Goal: Task Accomplishment & Management: Manage account settings

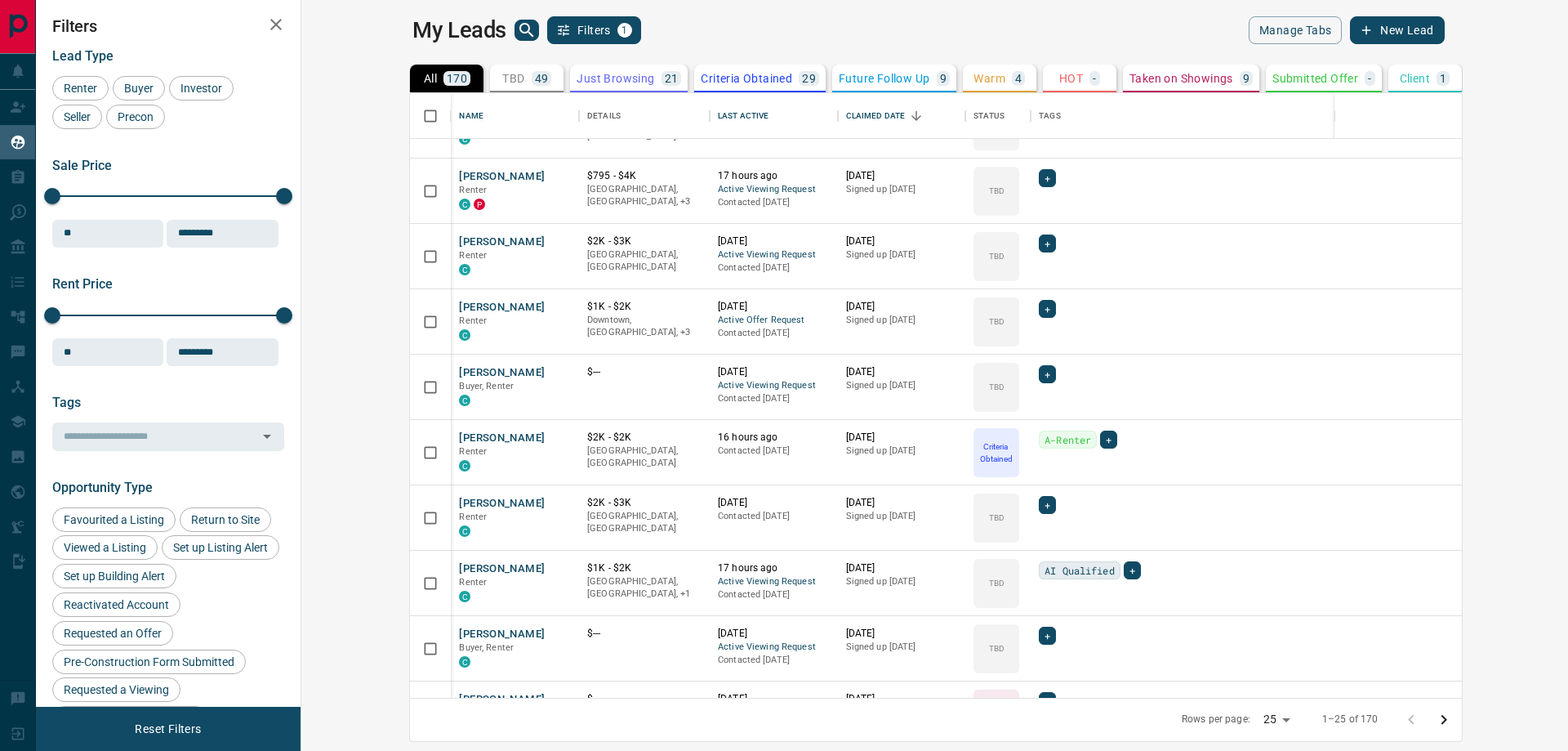
scroll to position [1075, 0]
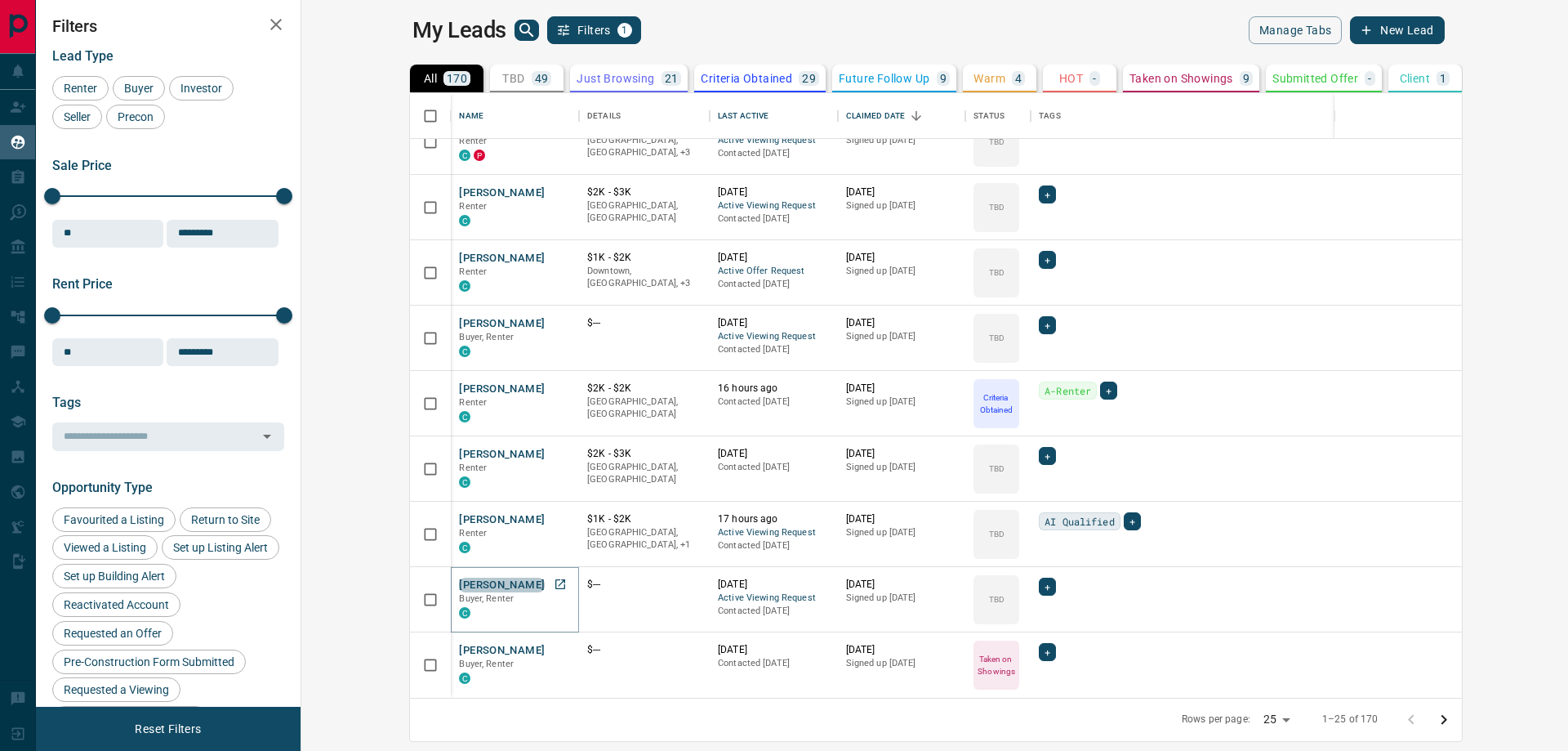
click at [459, 585] on button "[PERSON_NAME]" at bounding box center [501, 585] width 86 height 16
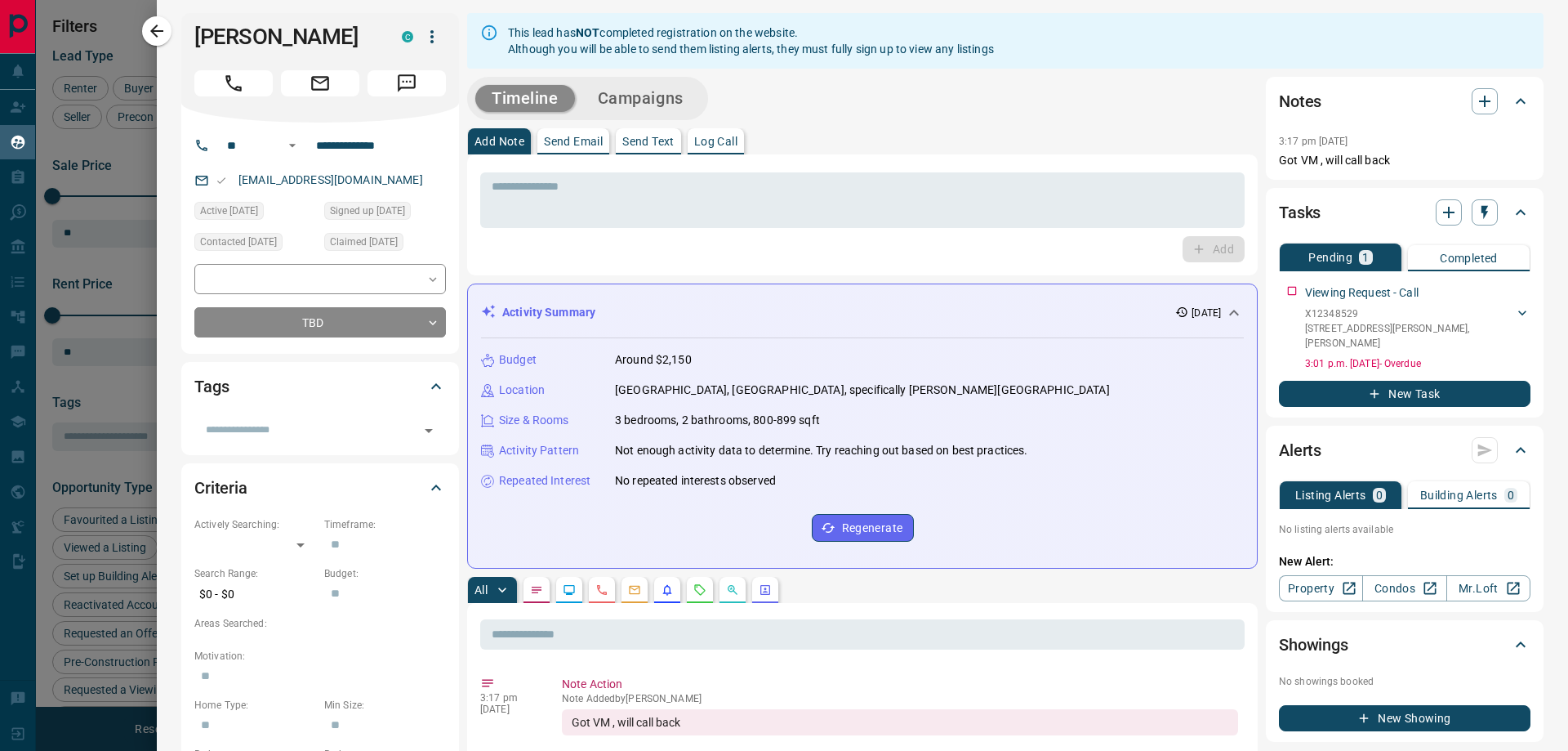
scroll to position [0, 0]
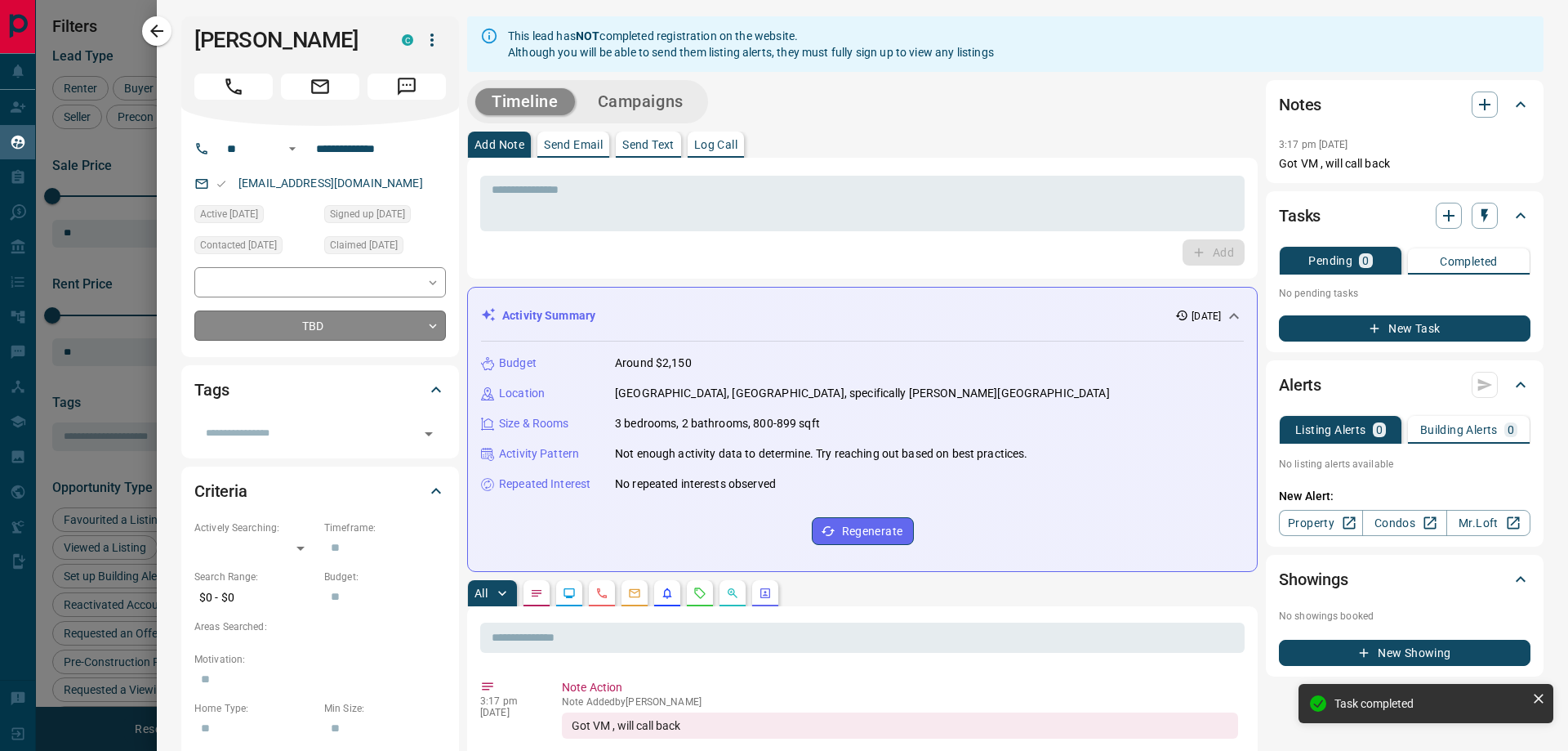
click at [289, 325] on body "Lead Transfers Claim Leads My Leads Tasks Opportunities Deals Campaigns Automat…" at bounding box center [784, 365] width 1568 height 731
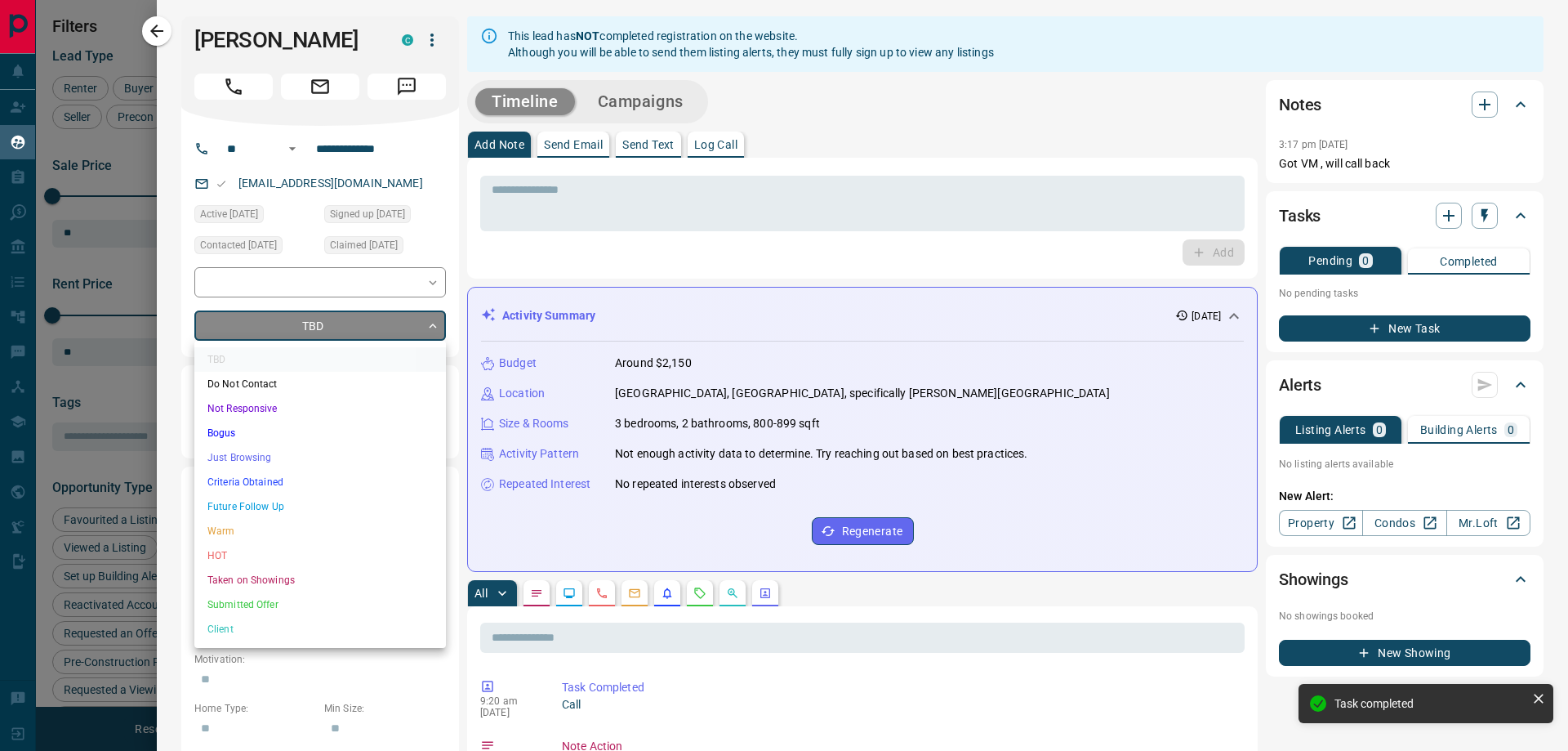
click at [301, 417] on li "Not Responsive" at bounding box center [320, 409] width 252 height 25
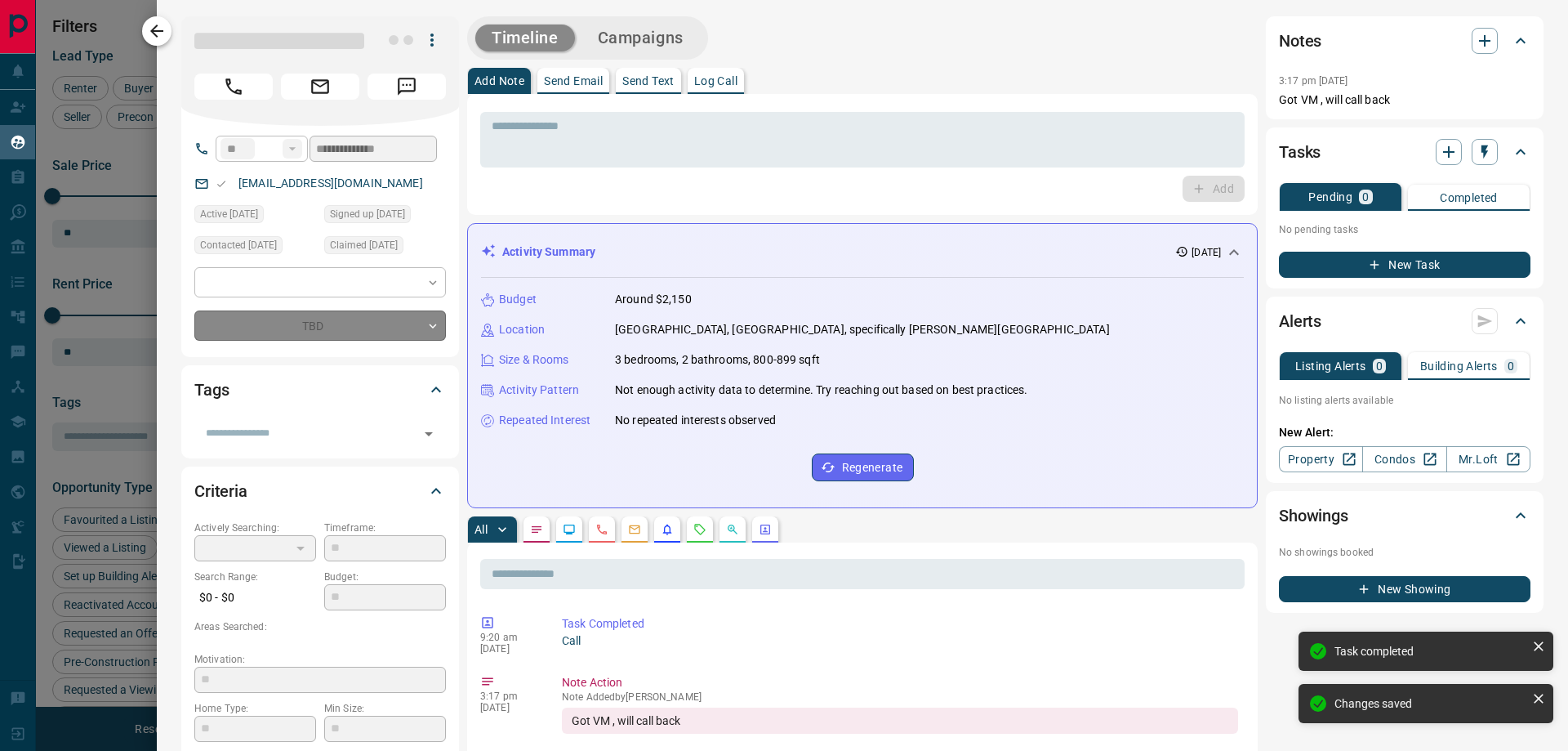
type input "*"
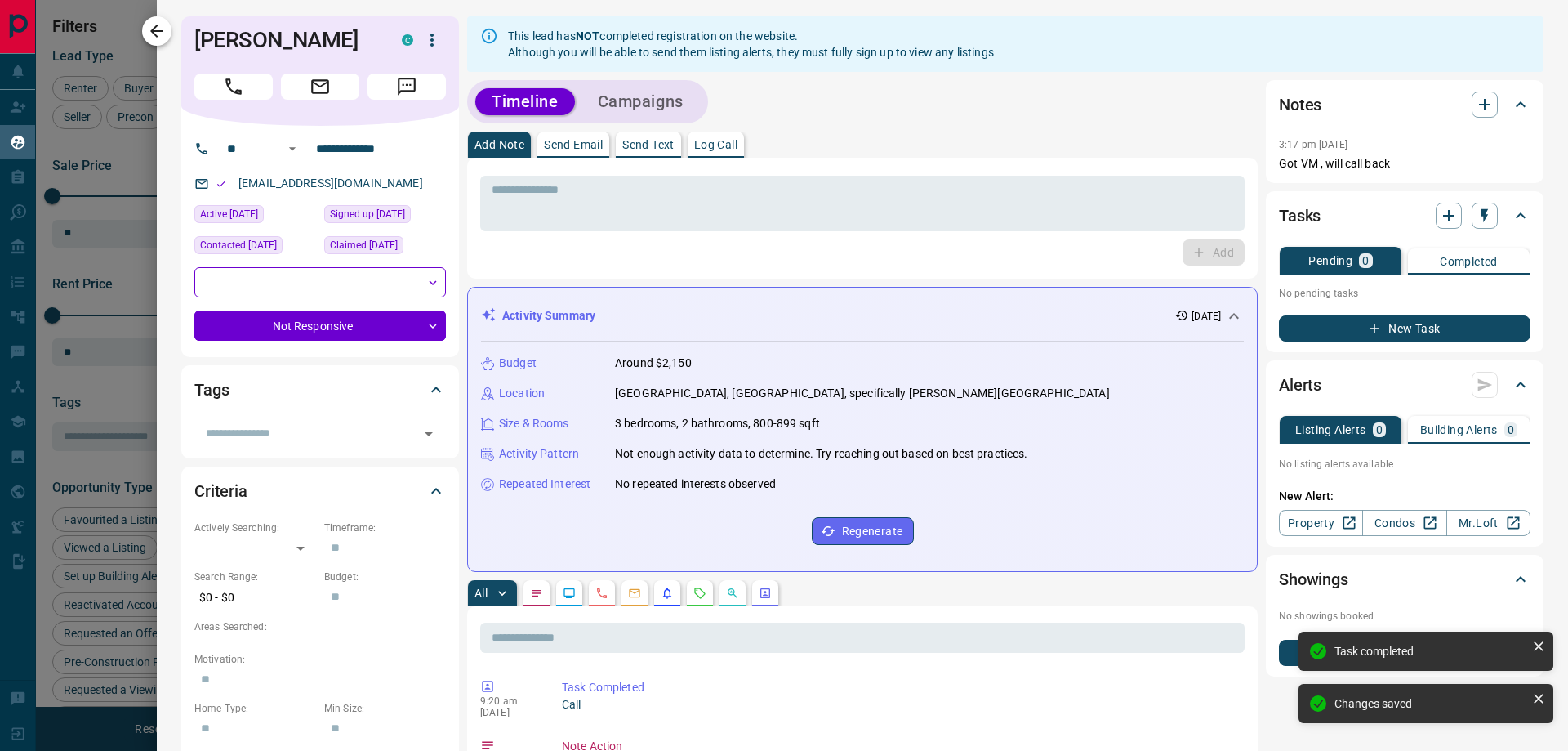
click at [154, 31] on icon "button" at bounding box center [157, 31] width 13 height 13
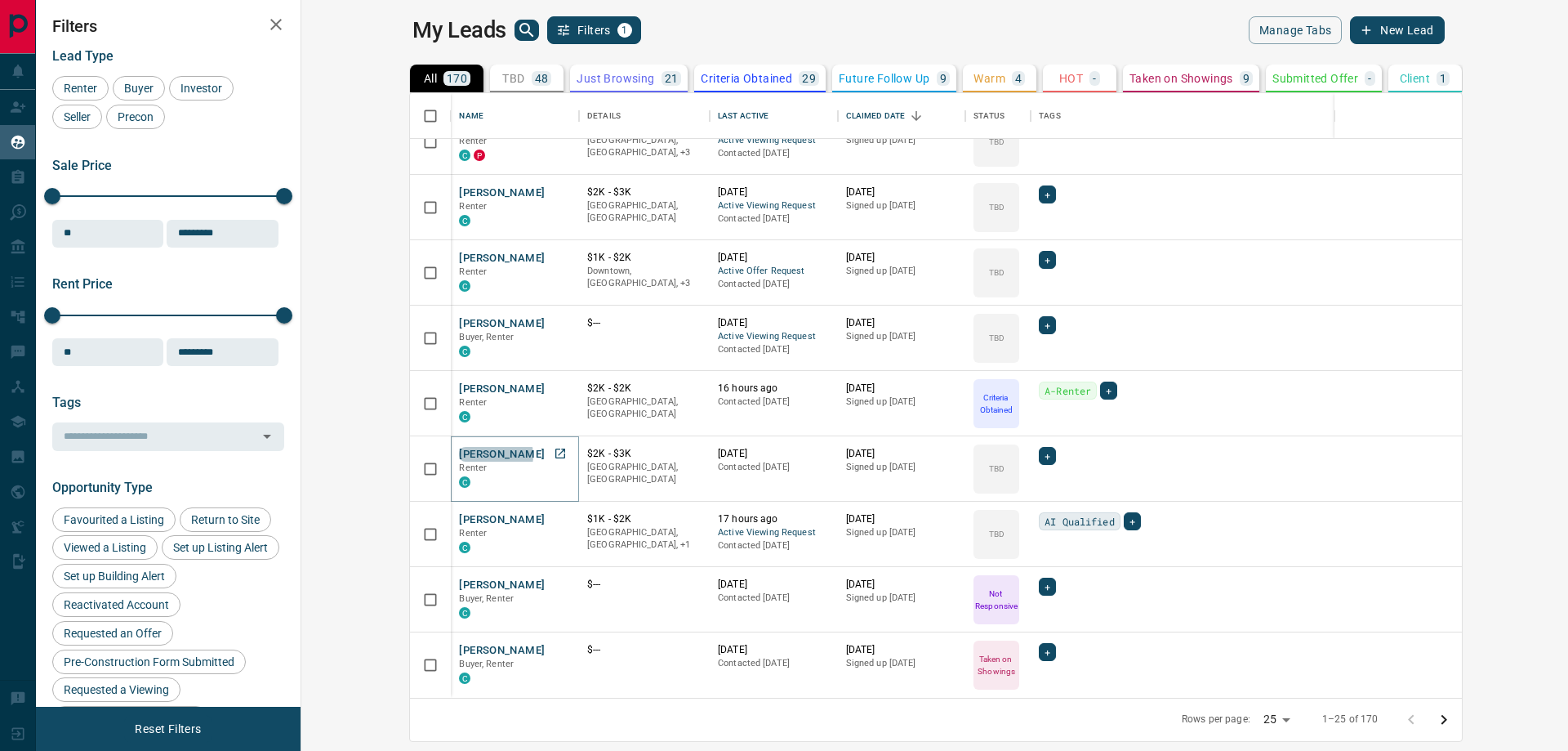
click at [459, 455] on button "[PERSON_NAME]" at bounding box center [501, 454] width 86 height 16
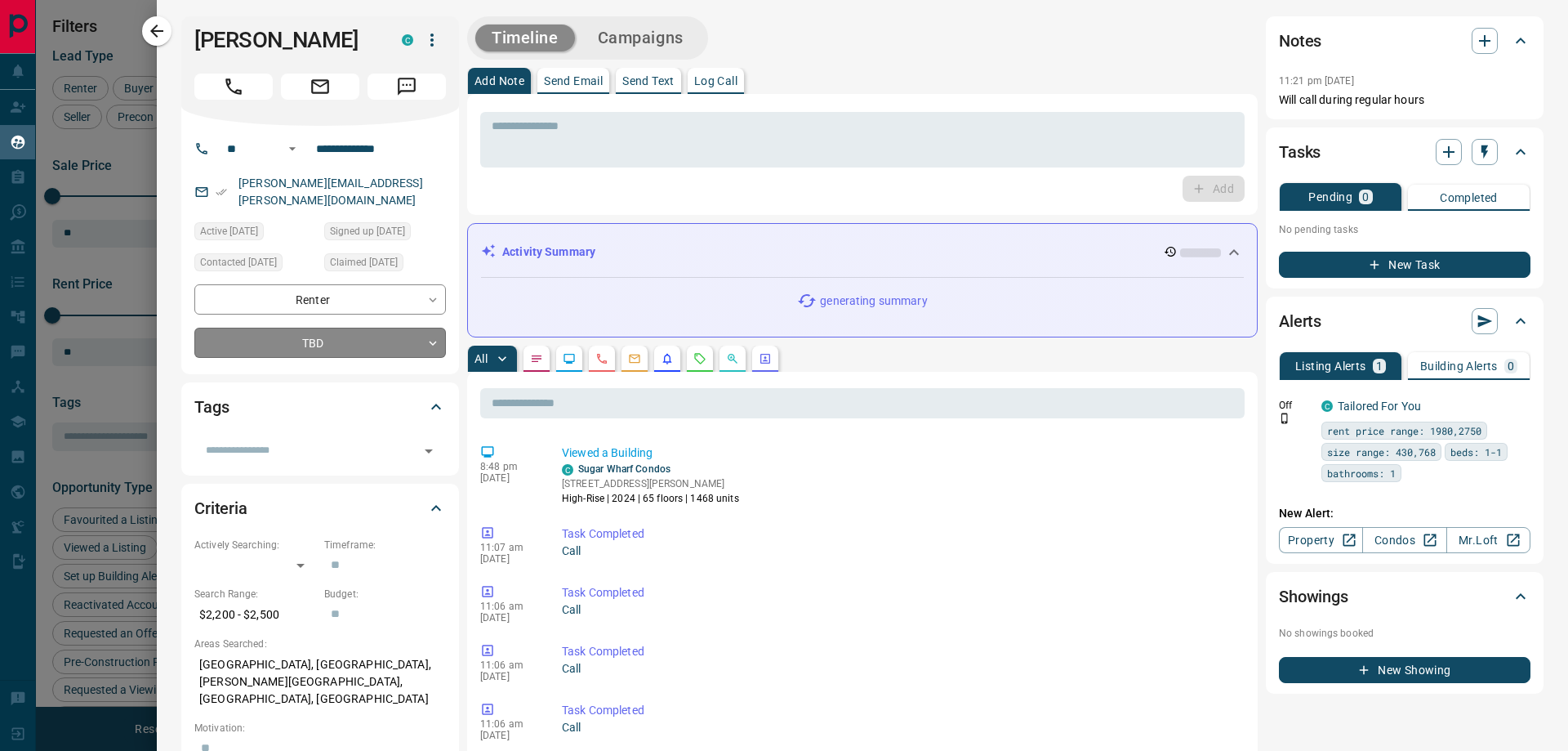
click at [370, 326] on body "Lead Transfers Claim Leads My Leads Tasks Opportunities Deals Campaigns Automat…" at bounding box center [784, 365] width 1568 height 731
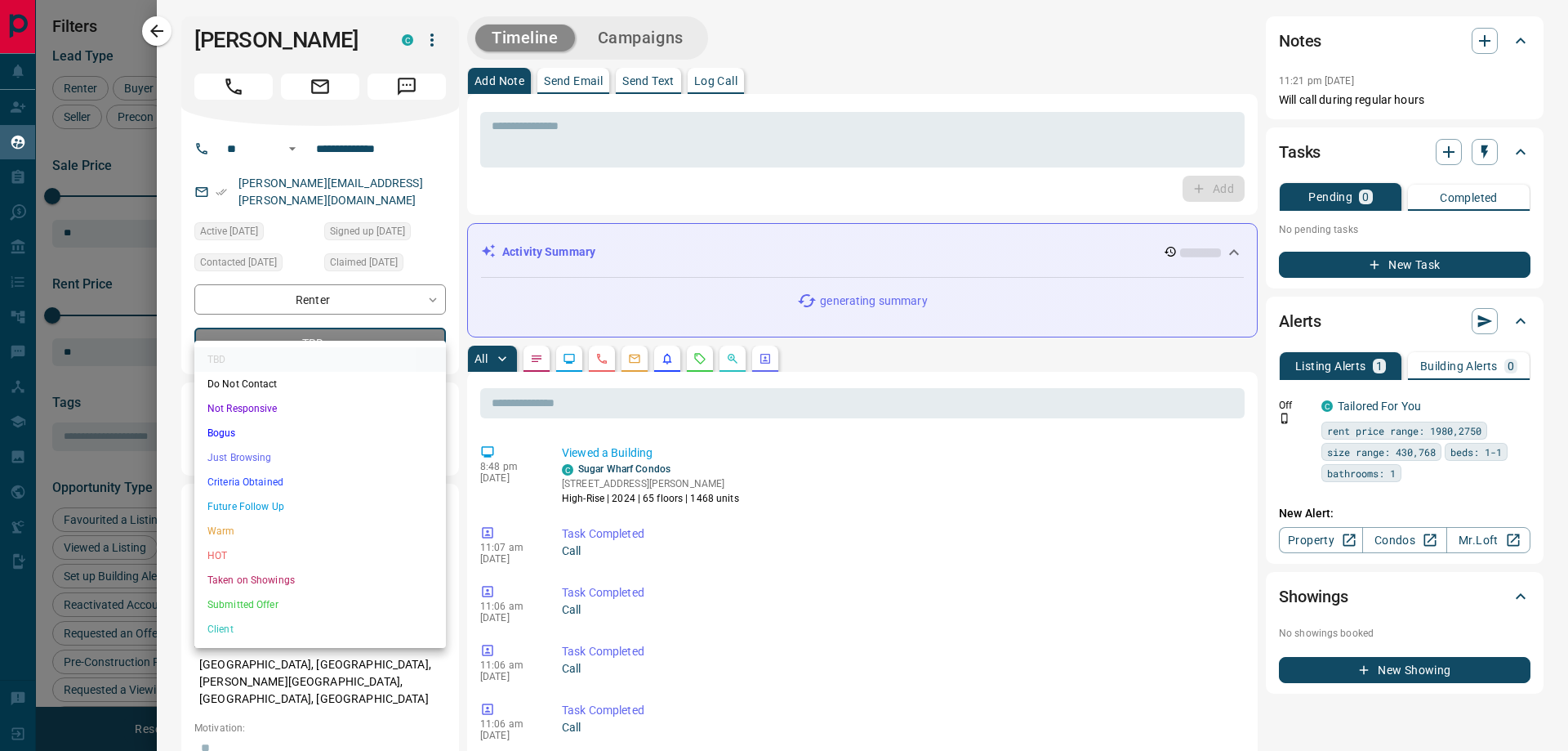
click at [275, 538] on li "Warm" at bounding box center [320, 531] width 252 height 25
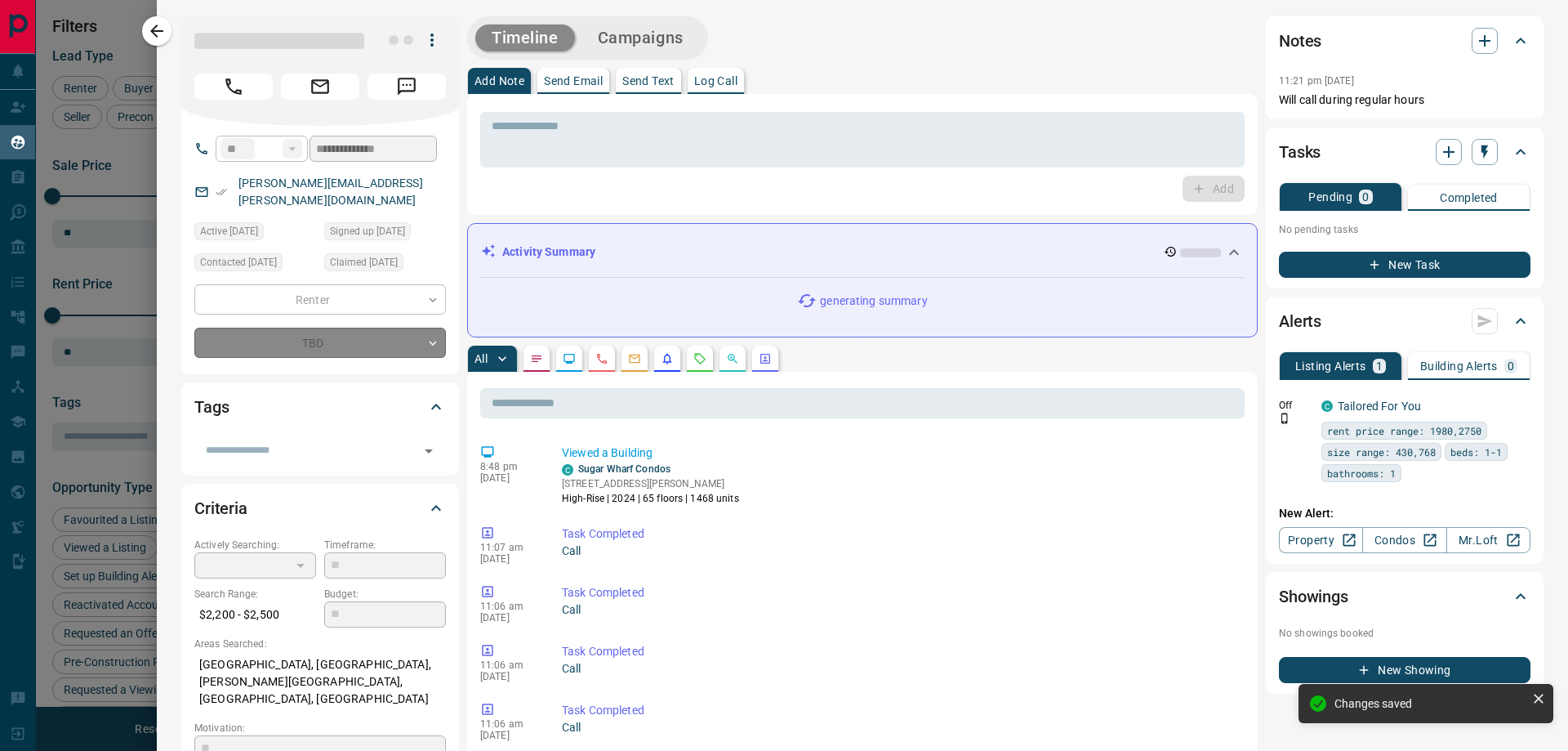
type input "*"
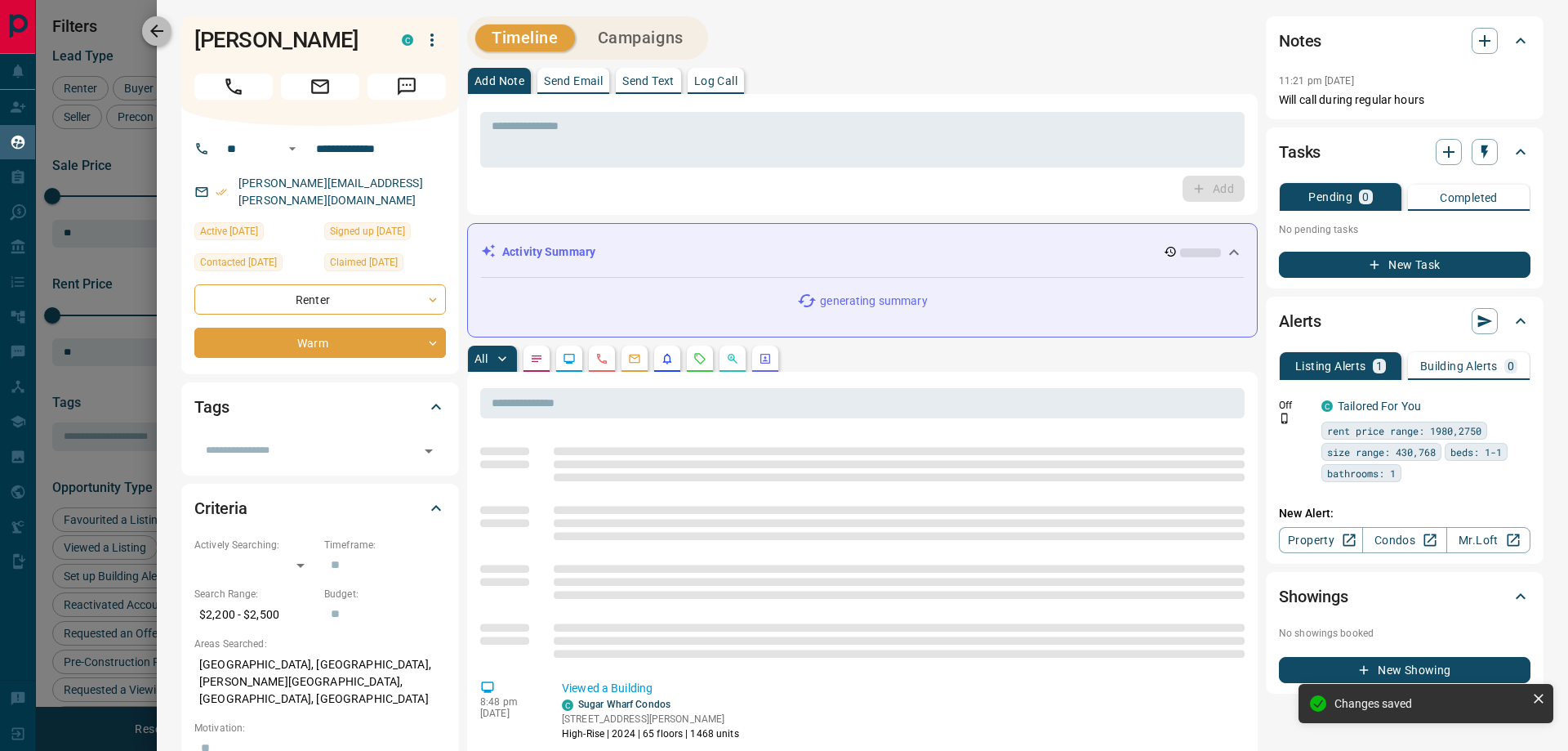
click at [153, 38] on icon "button" at bounding box center [157, 31] width 20 height 20
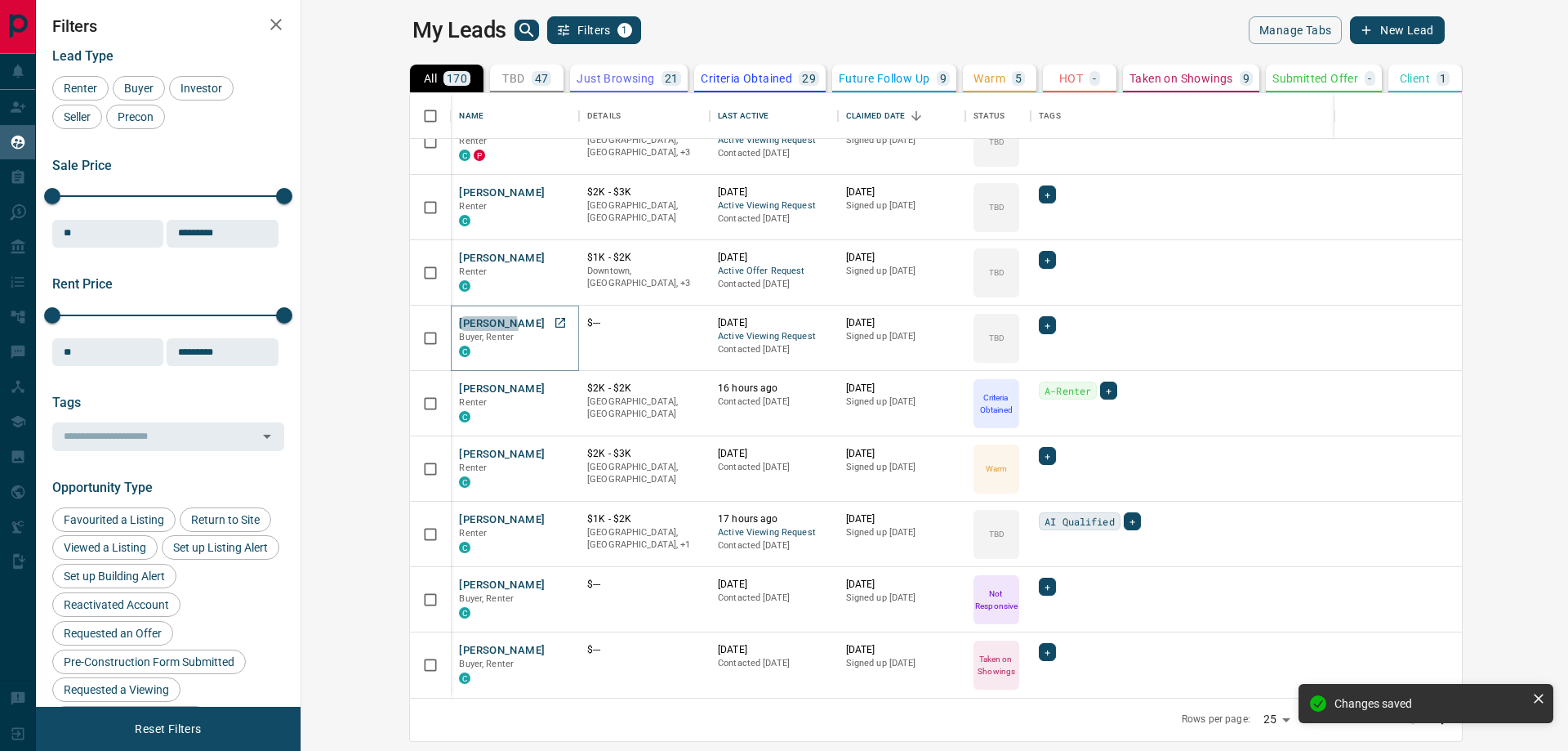
click at [459, 327] on button "[PERSON_NAME]" at bounding box center [501, 324] width 86 height 16
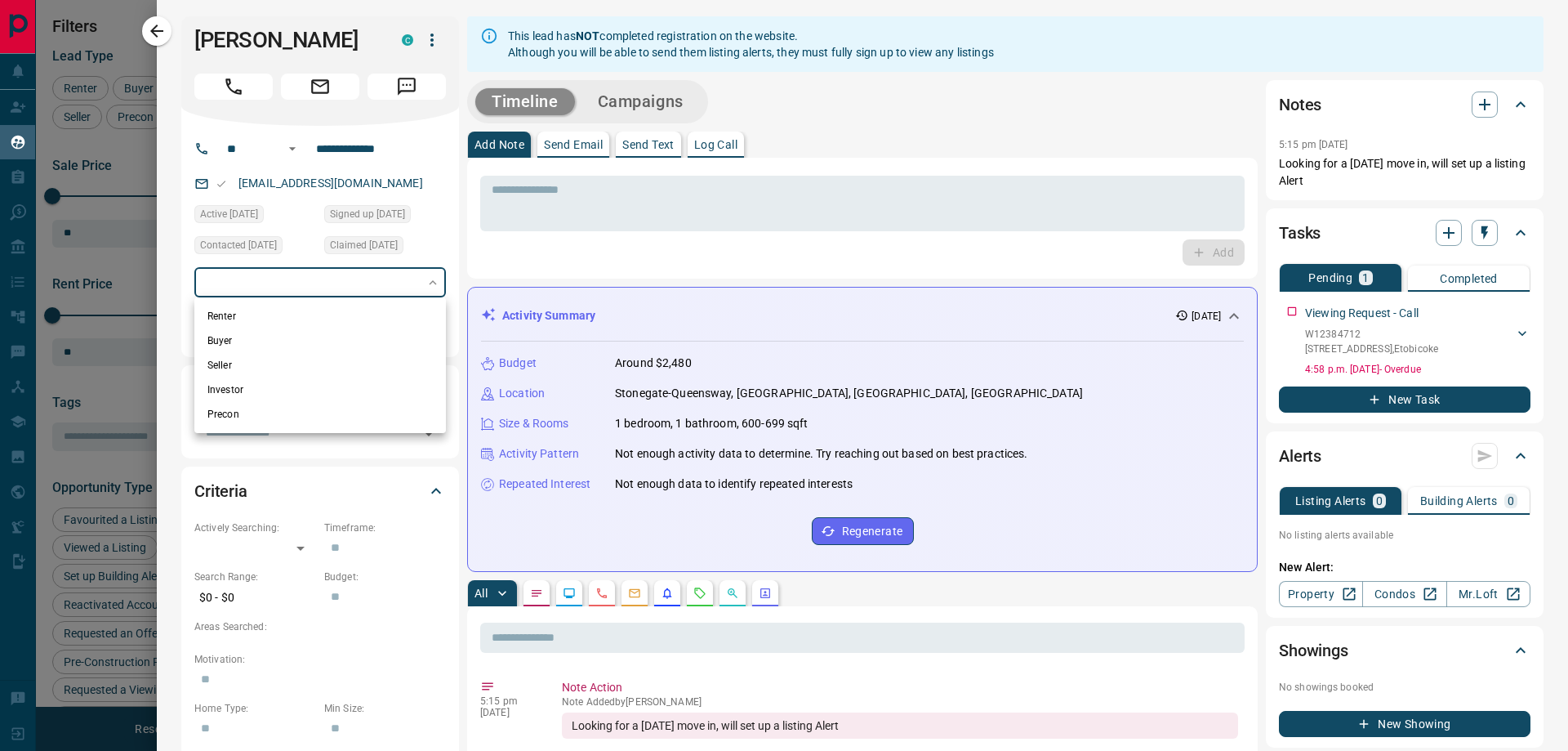
click at [334, 278] on body "Lead Transfers Claim Leads My Leads Tasks Opportunities Deals Campaigns Automat…" at bounding box center [784, 365] width 1568 height 731
click at [173, 280] on div at bounding box center [784, 375] width 1568 height 751
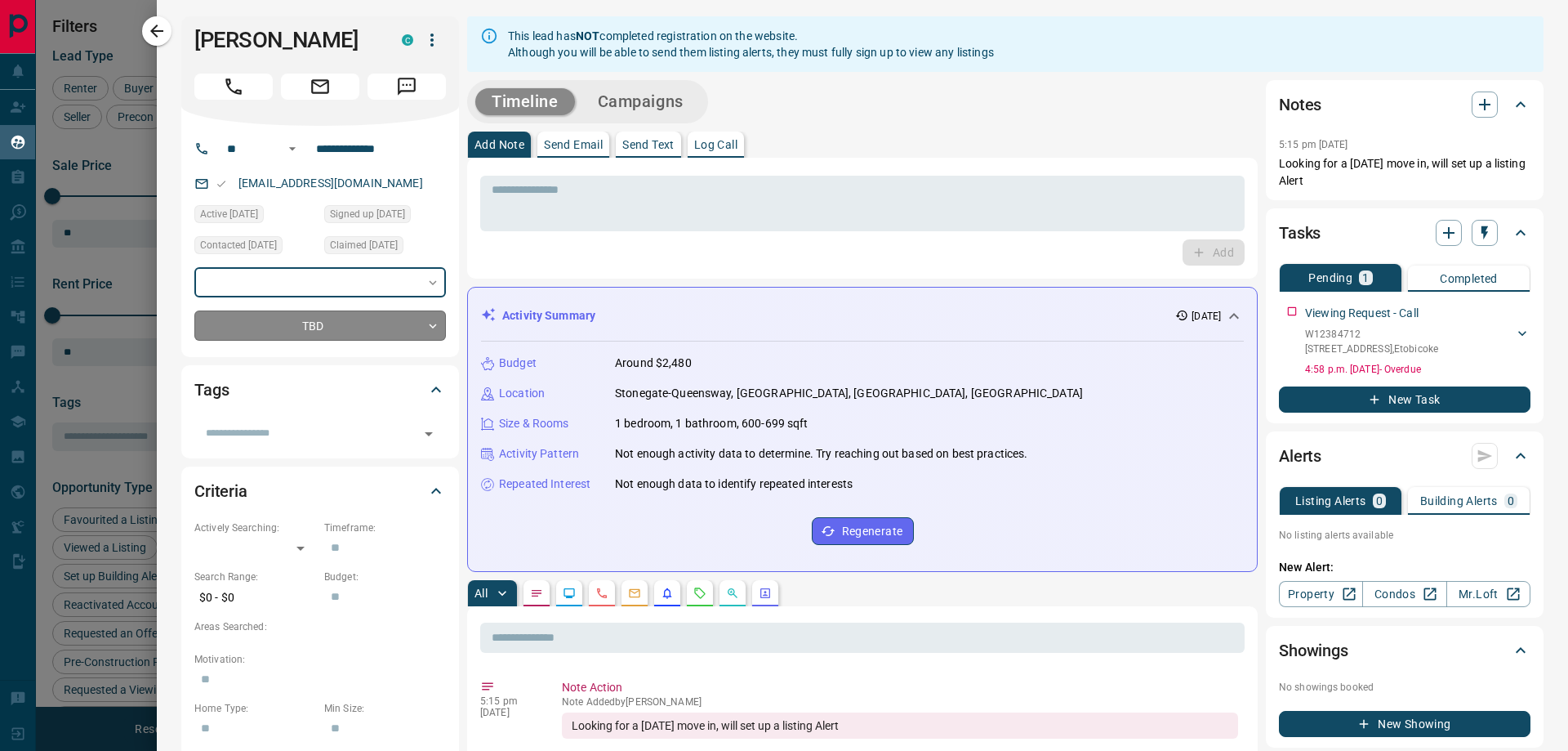
click at [273, 329] on body "Lead Transfers Claim Leads My Leads Tasks Opportunities Deals Campaigns Automat…" at bounding box center [784, 365] width 1568 height 731
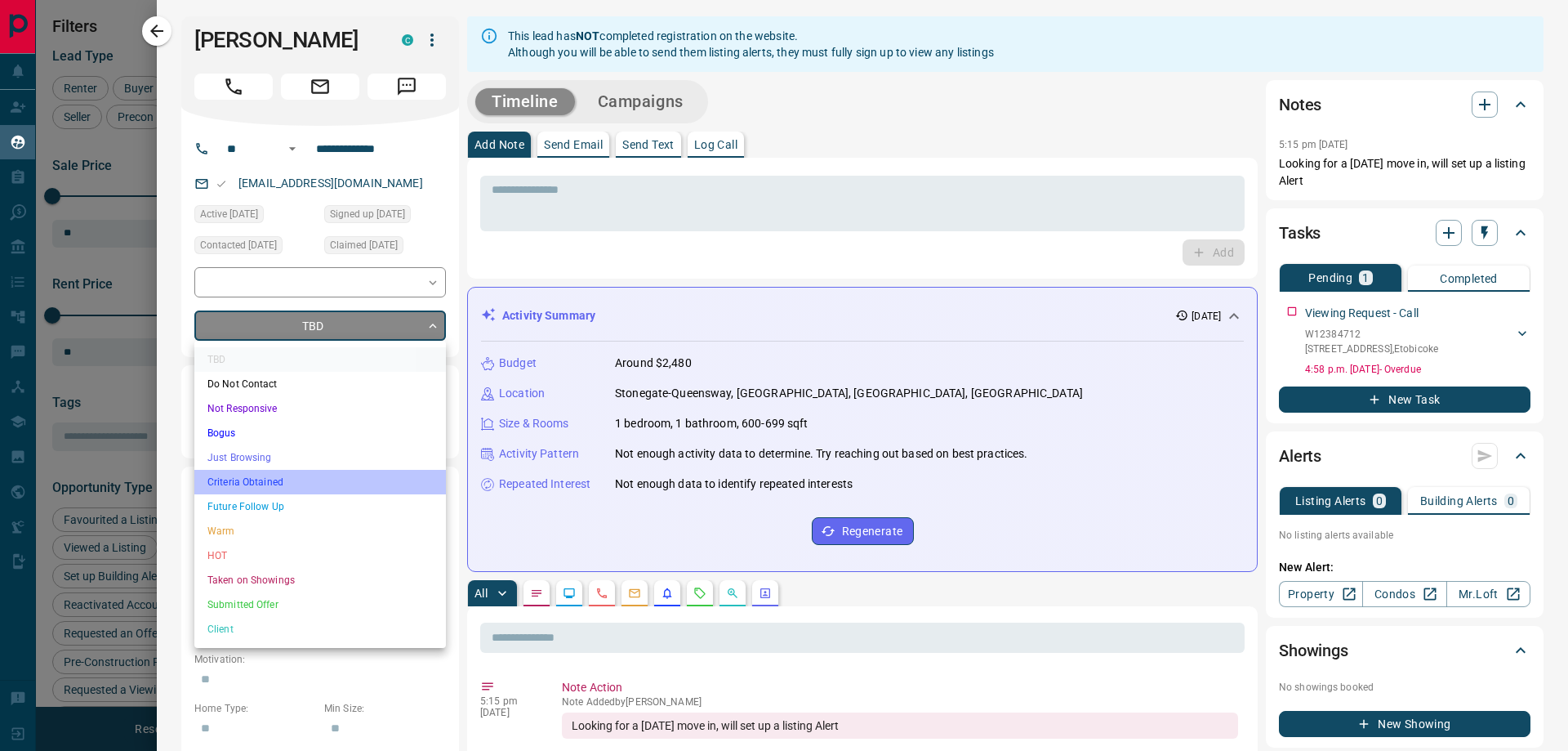
click at [284, 485] on li "Criteria Obtained" at bounding box center [320, 482] width 252 height 25
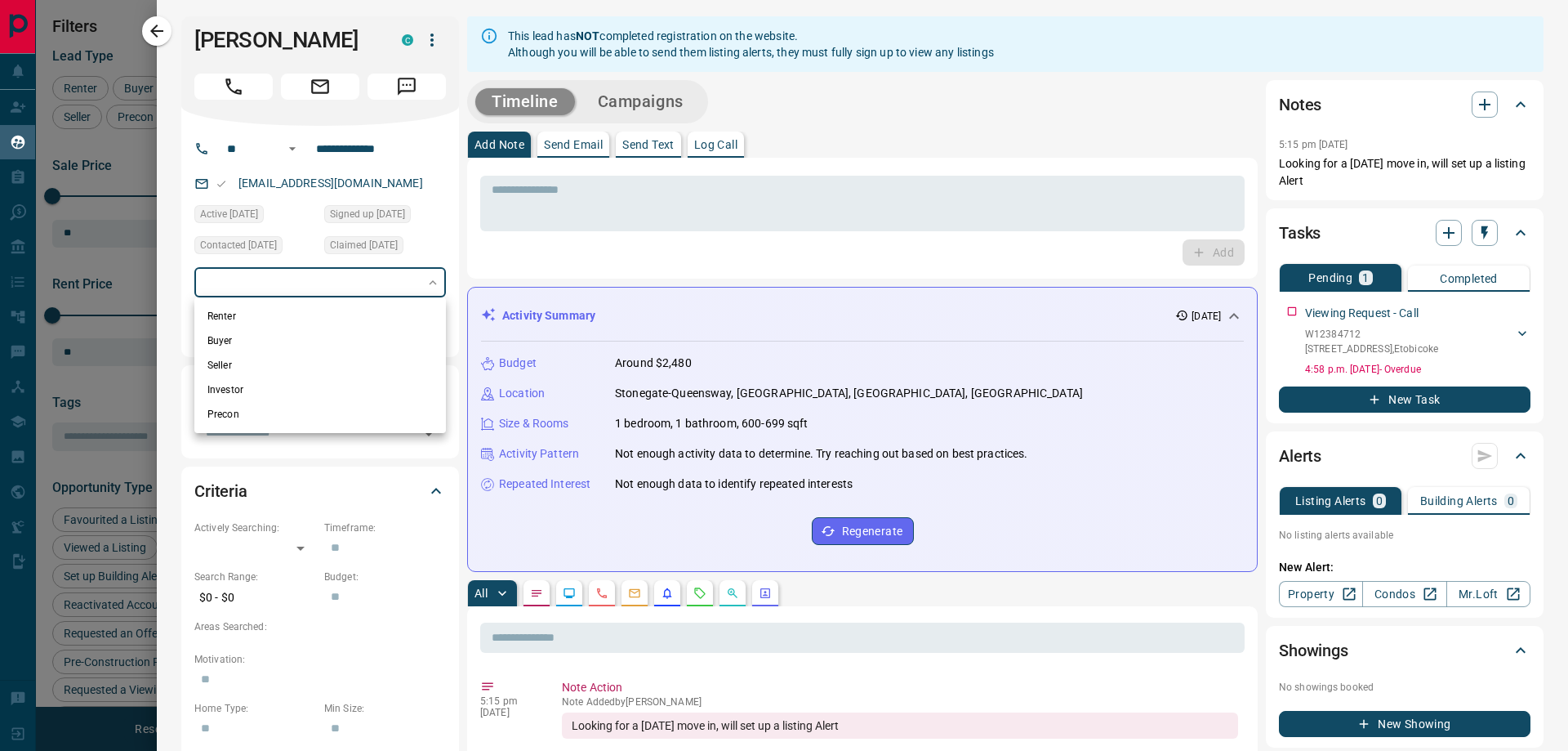
click at [330, 286] on body "Lead Transfers Claim Leads My Leads Tasks Opportunities Deals Campaigns Automat…" at bounding box center [784, 365] width 1568 height 731
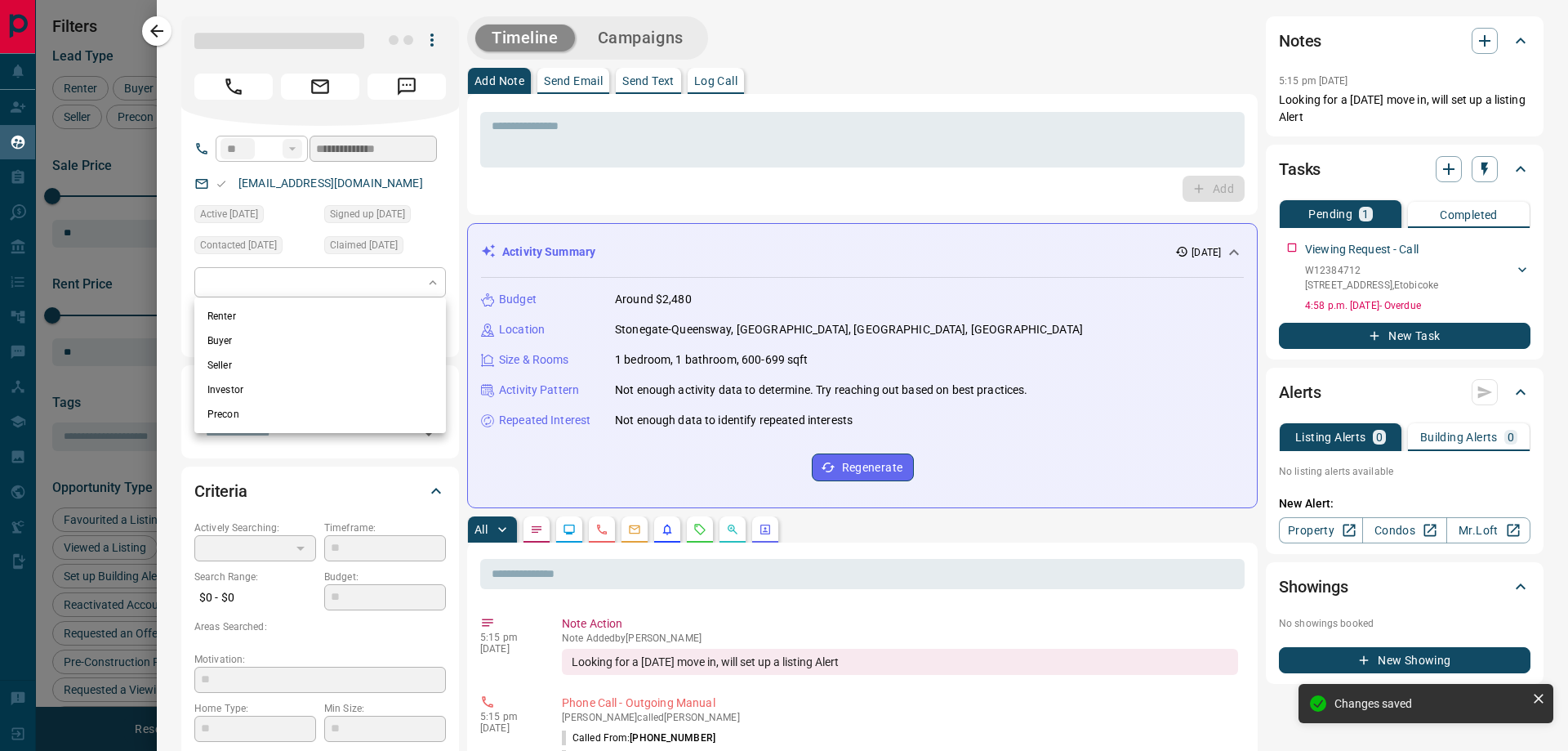
type input "*"
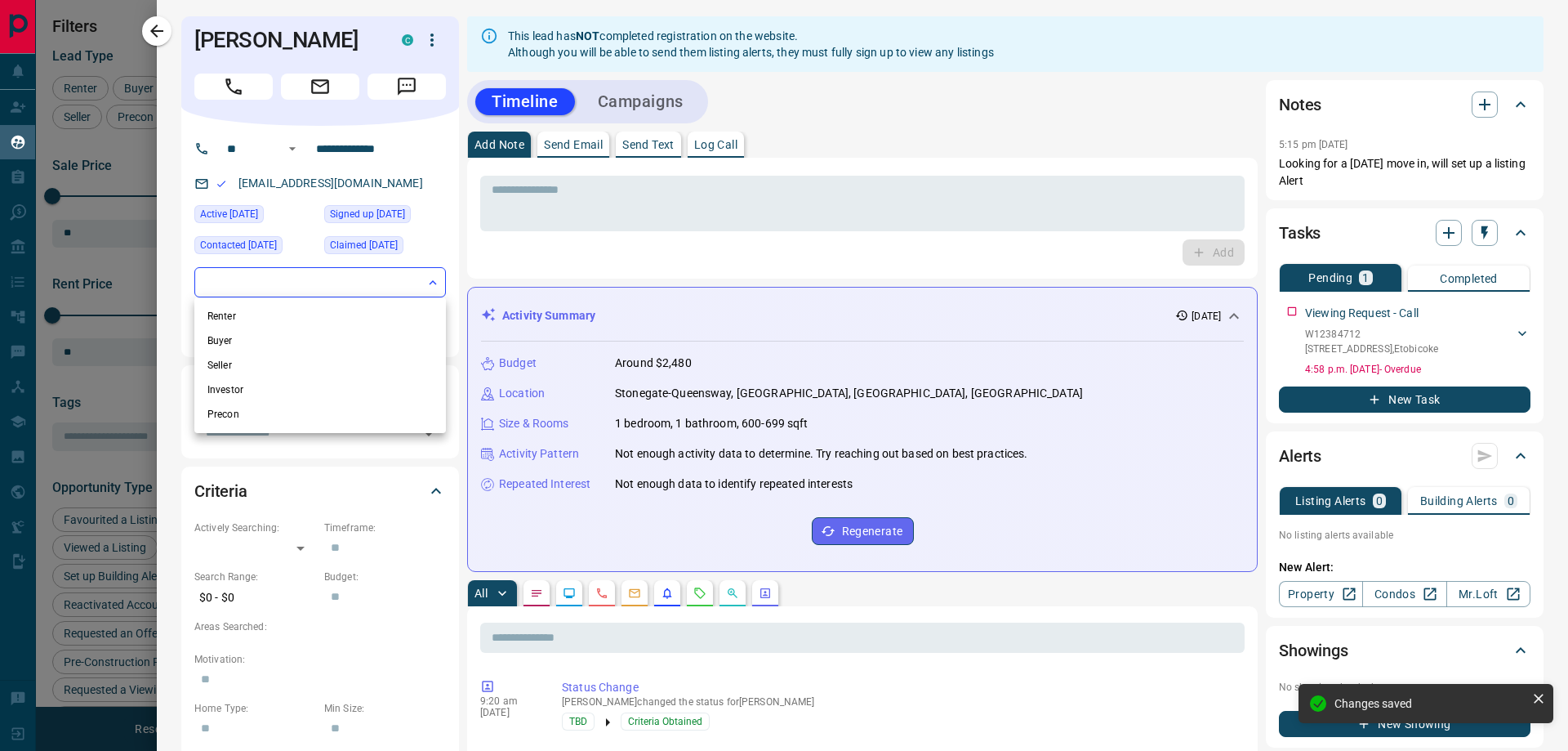
click at [163, 312] on div at bounding box center [784, 375] width 1568 height 751
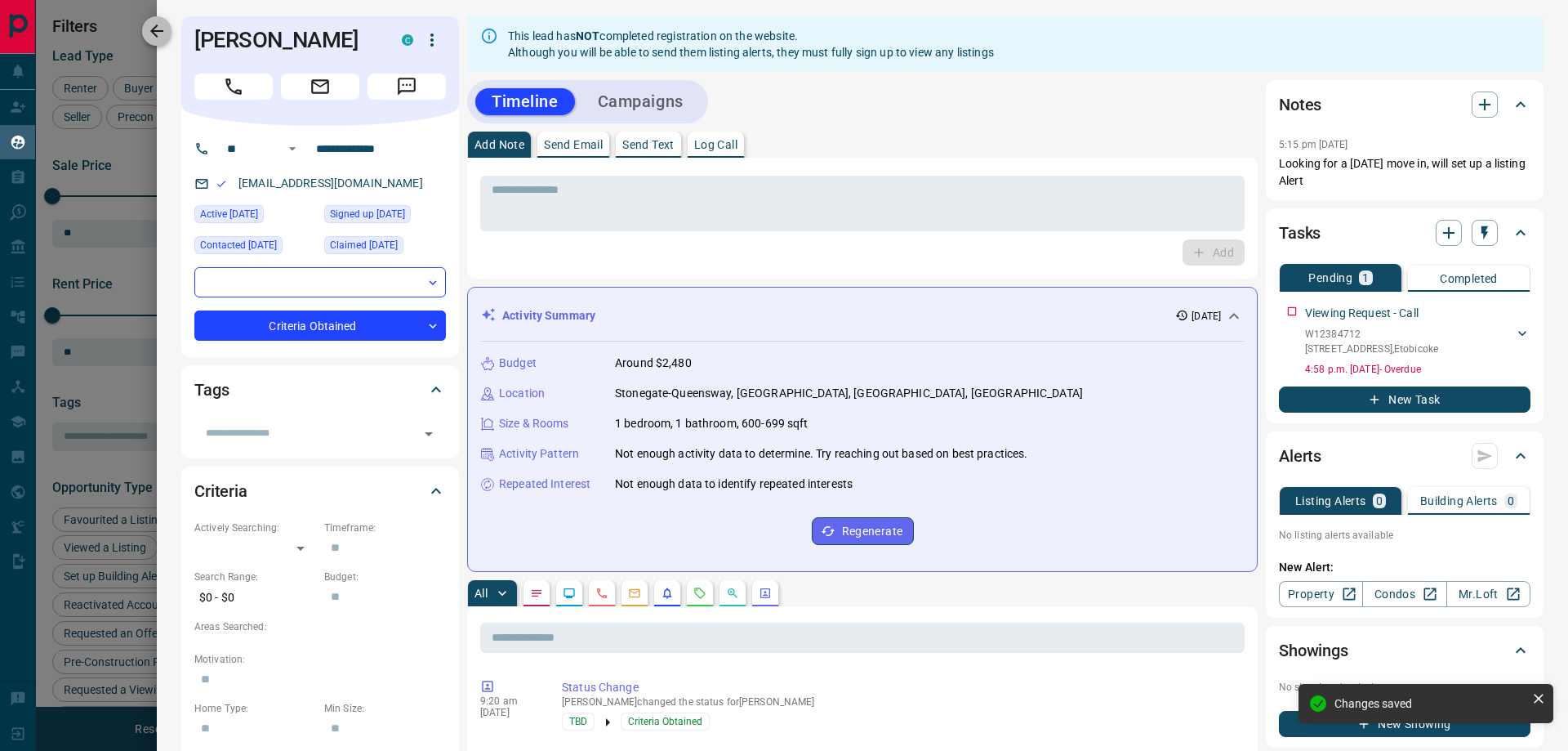
click at [154, 36] on icon "button" at bounding box center [157, 31] width 20 height 20
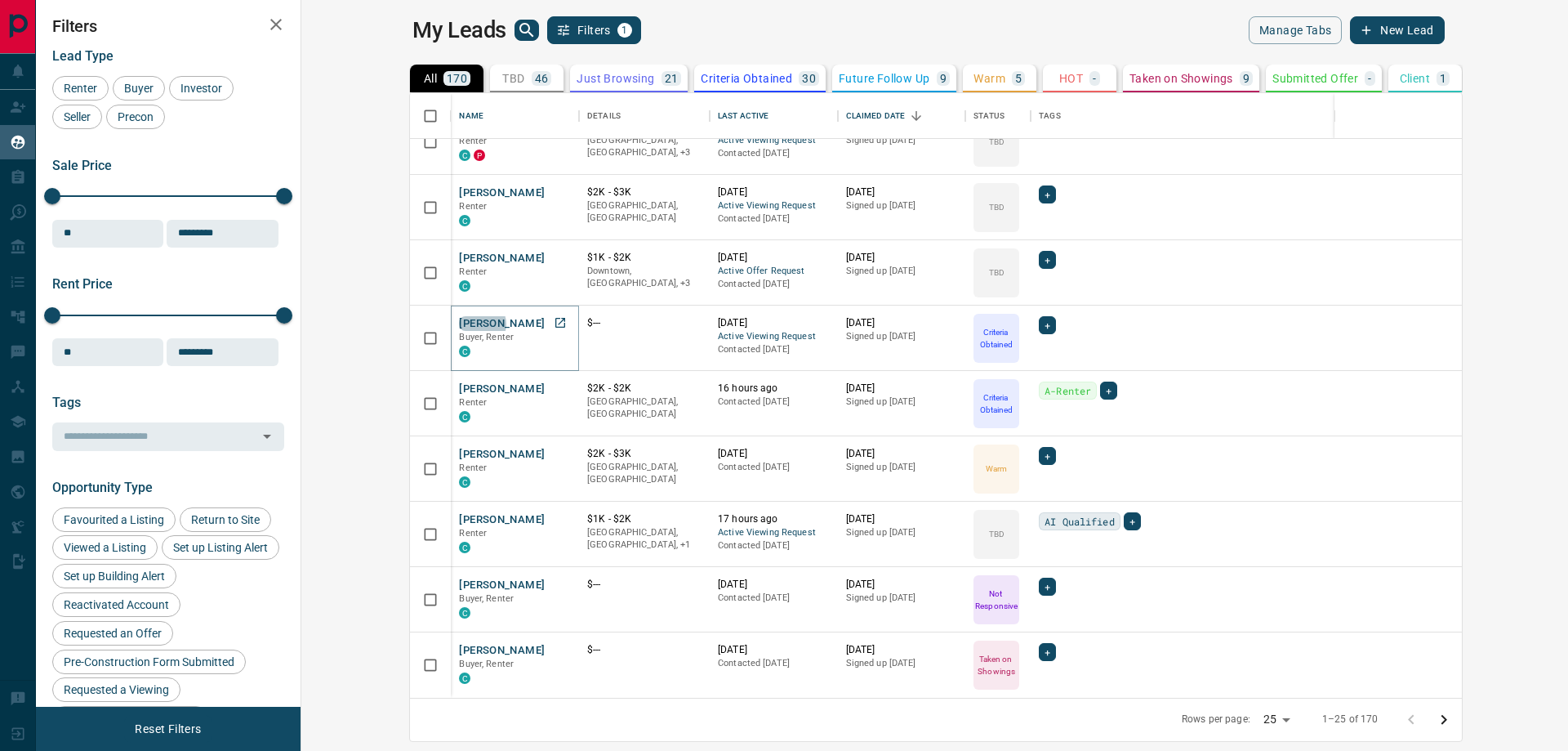
click at [459, 324] on button "[PERSON_NAME]" at bounding box center [501, 324] width 86 height 16
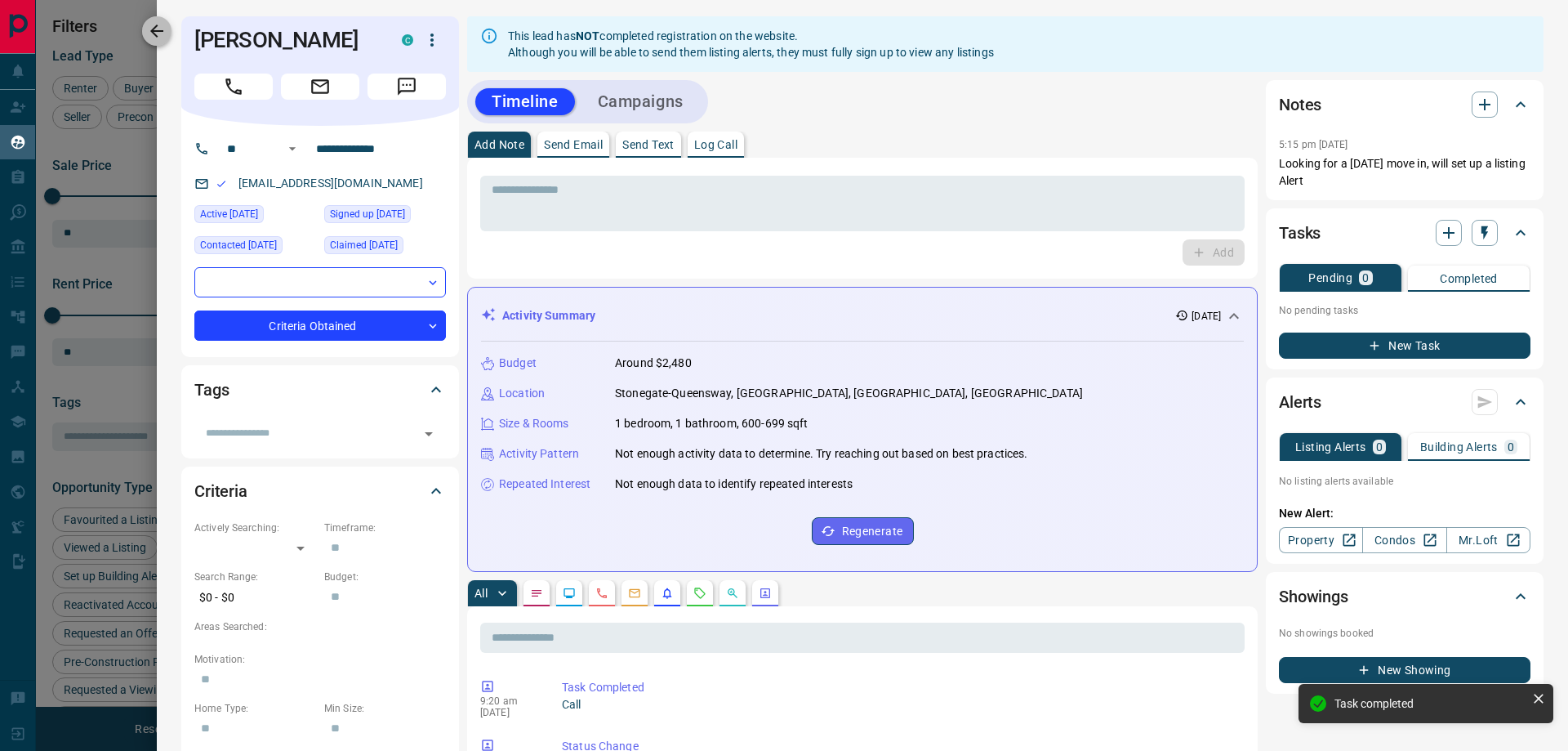
click at [160, 32] on icon "button" at bounding box center [157, 31] width 13 height 13
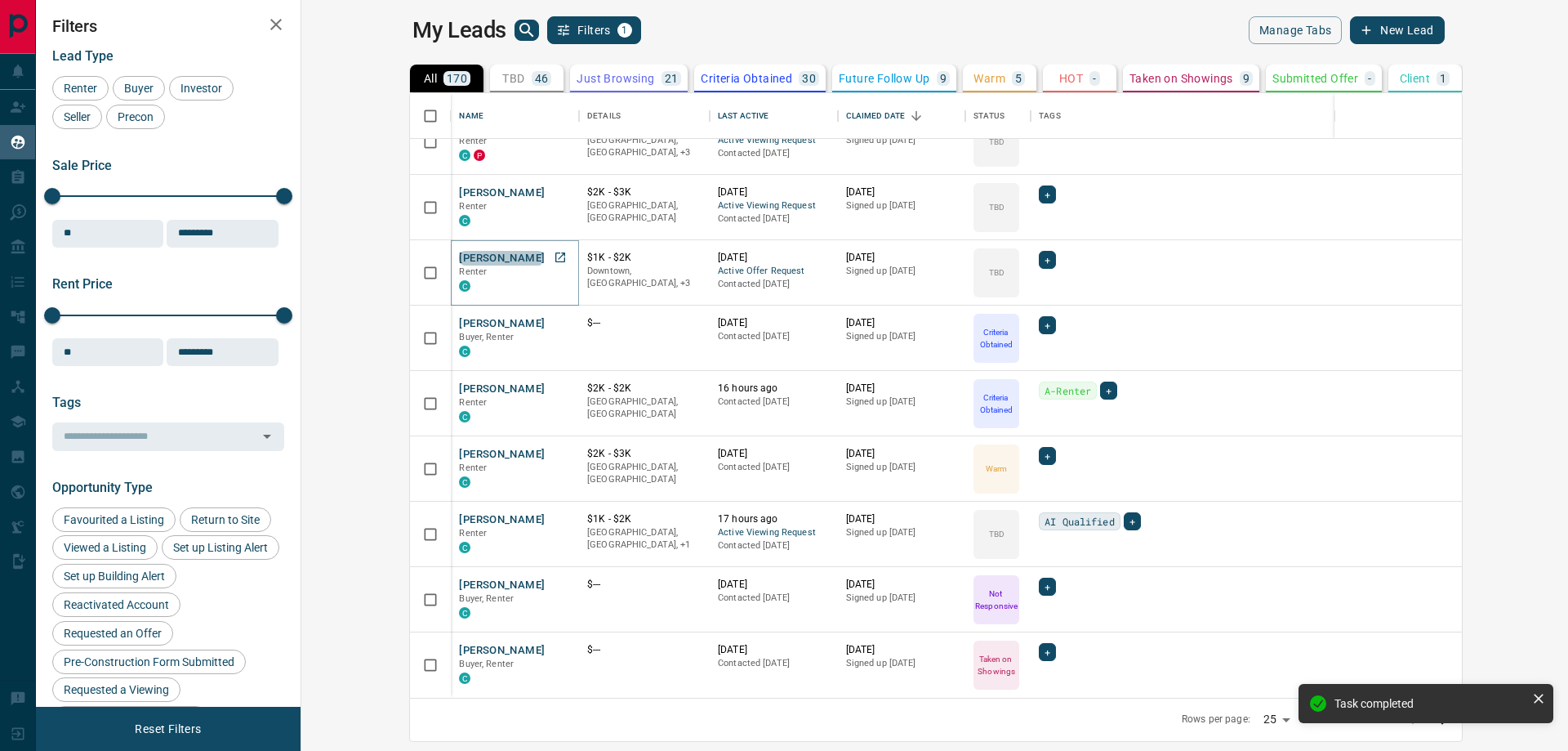
click at [459, 254] on button "[PERSON_NAME]" at bounding box center [501, 258] width 86 height 16
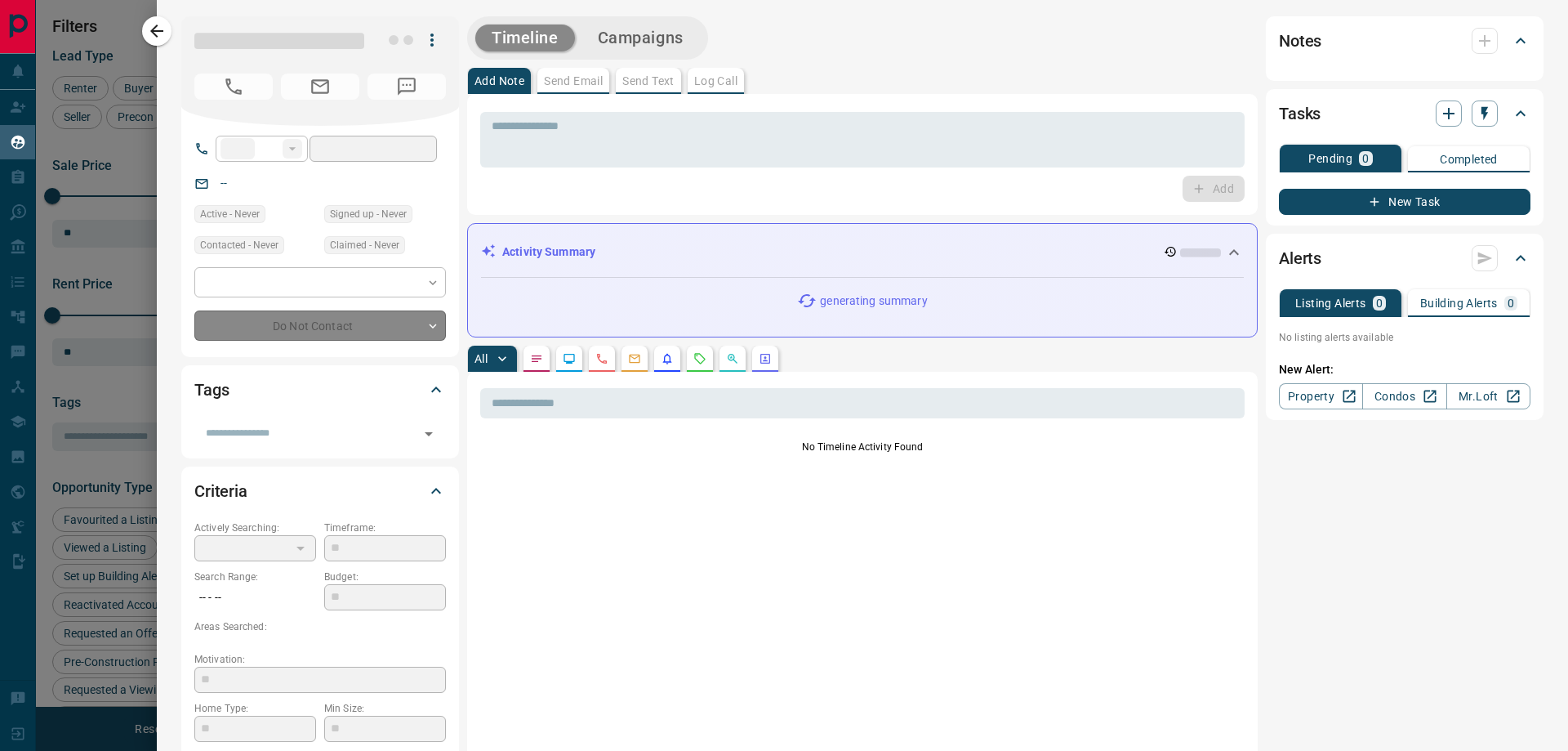
type input "**"
type input "**********"
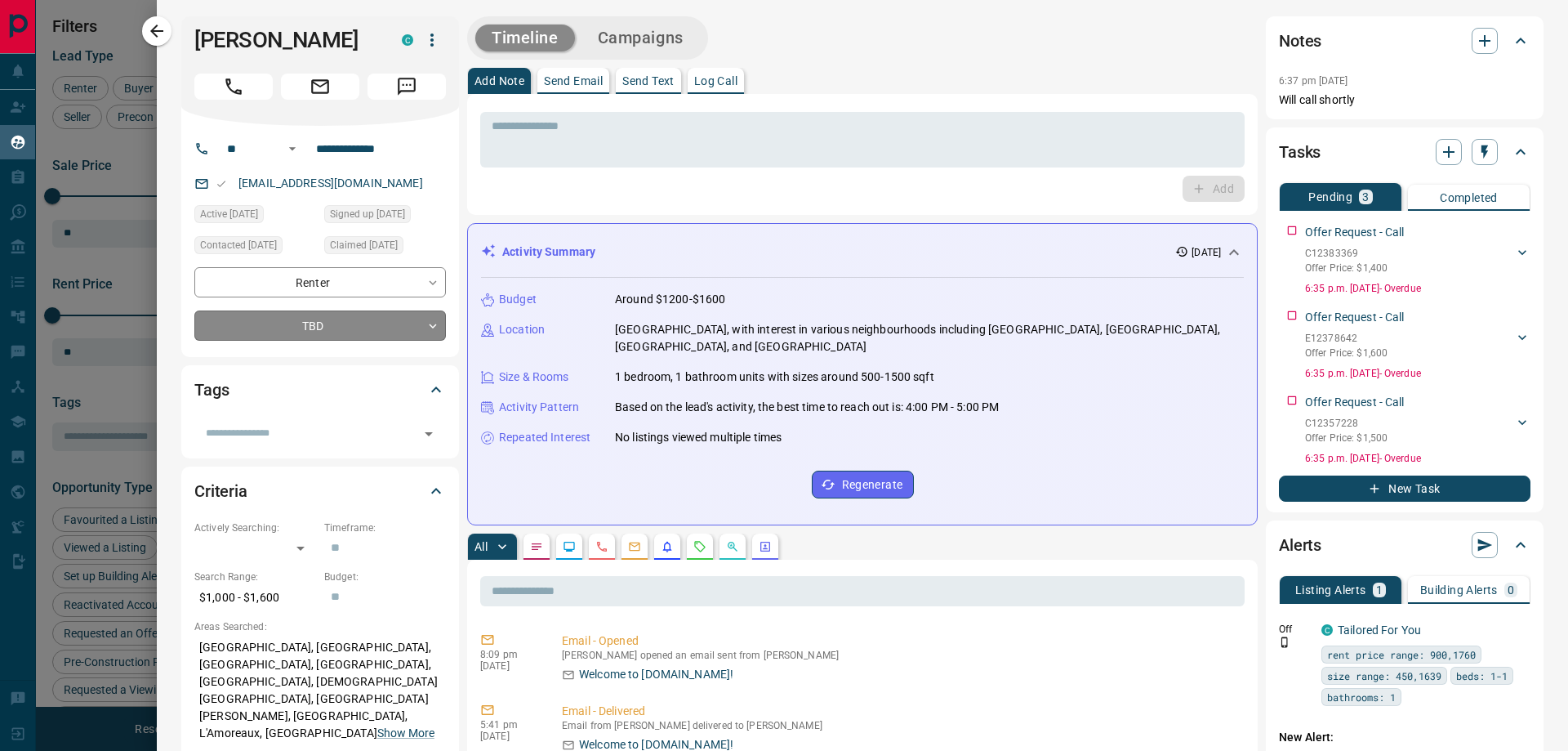
click at [350, 321] on body "Lead Transfers Claim Leads My Leads Tasks Opportunities Deals Campaigns Automat…" at bounding box center [784, 365] width 1568 height 731
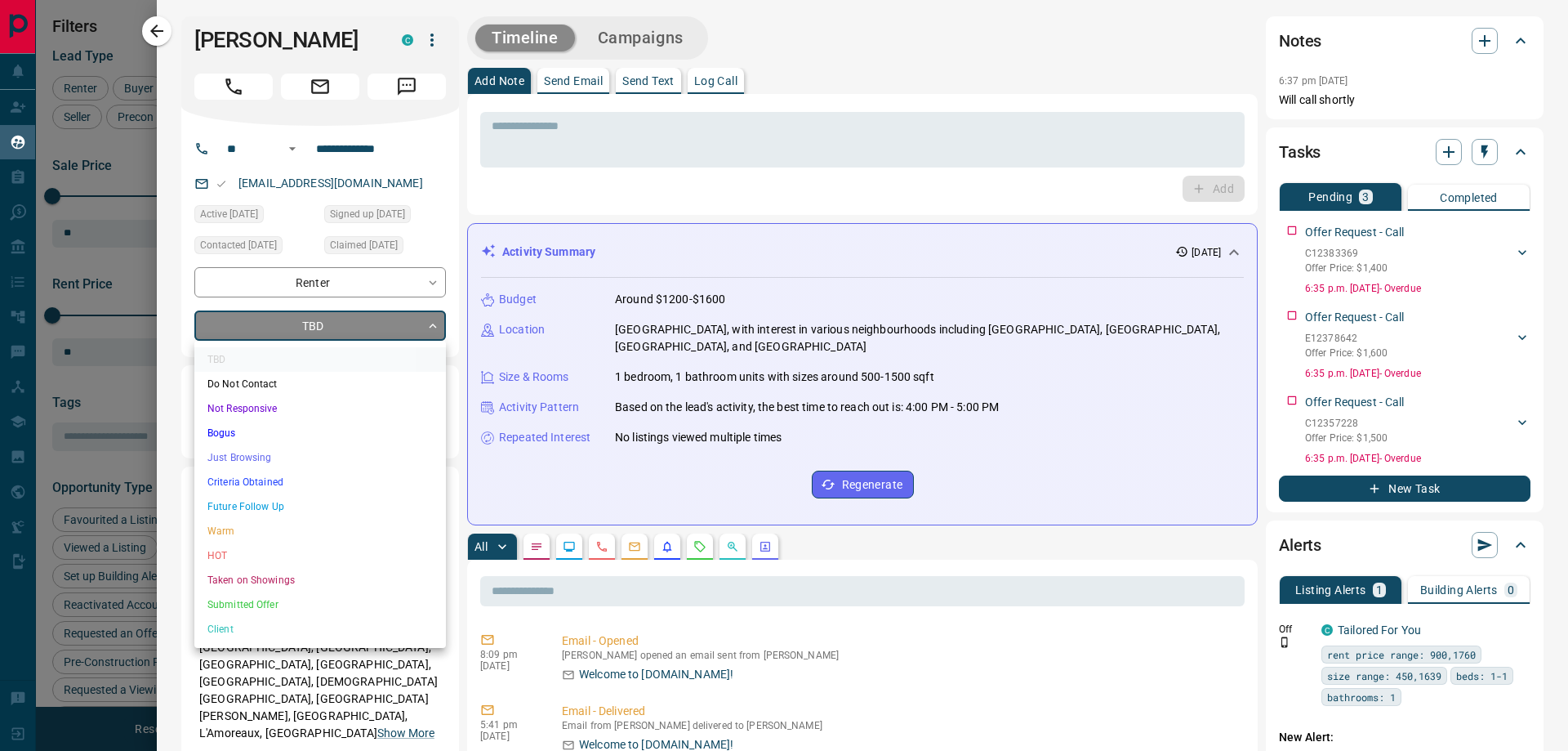
click at [1280, 232] on div at bounding box center [784, 375] width 1568 height 751
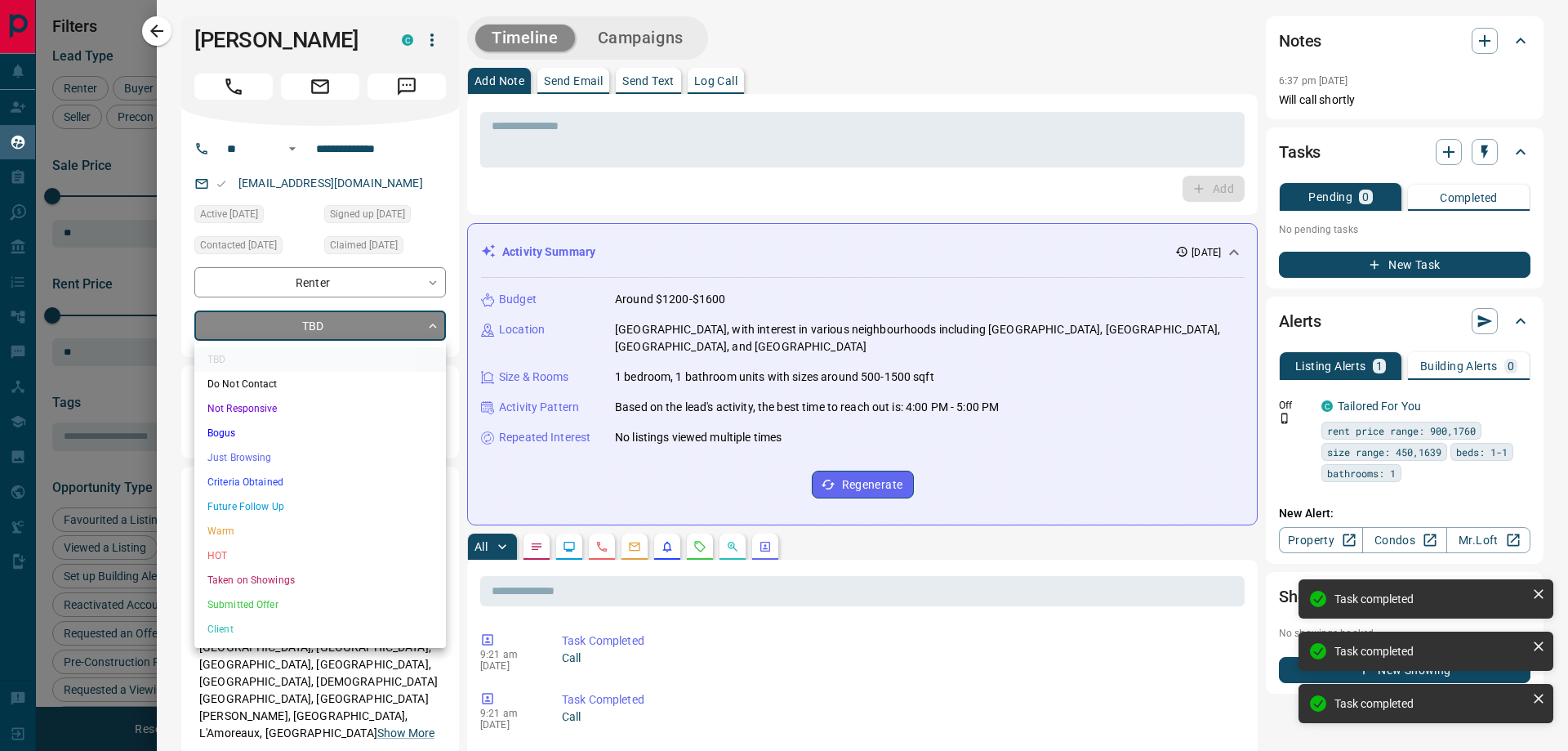
click at [365, 325] on body "Lead Transfers Claim Leads My Leads Tasks Opportunities Deals Campaigns Automat…" at bounding box center [784, 365] width 1568 height 731
click at [274, 409] on li "Not Responsive" at bounding box center [320, 409] width 252 height 25
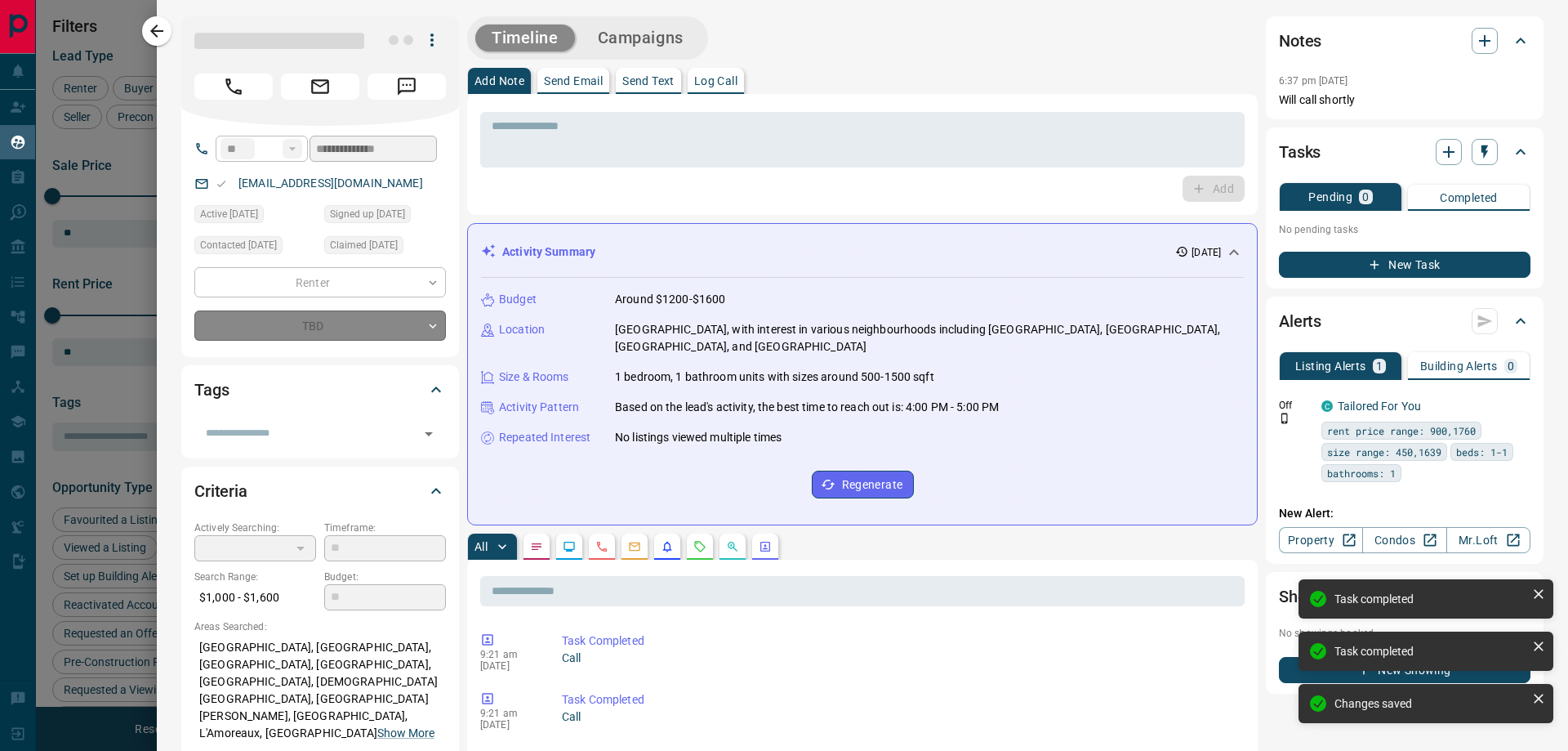
type input "*"
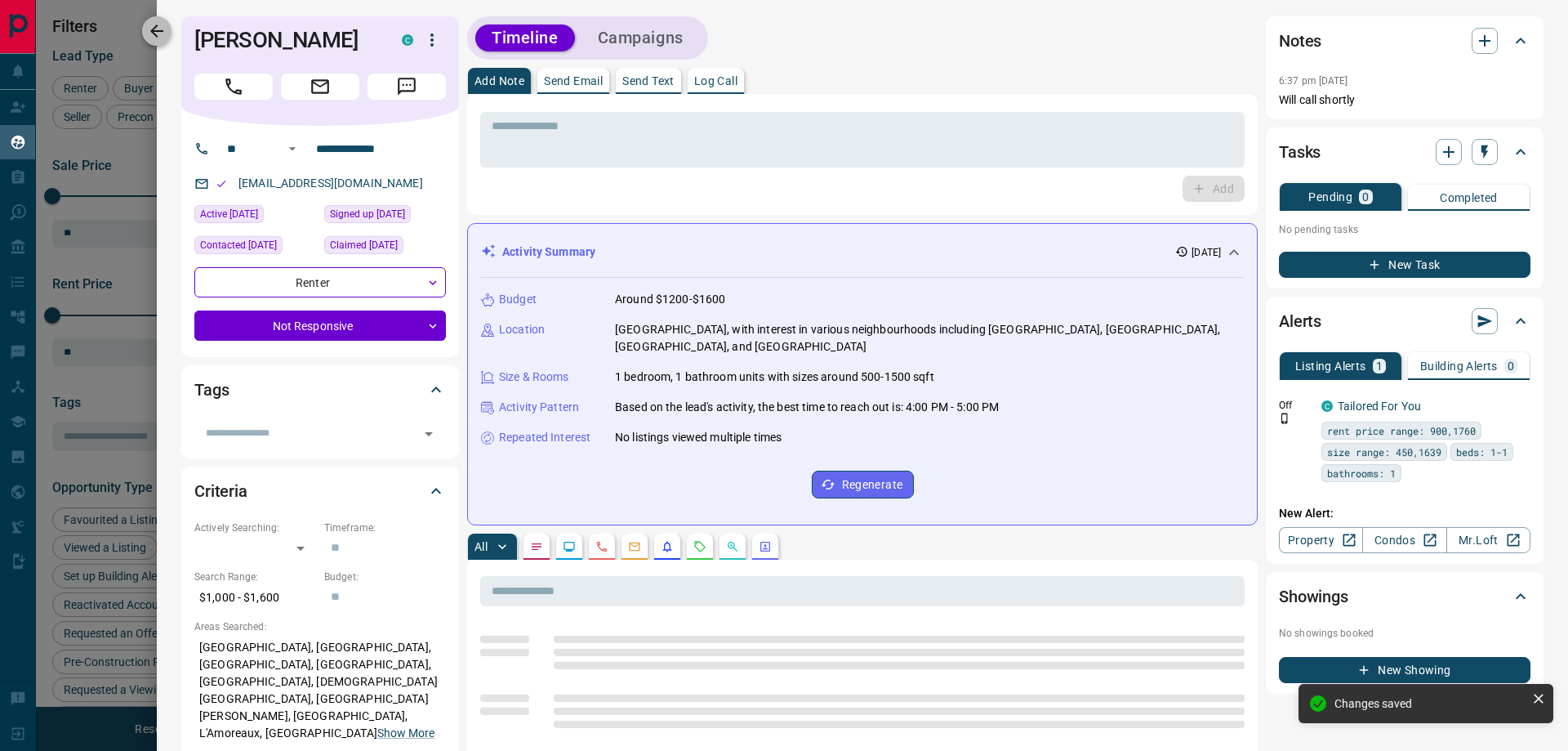
click at [160, 31] on icon "button" at bounding box center [157, 31] width 13 height 13
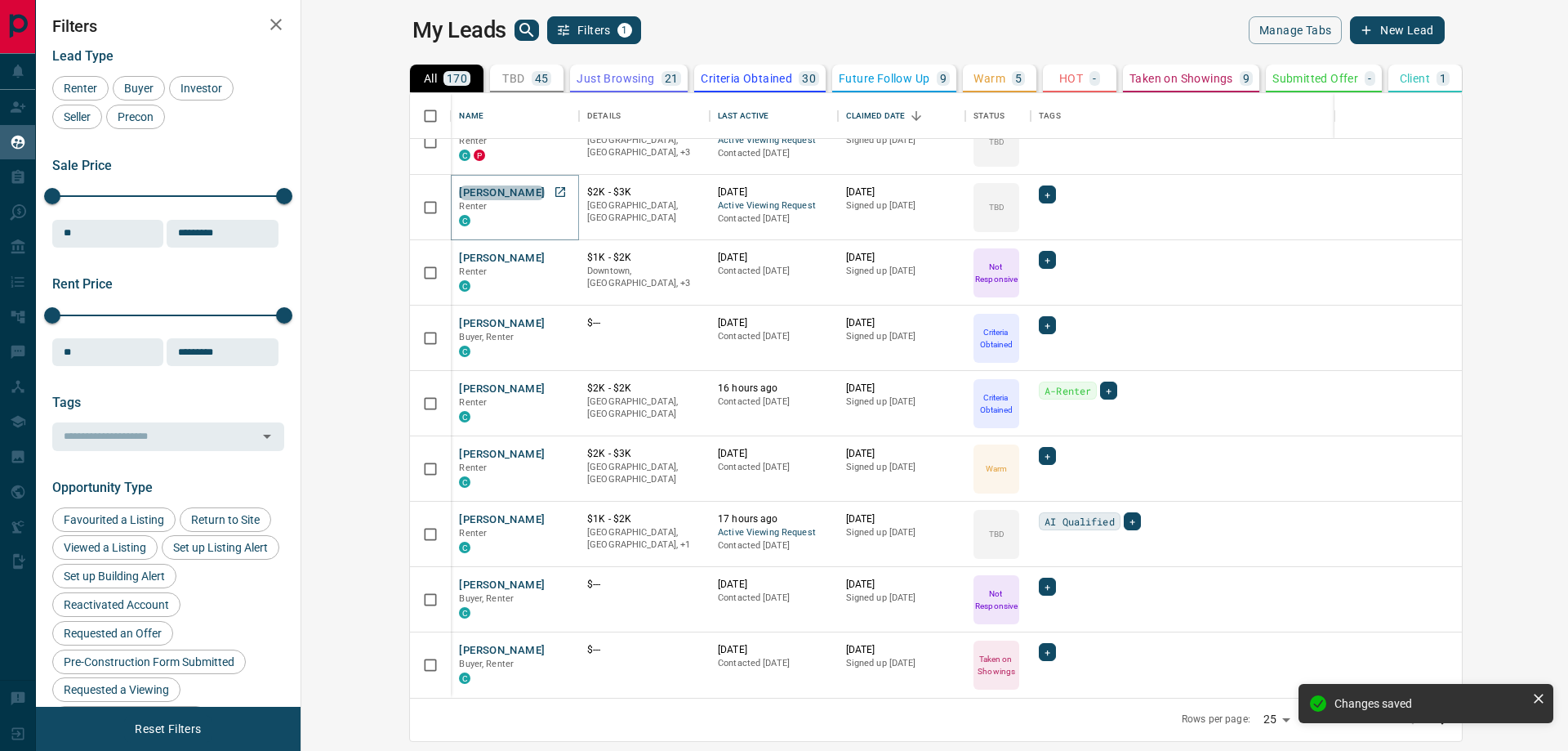
click at [459, 186] on button "[PERSON_NAME]" at bounding box center [501, 193] width 86 height 16
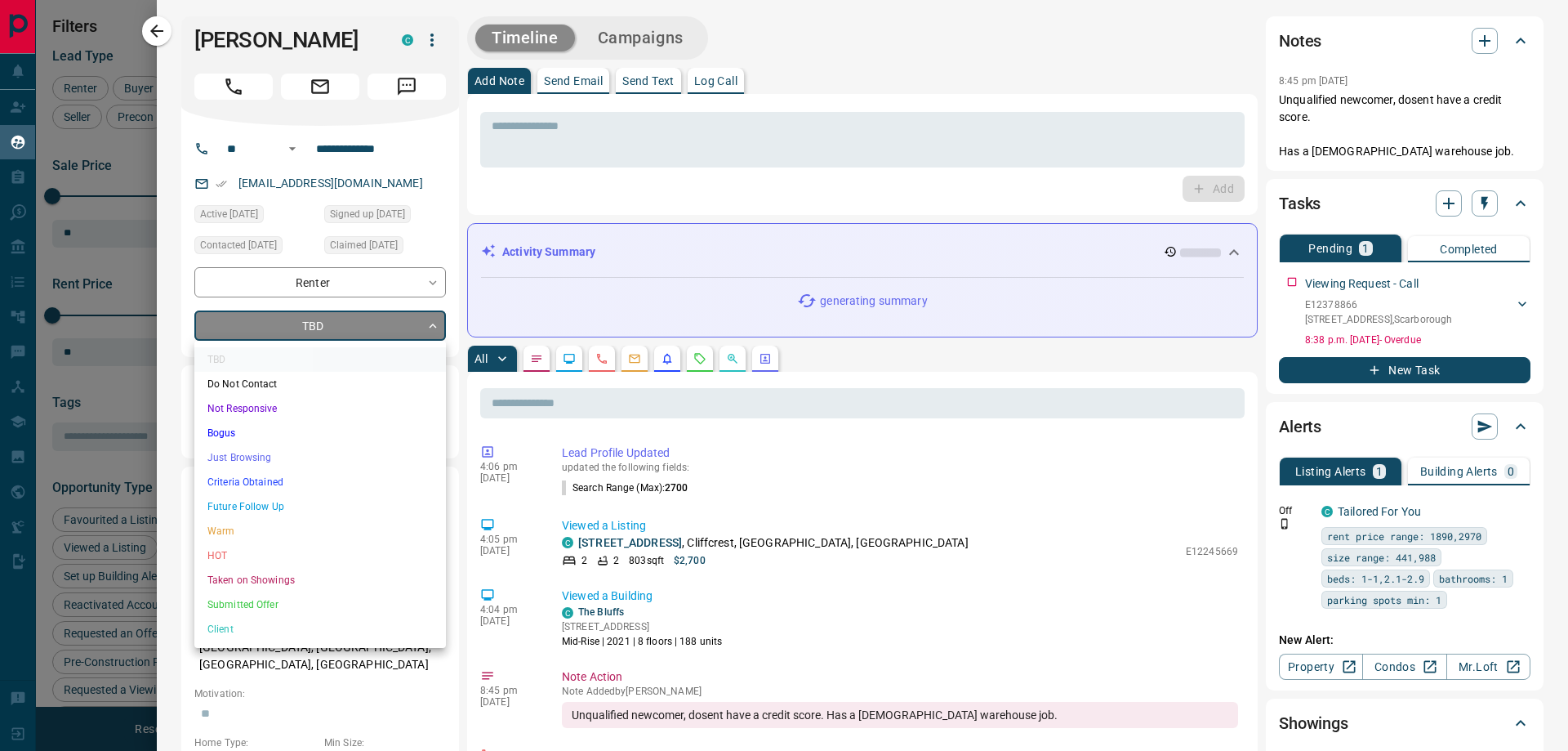
click at [340, 321] on body "Lead Transfers Claim Leads My Leads Tasks Opportunities Deals Campaigns Automat…" at bounding box center [784, 365] width 1568 height 731
click at [261, 485] on li "Criteria Obtained" at bounding box center [320, 482] width 252 height 25
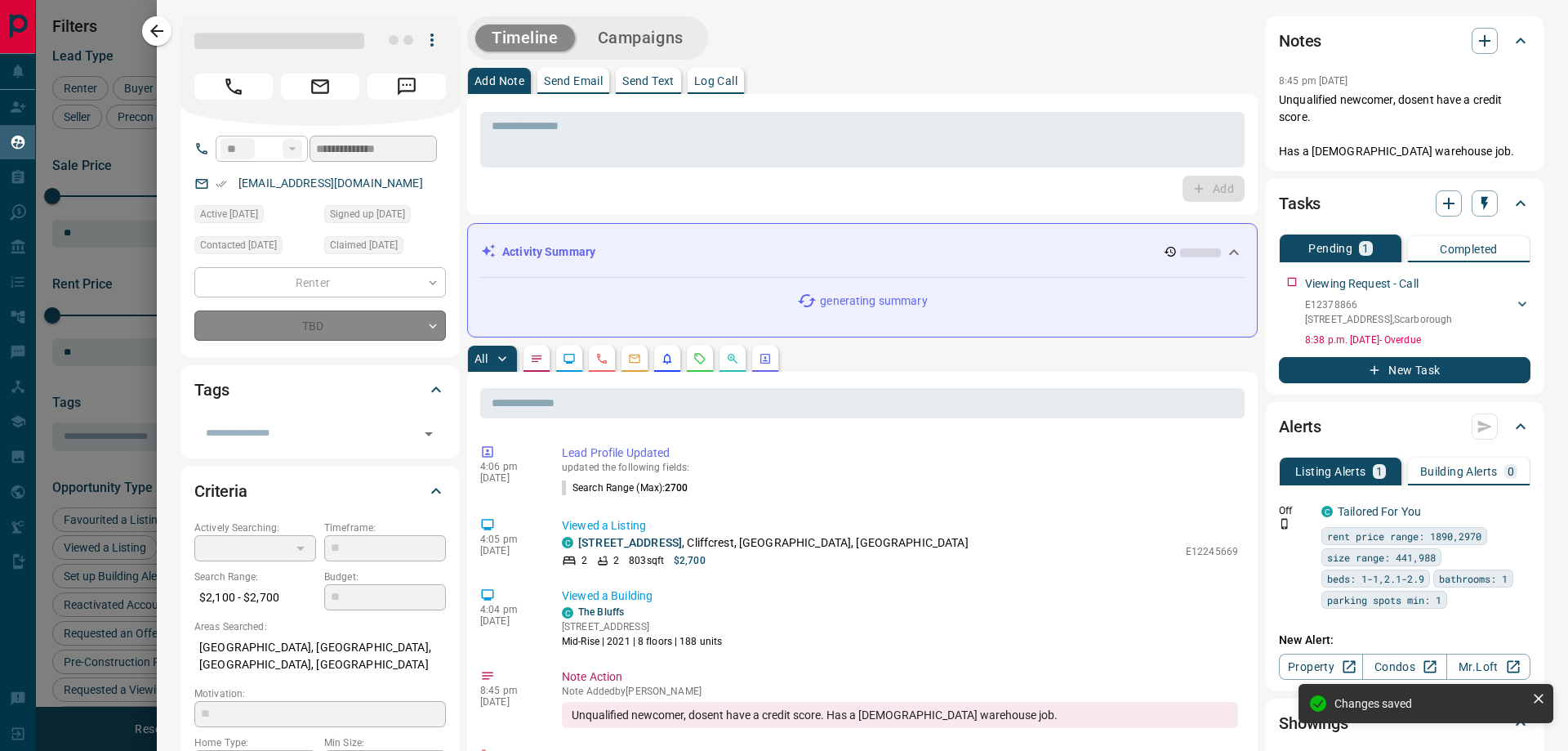
type input "*"
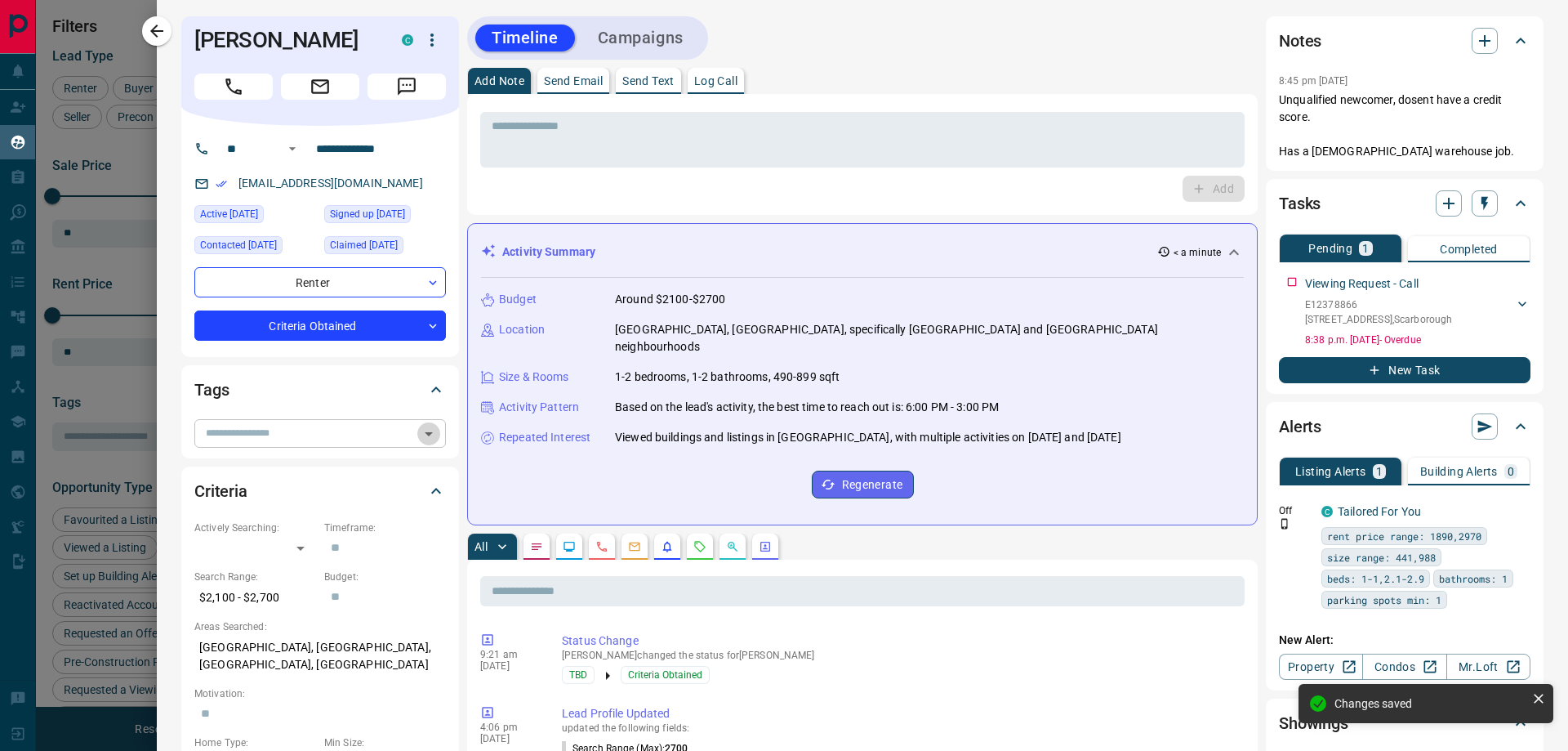
click at [430, 438] on icon "Open" at bounding box center [429, 434] width 20 height 20
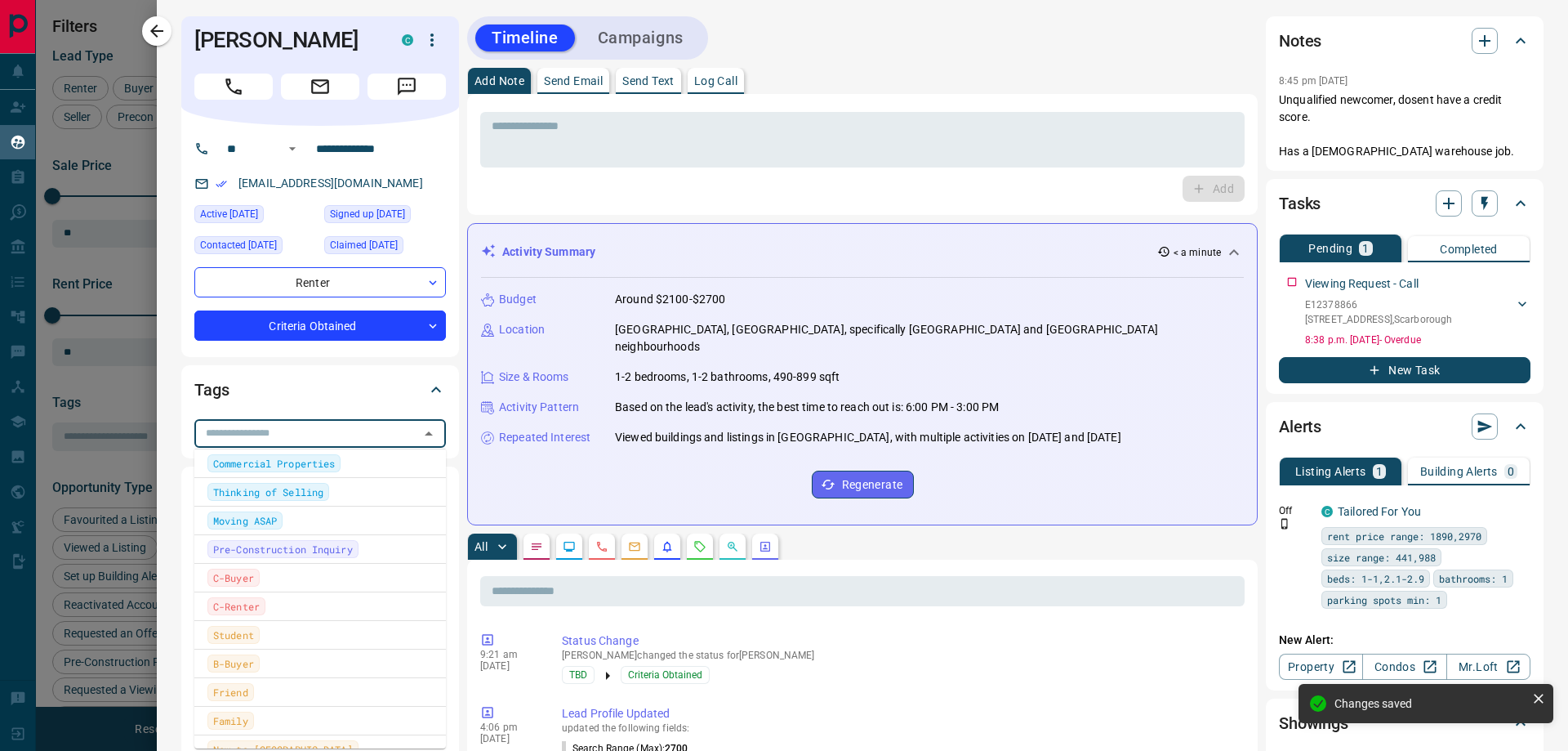
scroll to position [327, 0]
click at [235, 588] on span "C-Renter" at bounding box center [236, 583] width 47 height 16
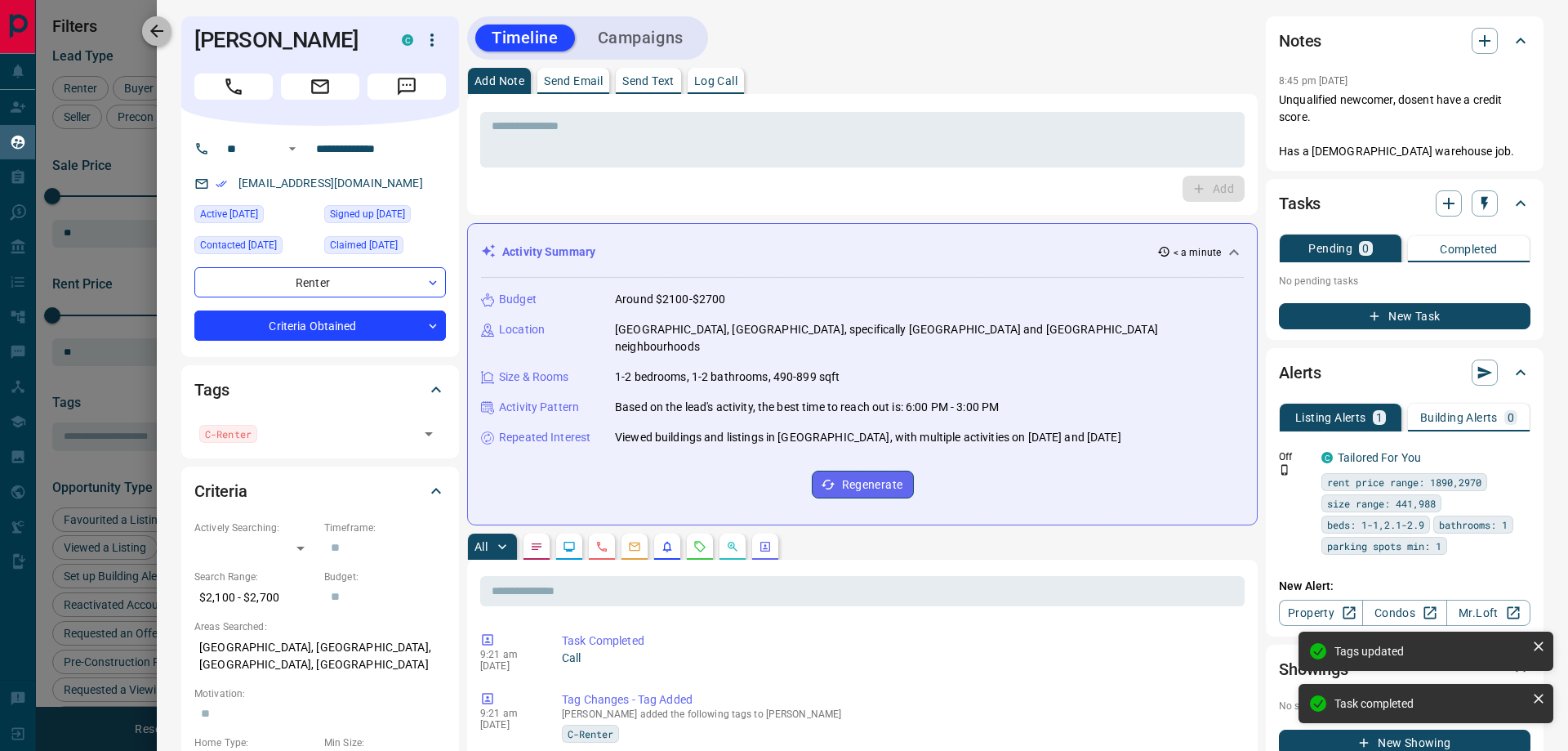
click at [147, 29] on button "button" at bounding box center [157, 31] width 29 height 29
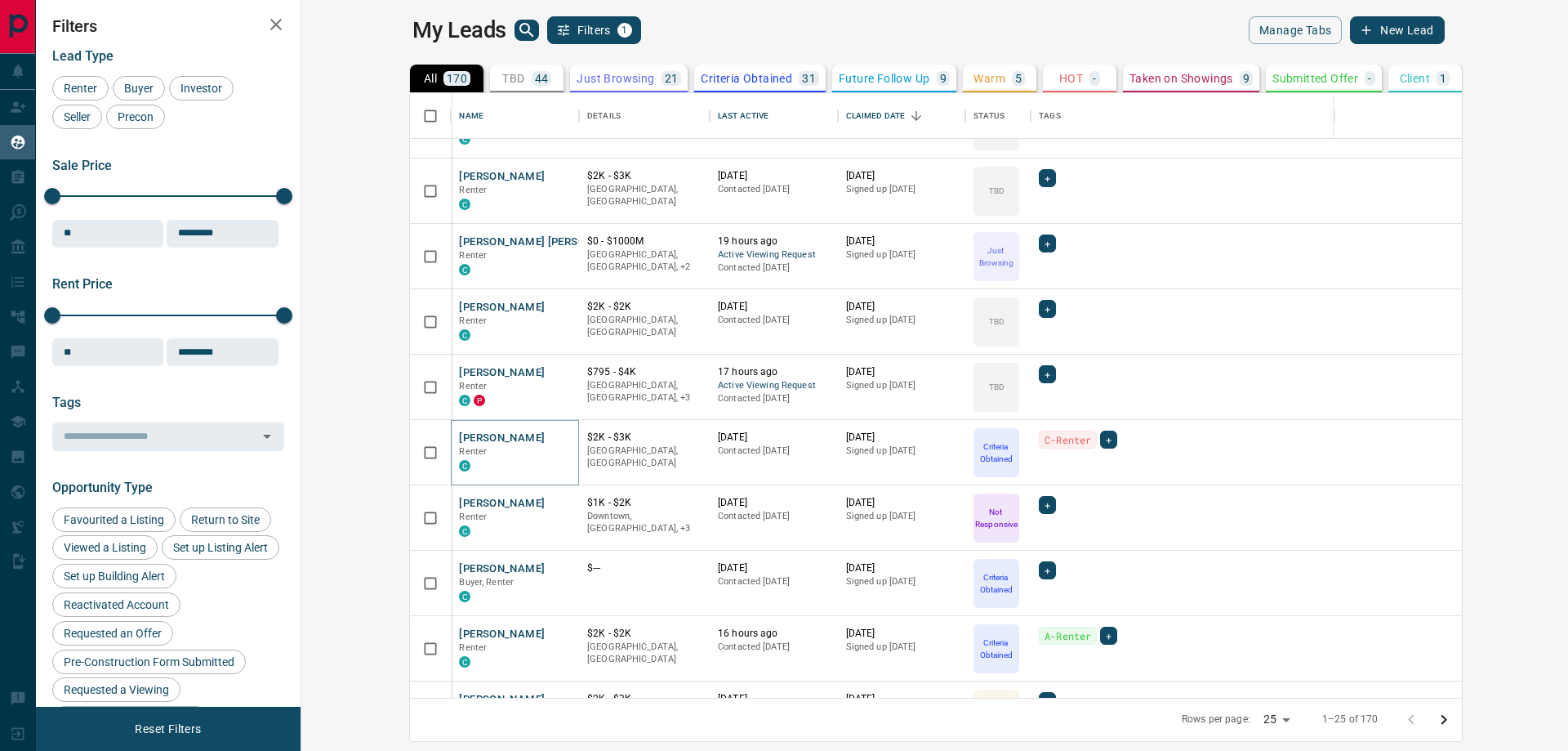
scroll to position [749, 0]
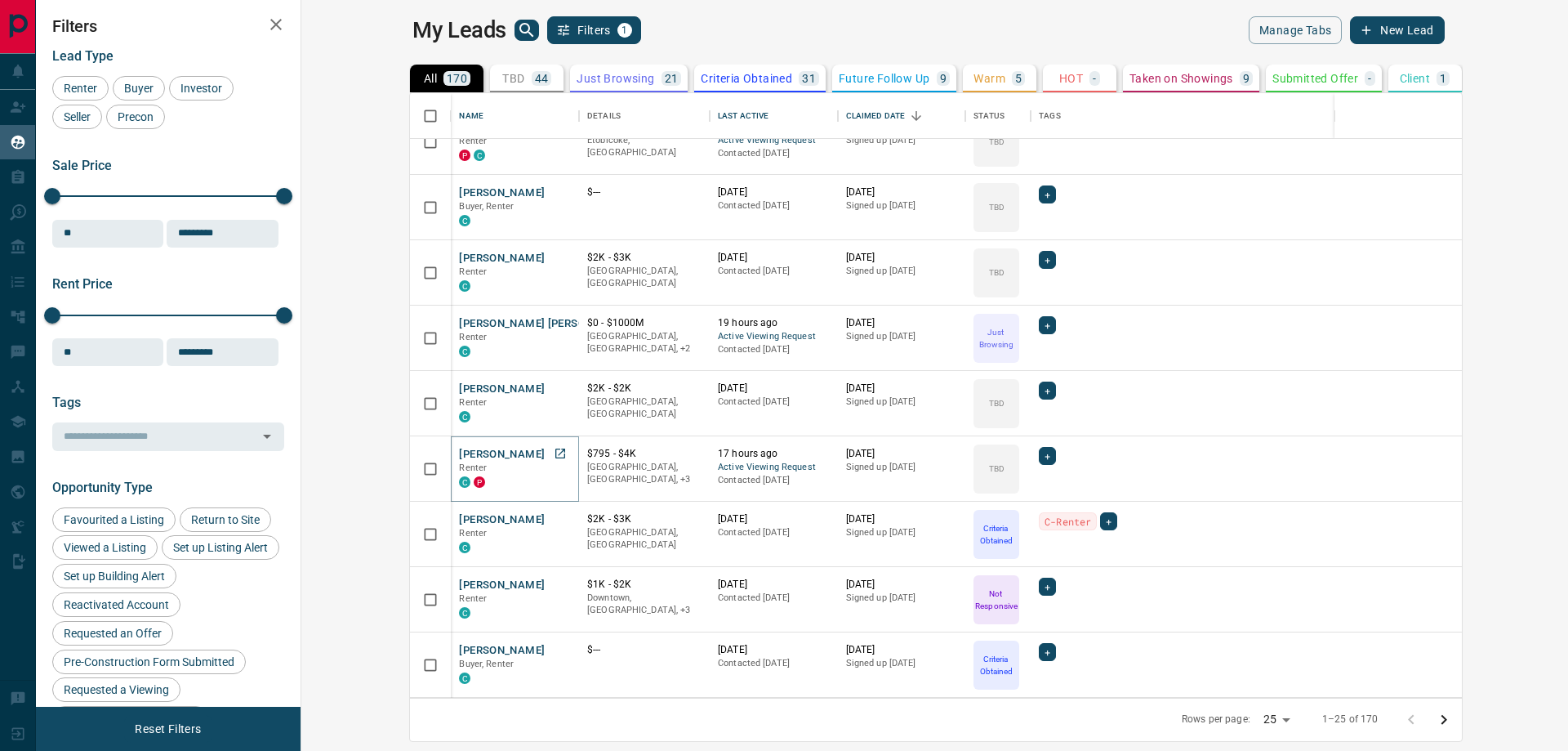
click at [459, 458] on button "[PERSON_NAME]" at bounding box center [501, 454] width 86 height 16
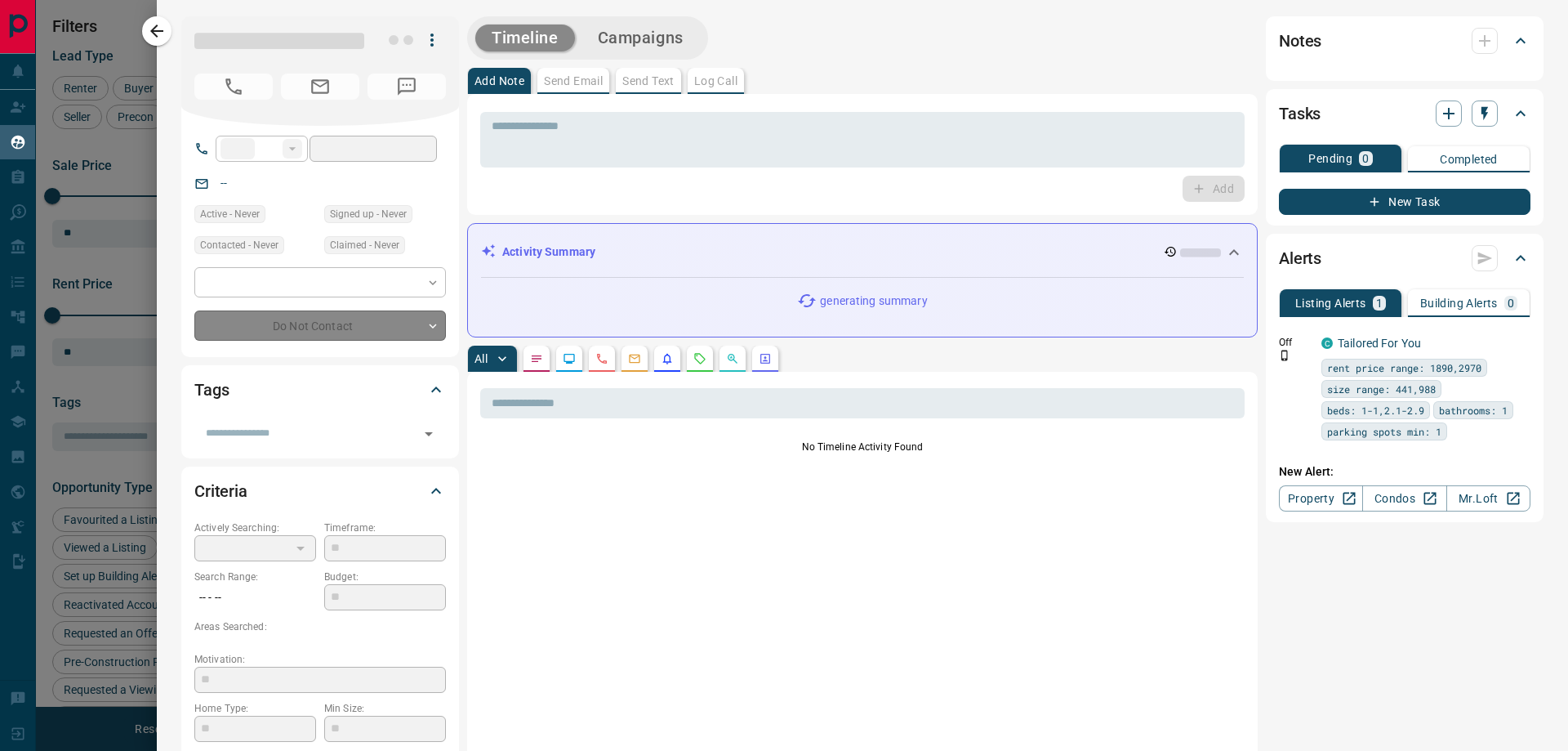
type input "**"
type input "**********"
type input "**"
type input "*"
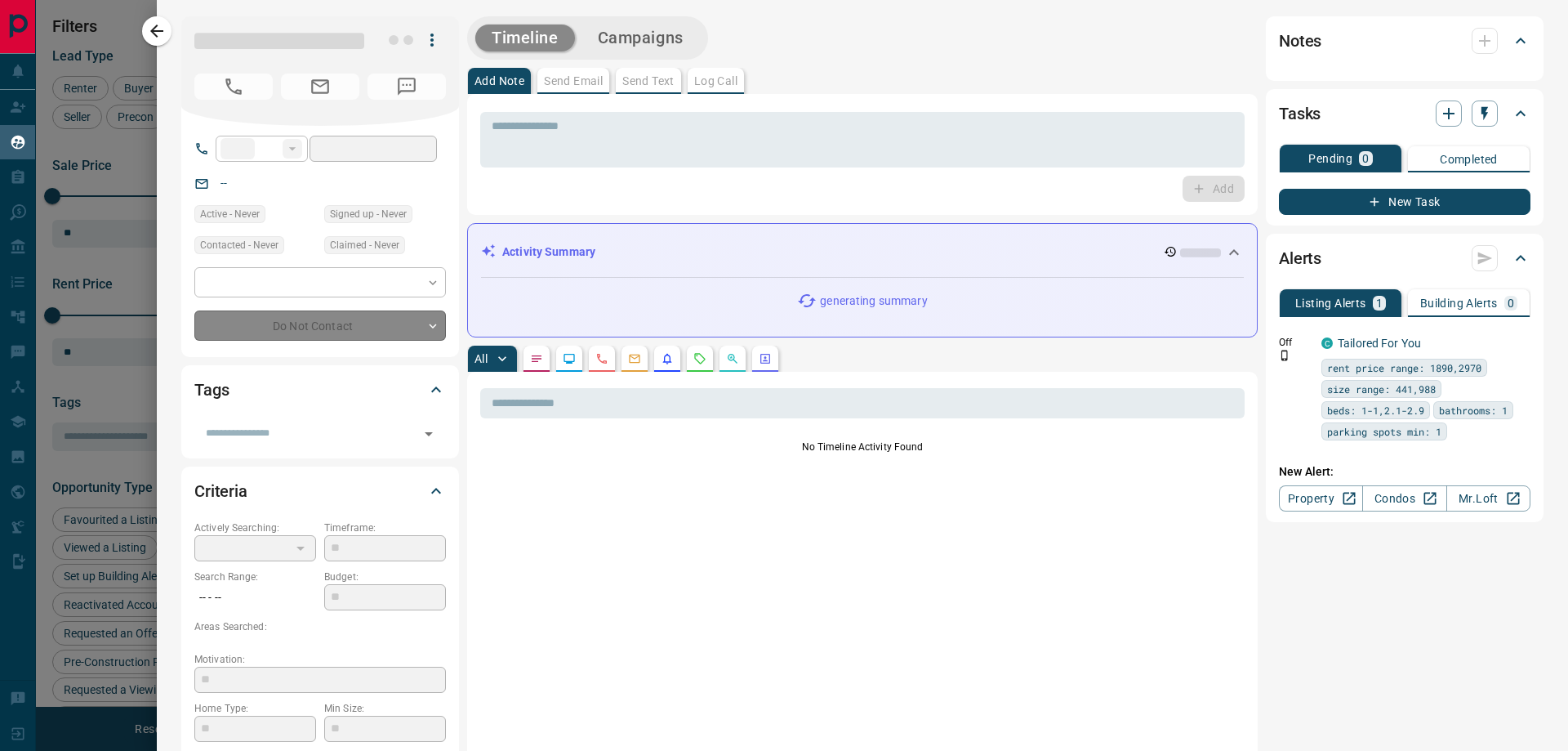
type input "**********"
type input "*******"
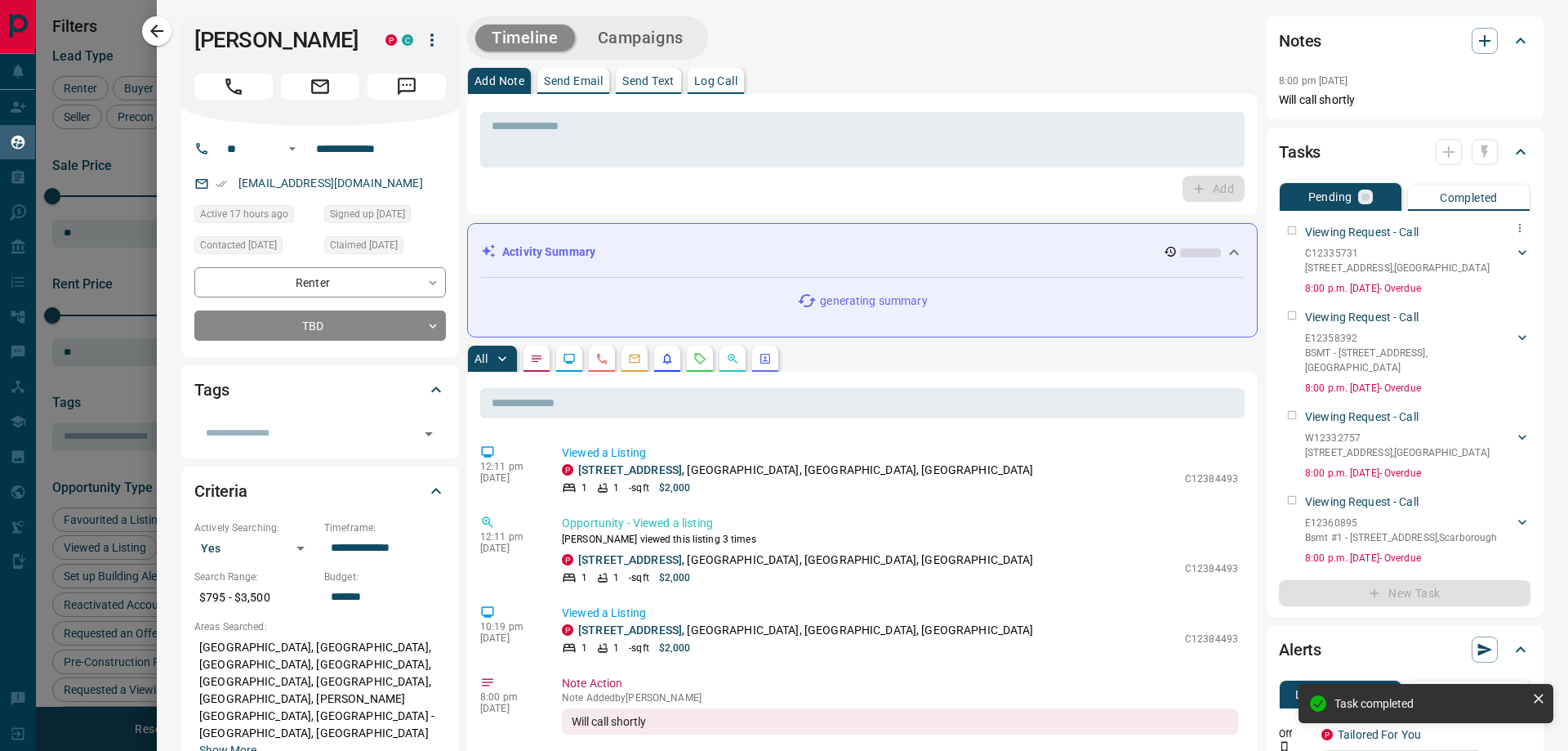
click at [1281, 232] on div "Viewing Request - Call C12335731 [STREET_ADDRESS] Vainer 7059371073 [EMAIL_ADDR…" at bounding box center [1405, 257] width 252 height 78
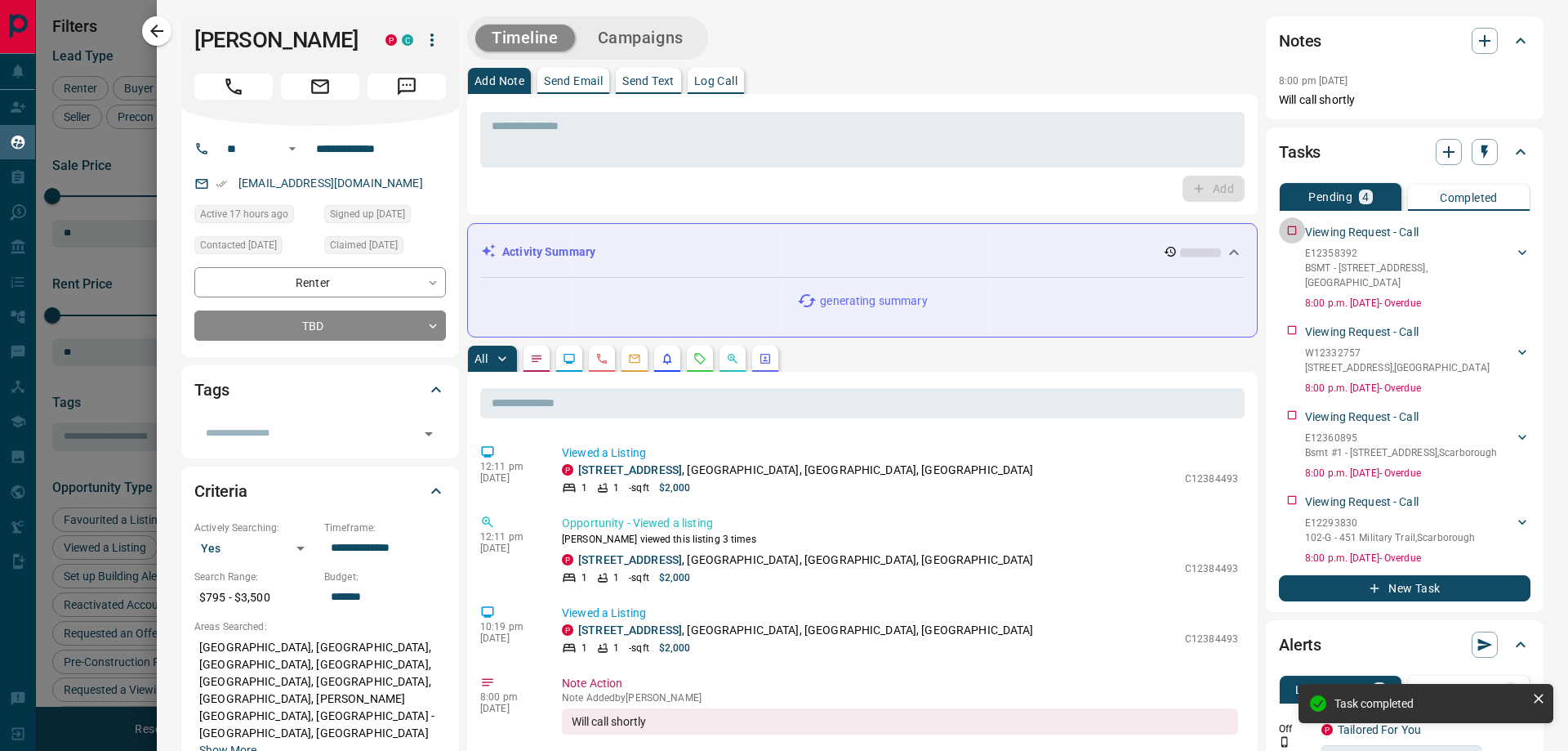
click at [1281, 232] on div "Viewing Request - Call E12358392 BSMT - [STREET_ADDRESS] [PERSON_NAME] 70593710…" at bounding box center [1405, 264] width 252 height 93
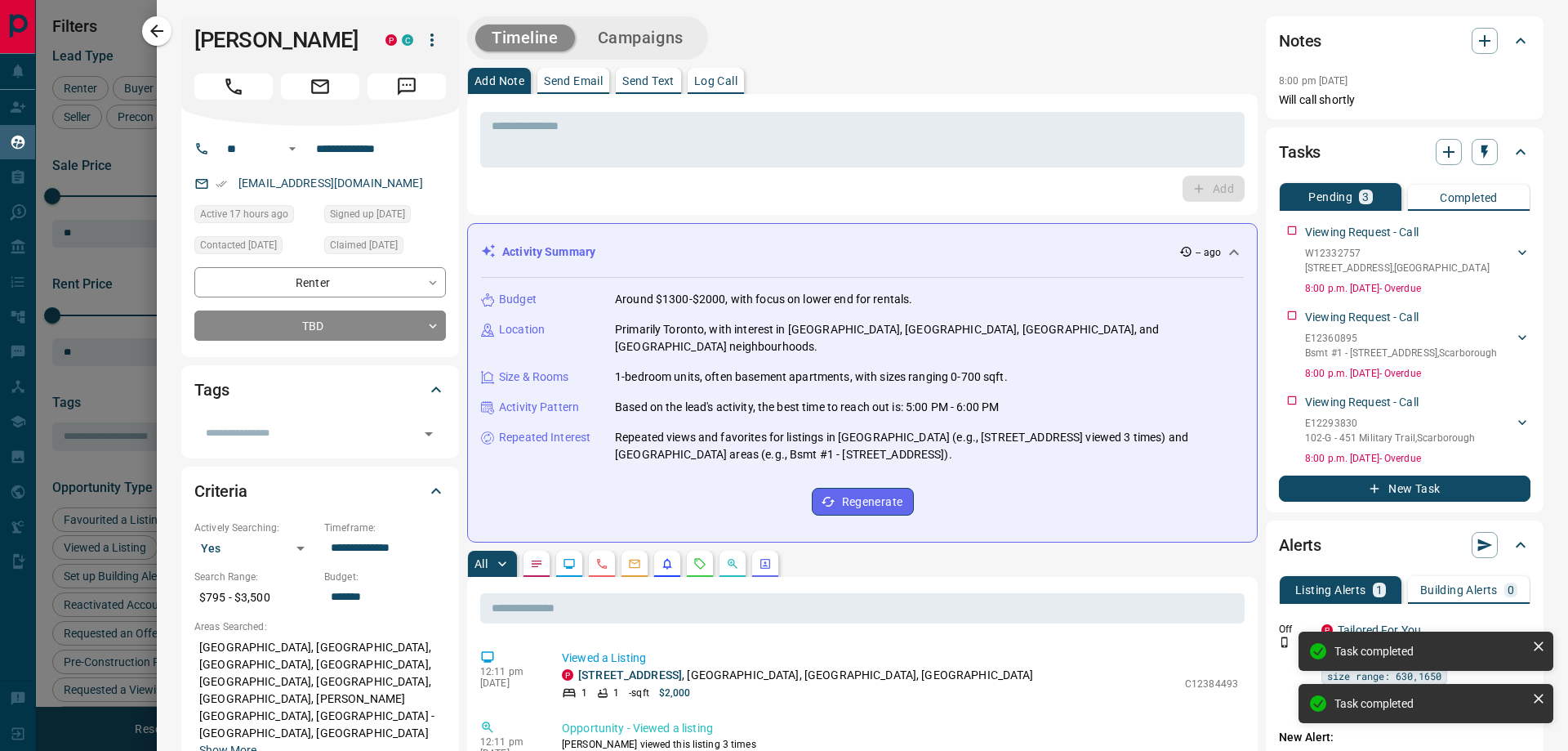
click at [1281, 232] on div "Viewing Request - Call W12332757 [STREET_ADDRESS] [PERSON_NAME] 7059371073 [EMA…" at bounding box center [1405, 257] width 252 height 78
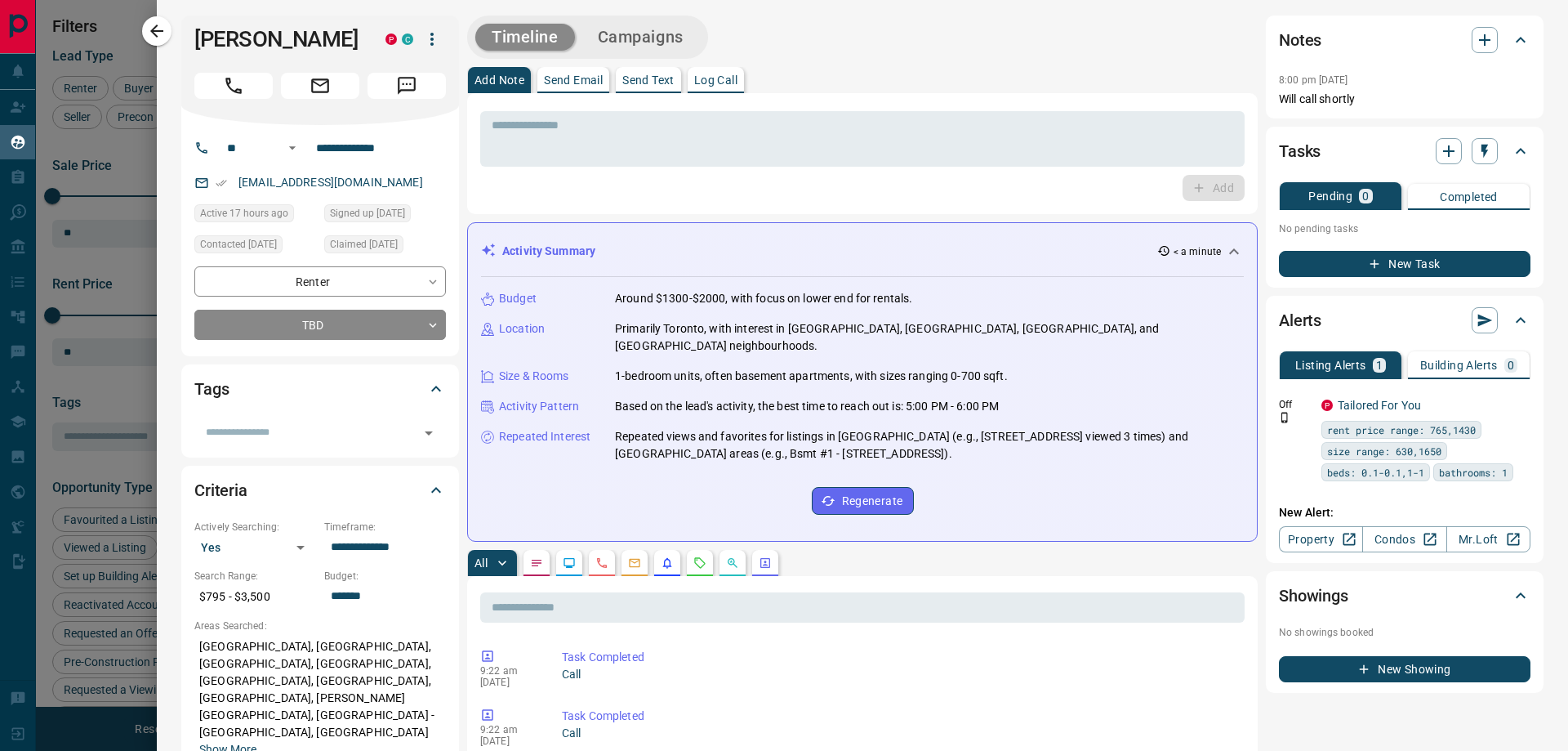
scroll to position [0, 0]
click at [344, 288] on body "Lead Transfers Claim Leads My Leads Tasks Opportunities Deals Campaigns Automat…" at bounding box center [784, 365] width 1568 height 731
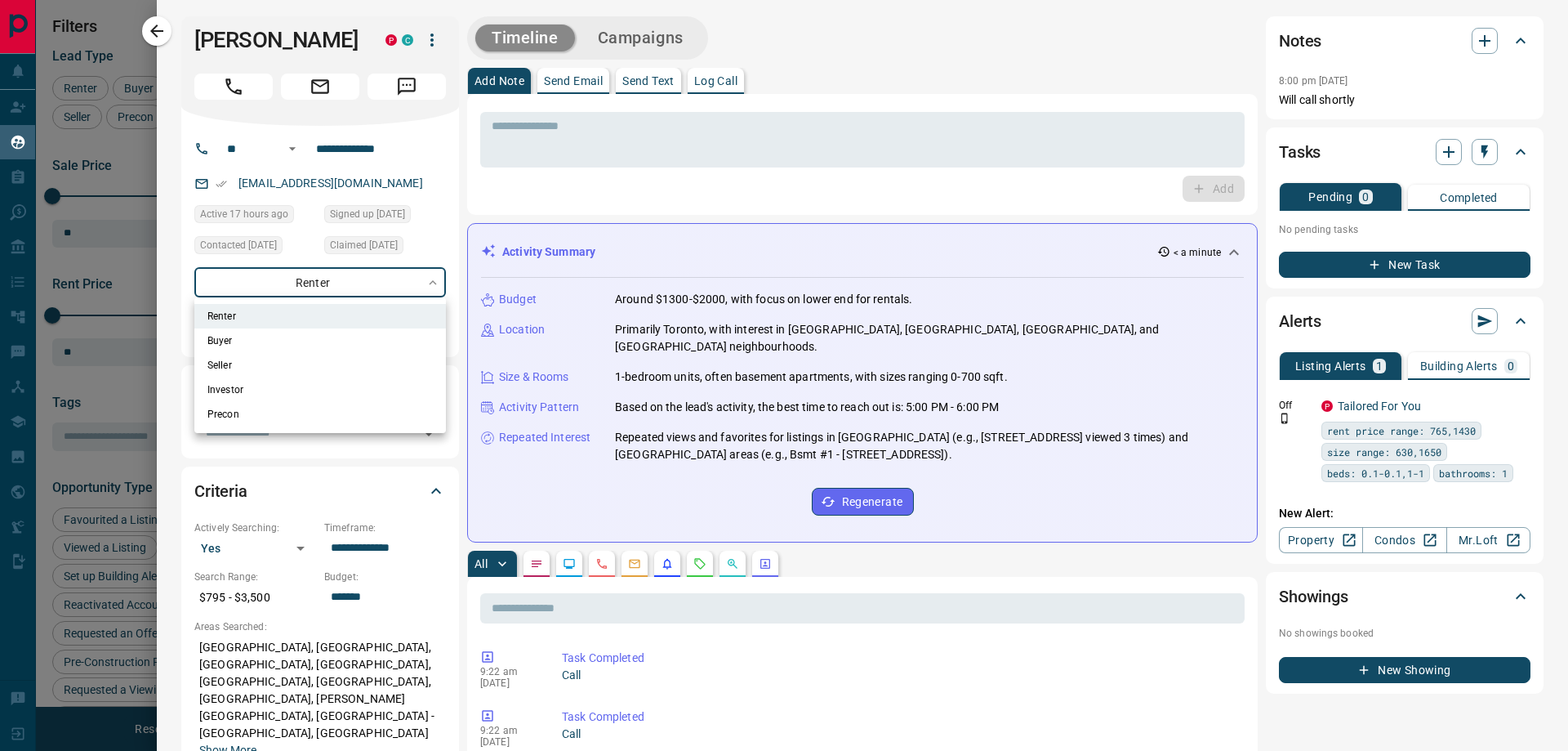
click at [172, 374] on div at bounding box center [784, 375] width 1568 height 751
click at [368, 284] on body "Lead Transfers Claim Leads My Leads Tasks Opportunities Deals Campaigns Automat…" at bounding box center [784, 365] width 1568 height 731
click at [187, 367] on div at bounding box center [784, 375] width 1568 height 751
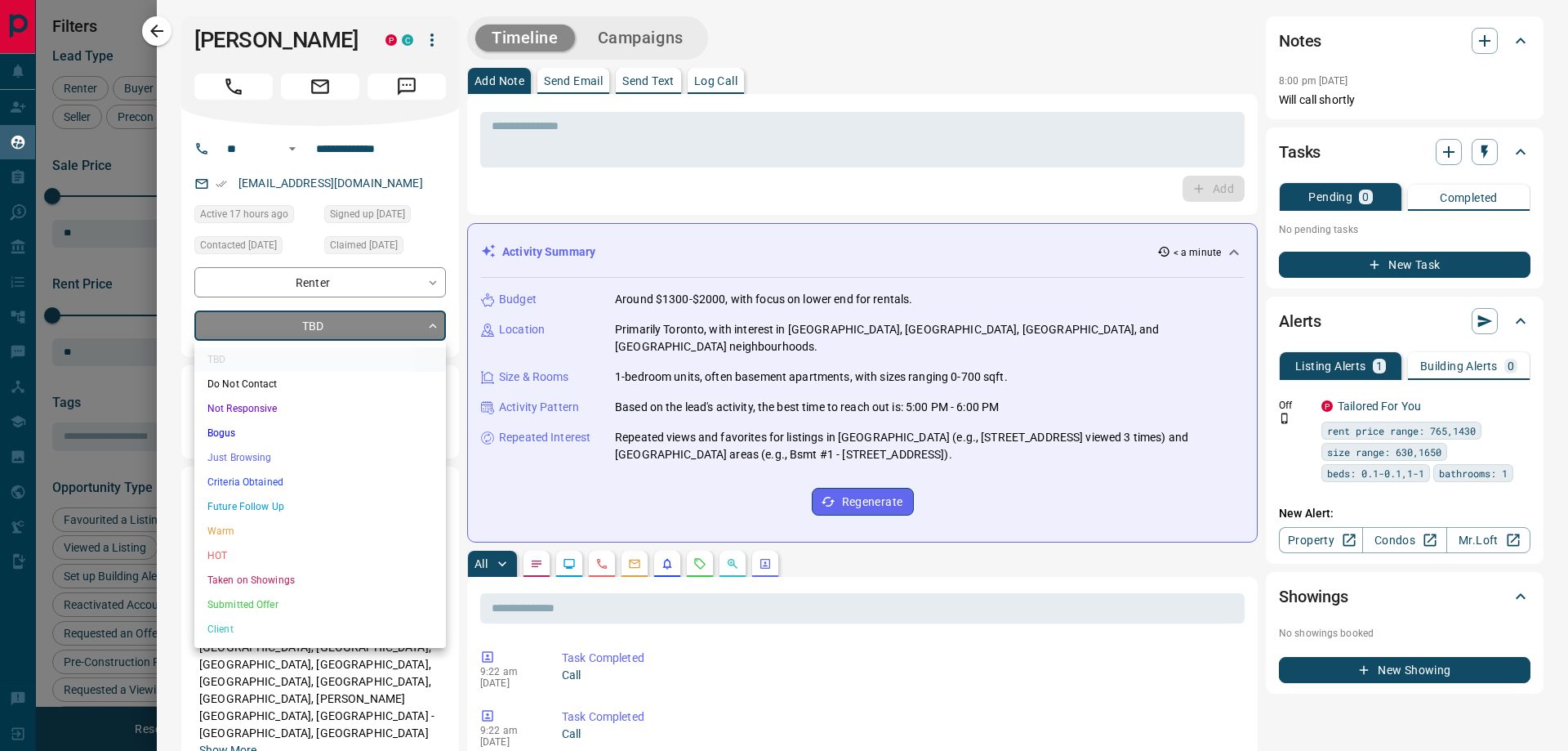
click at [349, 324] on body "Lead Transfers Claim Leads My Leads Tasks Opportunities Deals Campaigns Automat…" at bounding box center [784, 365] width 1568 height 731
click at [301, 488] on li "Criteria Obtained" at bounding box center [320, 482] width 252 height 25
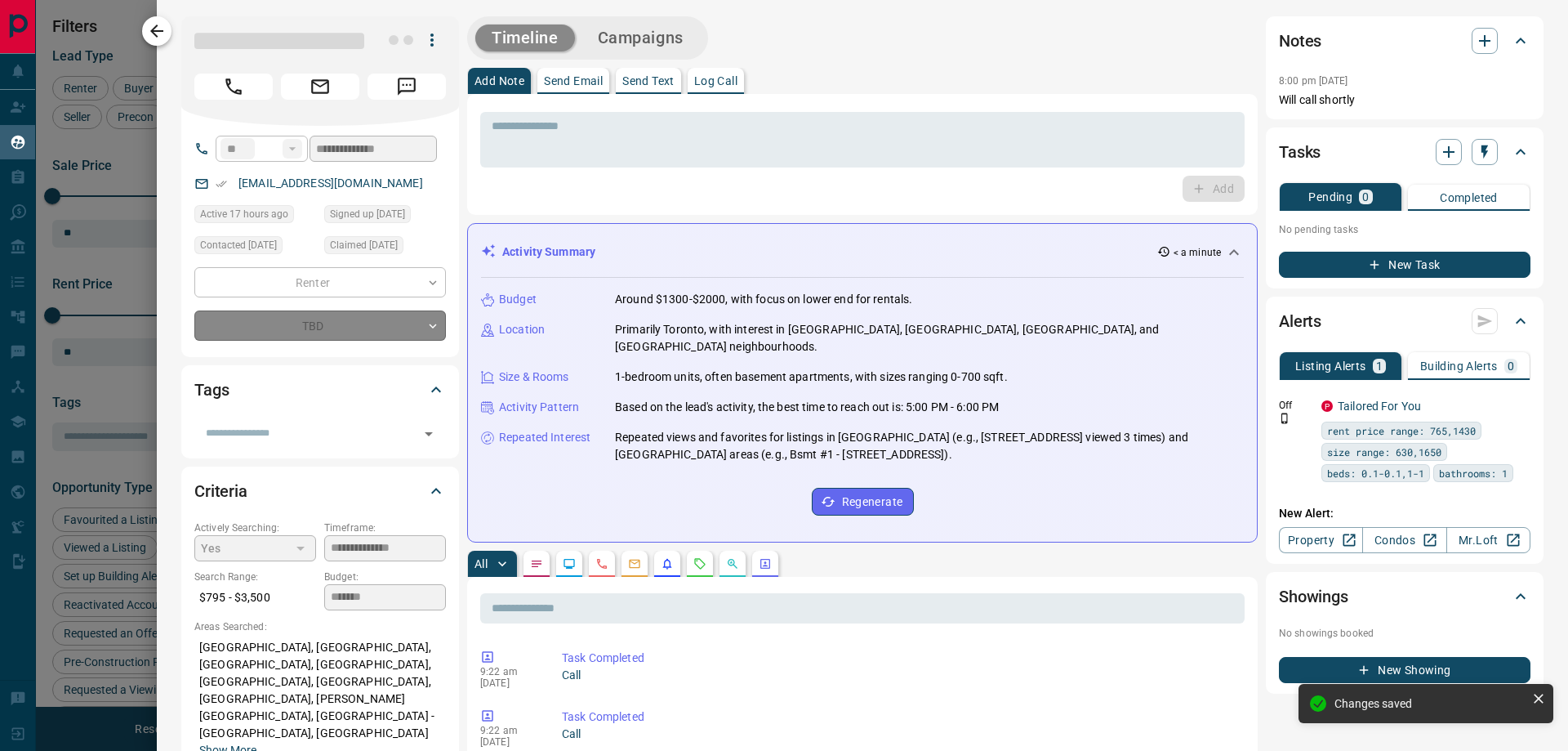
click at [167, 36] on button "button" at bounding box center [157, 31] width 29 height 29
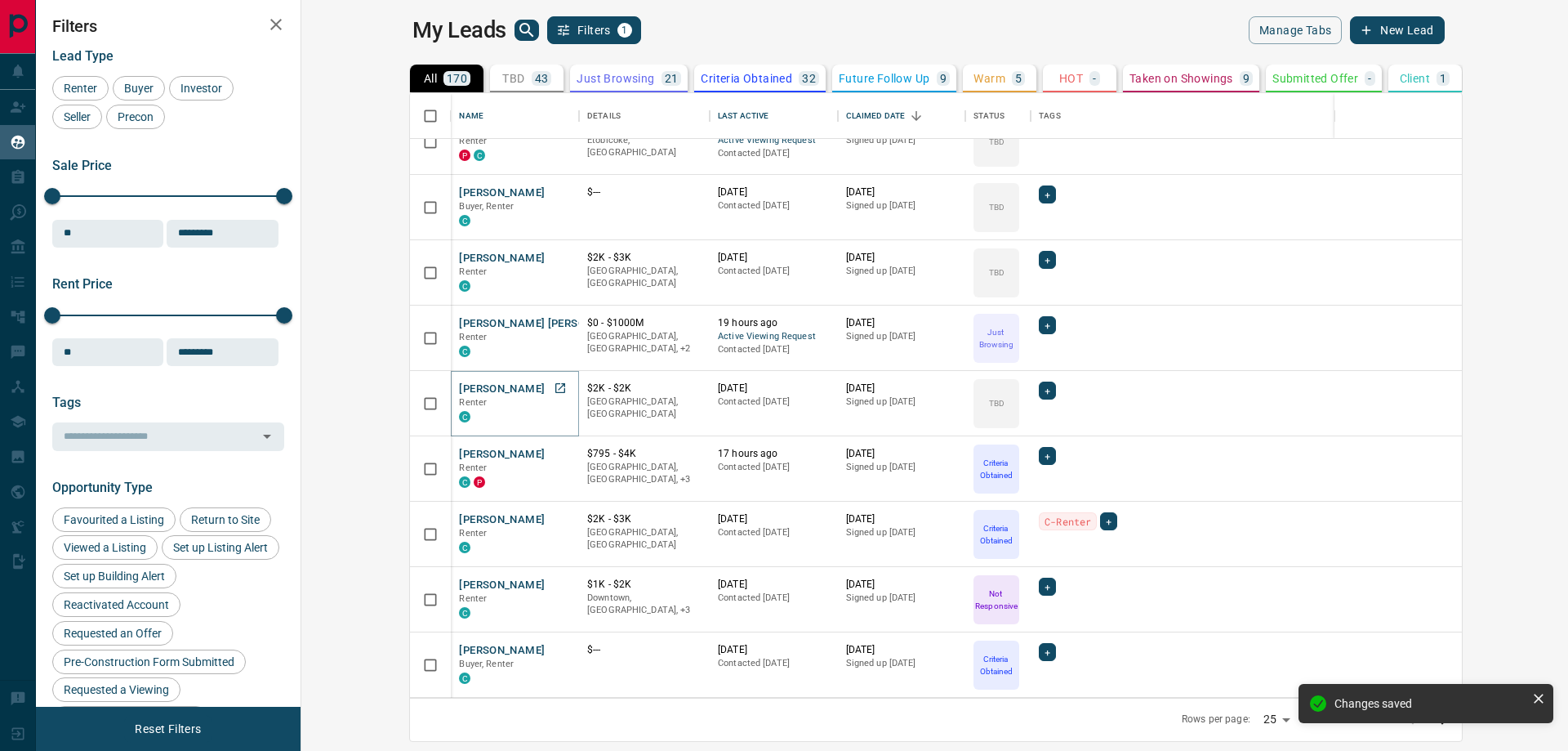
click at [459, 389] on button "[PERSON_NAME]" at bounding box center [501, 389] width 86 height 16
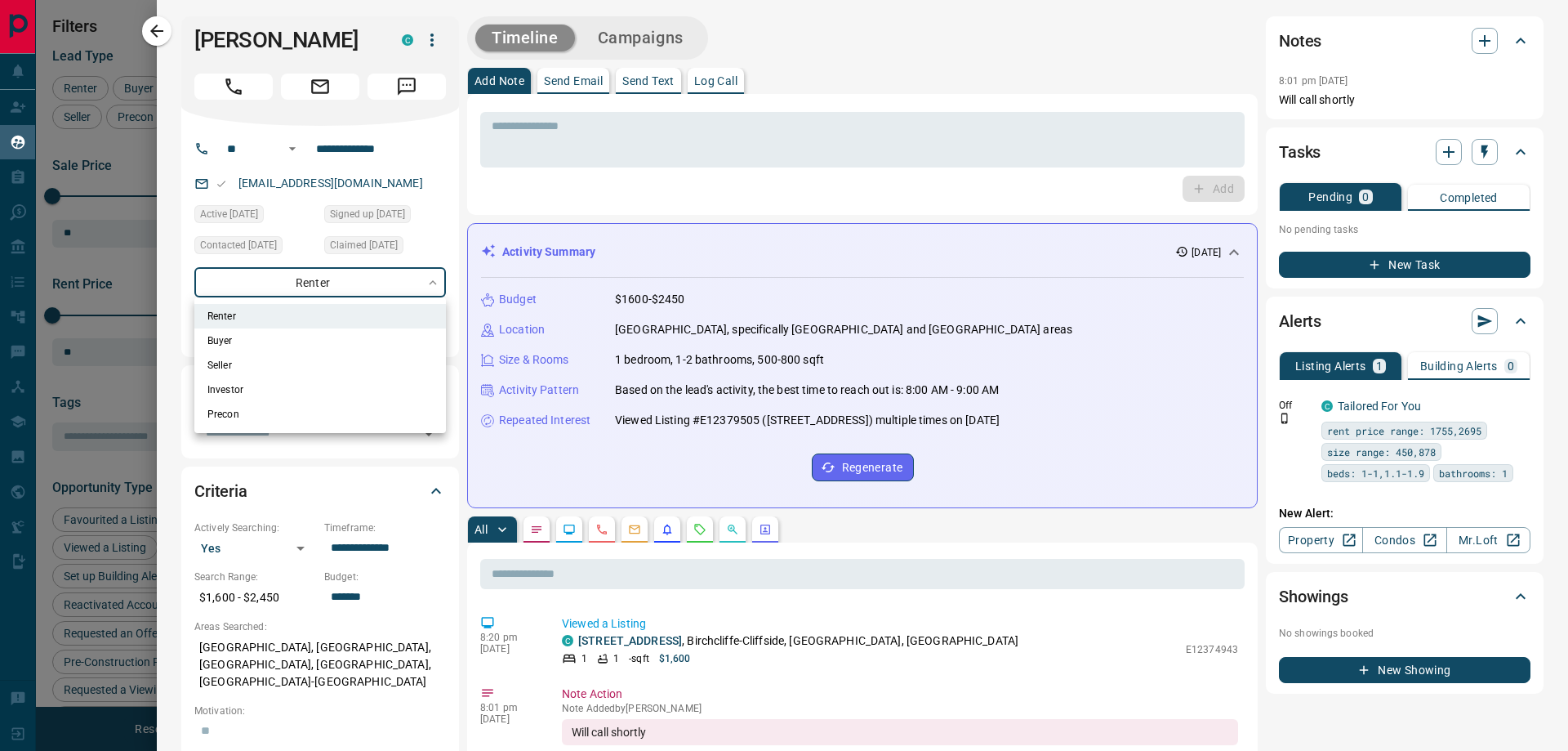
click at [345, 288] on body "Lead Transfers Claim Leads My Leads Tasks Opportunities Deals Campaigns Automat…" at bounding box center [784, 365] width 1568 height 731
click at [167, 253] on div at bounding box center [784, 375] width 1568 height 751
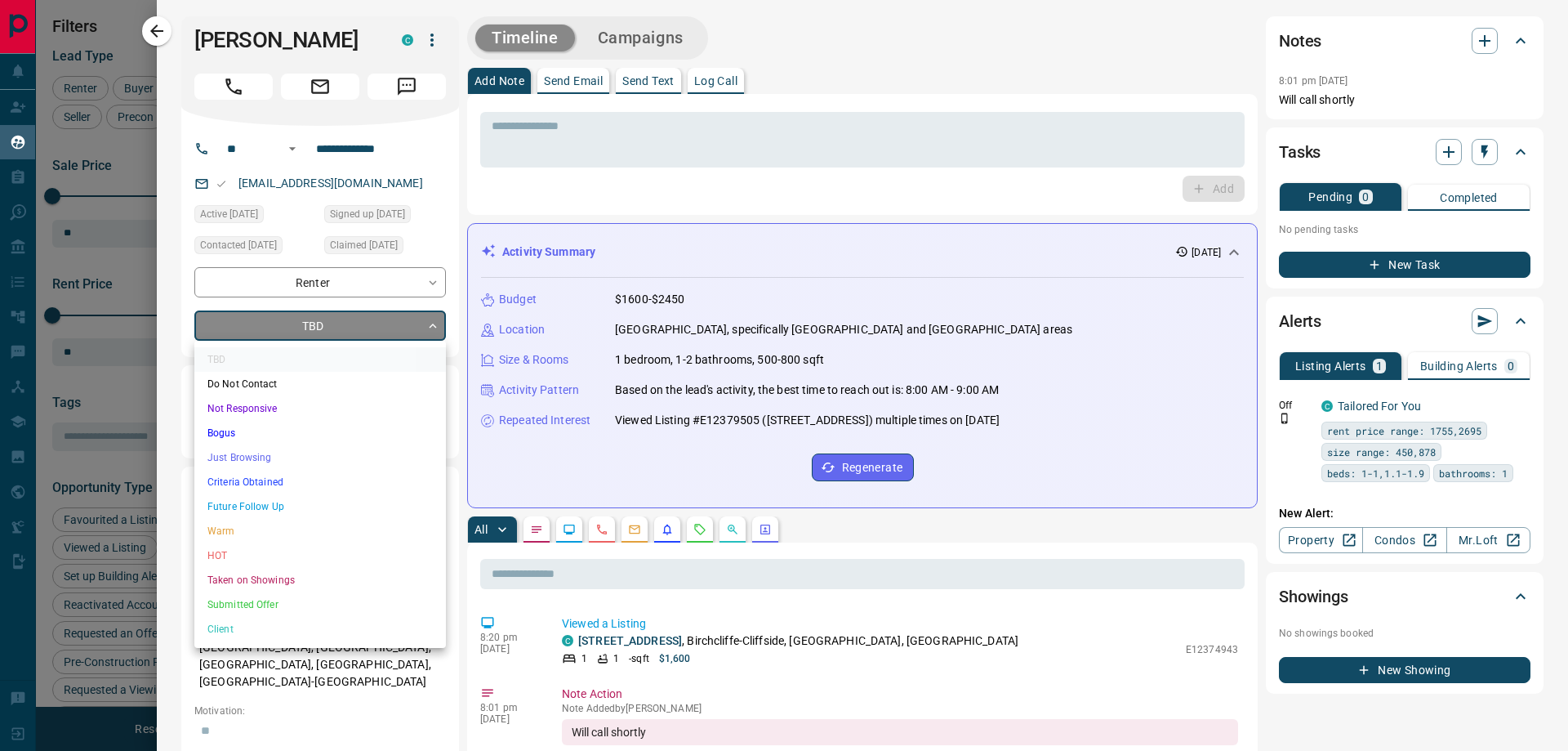
click at [322, 329] on body "Lead Transfers Claim Leads My Leads Tasks Opportunities Deals Campaigns Automat…" at bounding box center [784, 365] width 1568 height 731
click at [274, 477] on li "Criteria Obtained" at bounding box center [320, 482] width 252 height 25
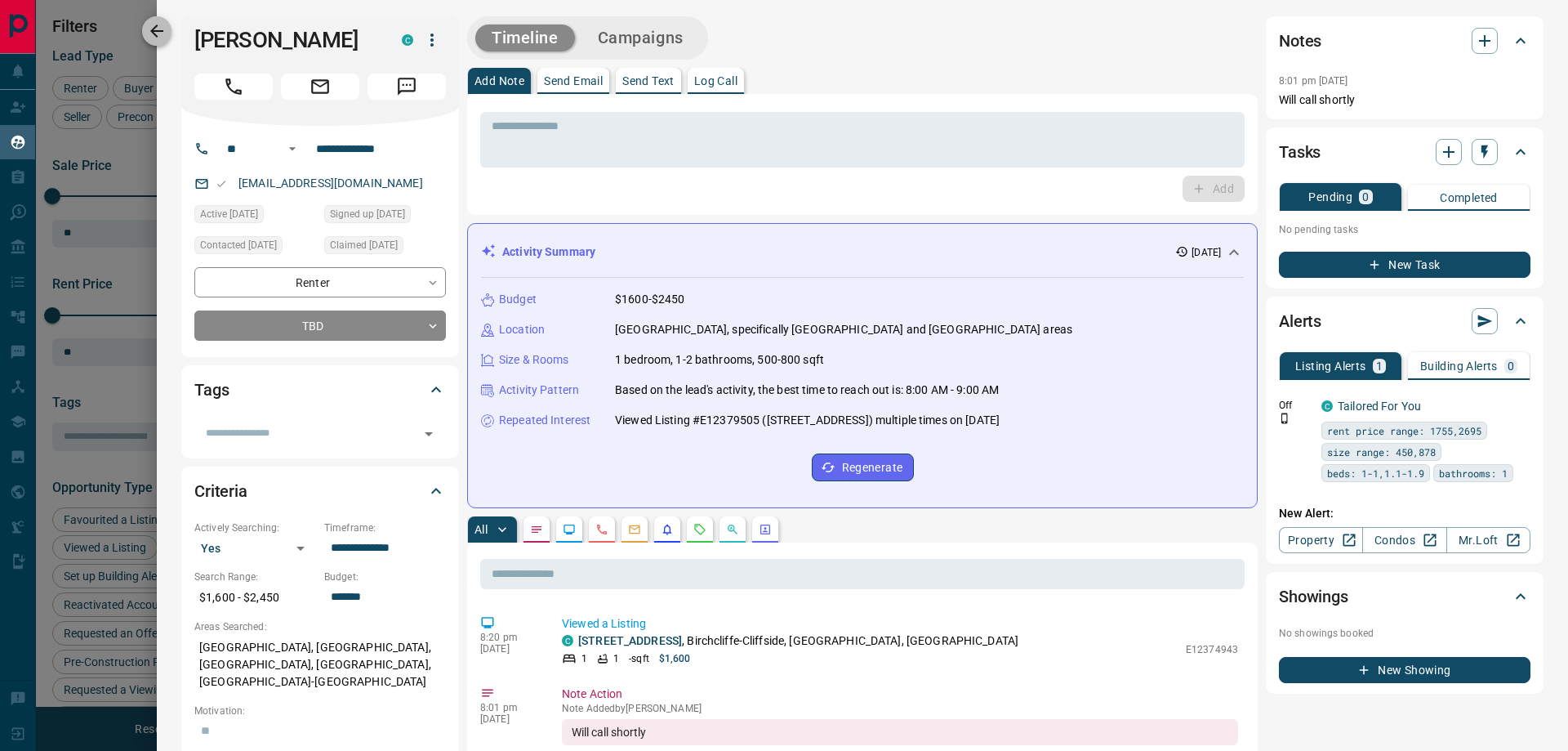
click at [153, 38] on icon "button" at bounding box center [157, 31] width 20 height 20
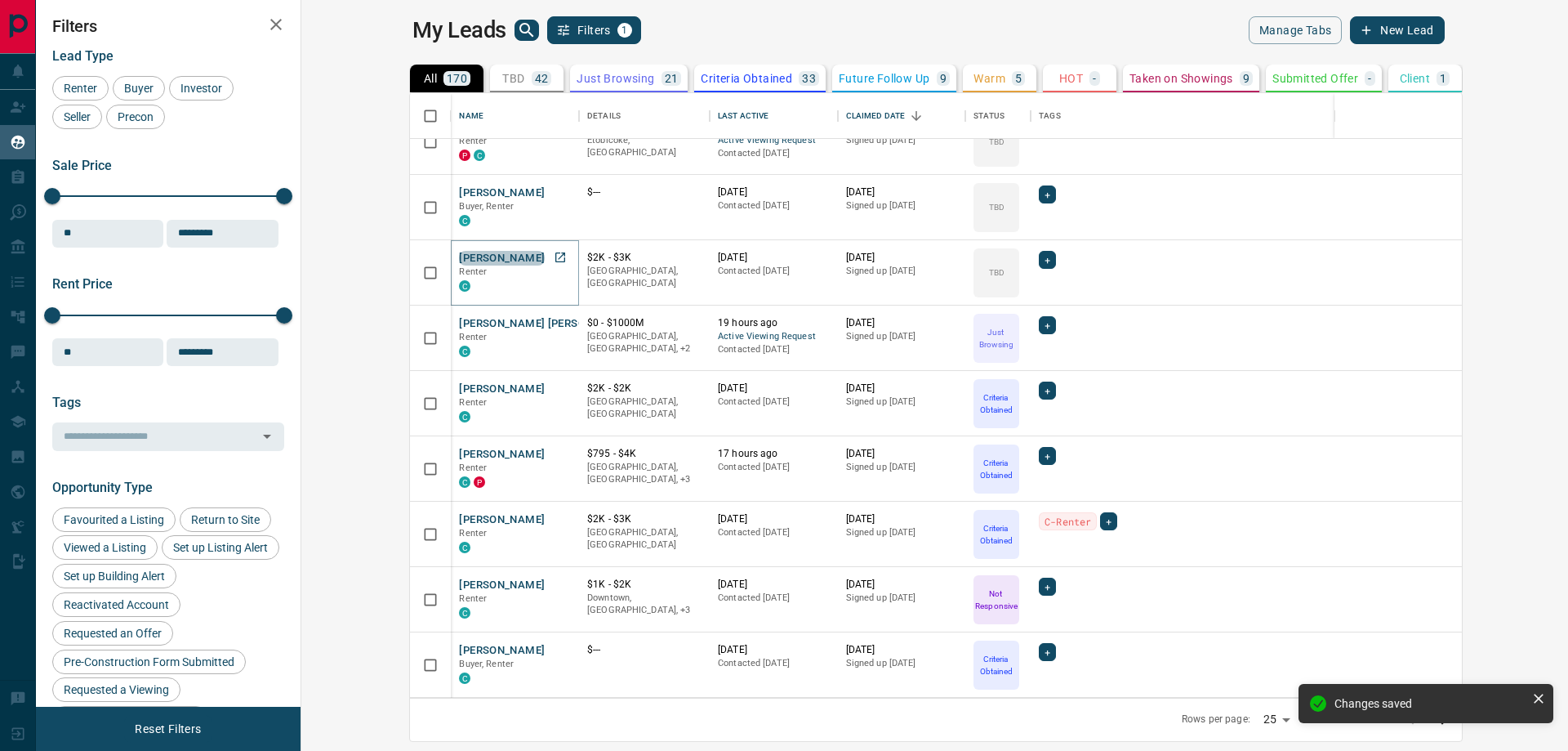
click at [459, 265] on button "[PERSON_NAME]" at bounding box center [501, 258] width 86 height 16
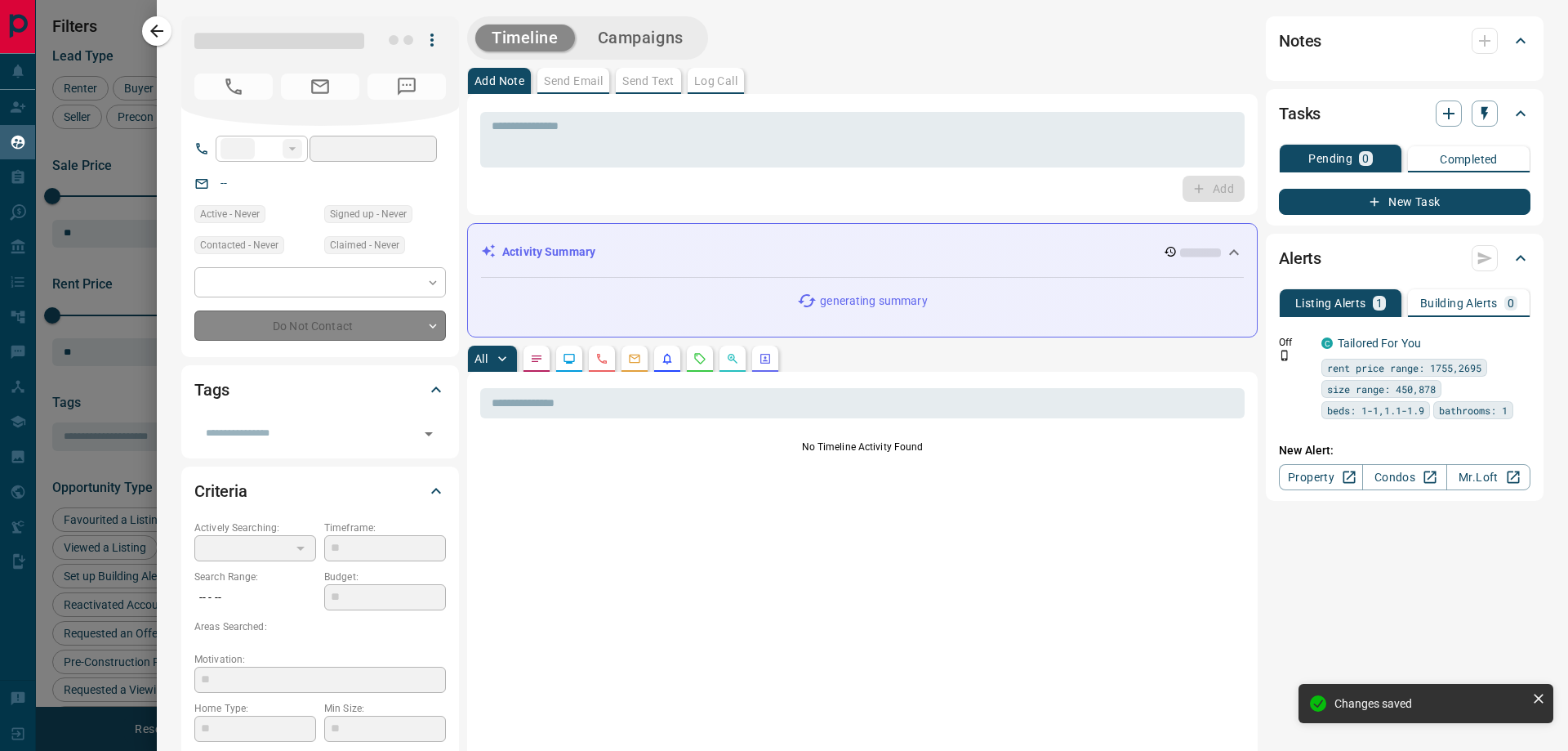
type input "**"
type input "**********"
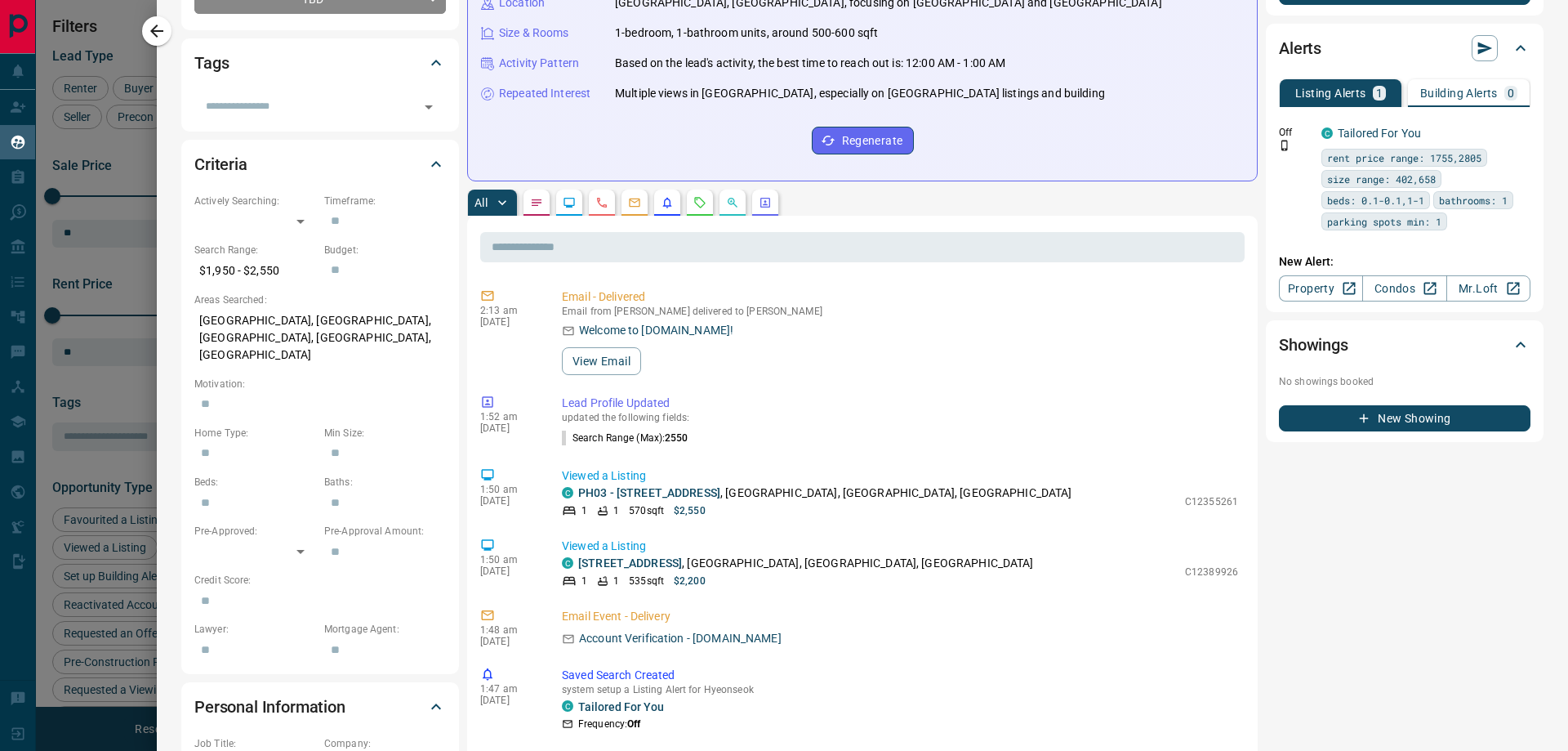
scroll to position [82, 0]
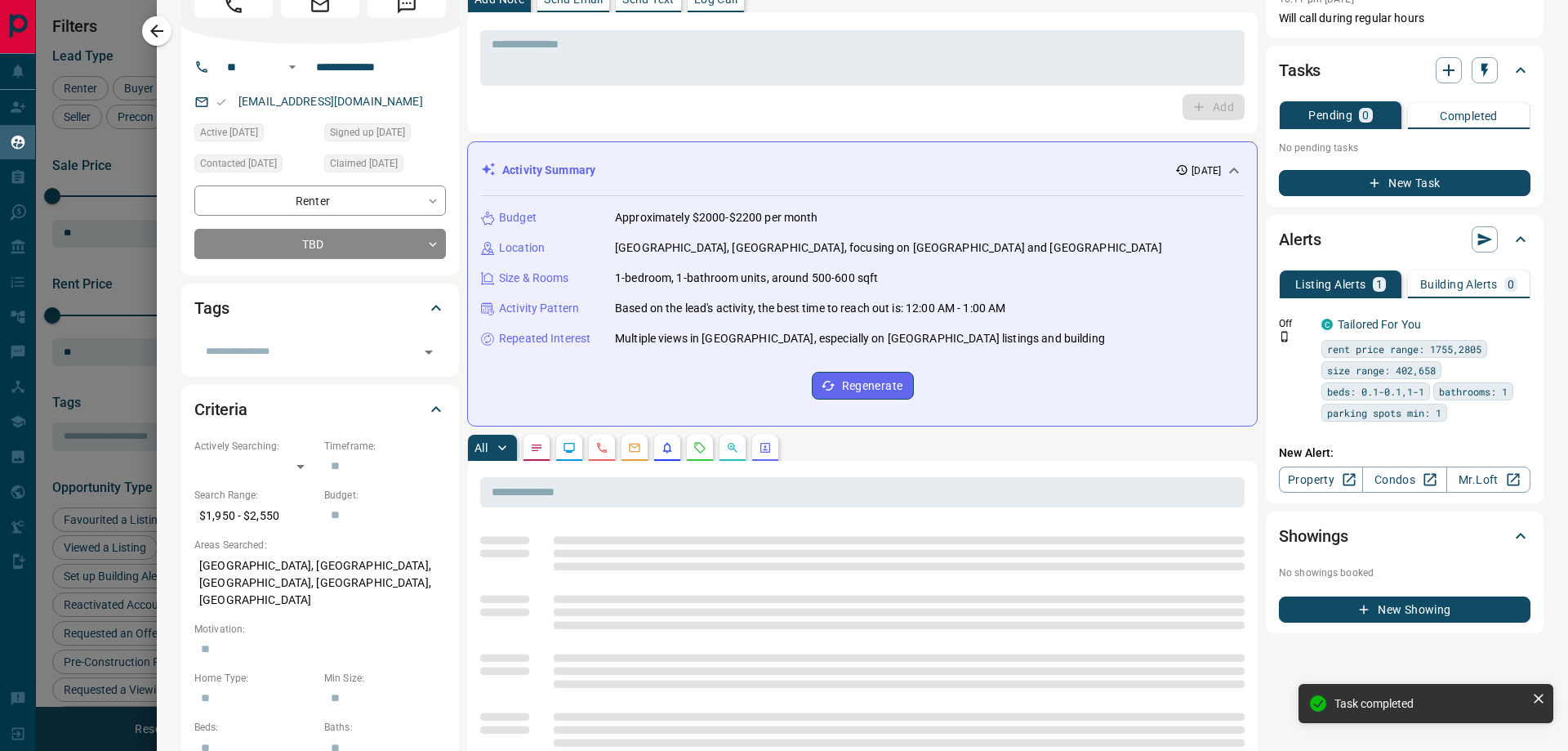
click at [348, 260] on div "**********" at bounding box center [320, 159] width 278 height 231
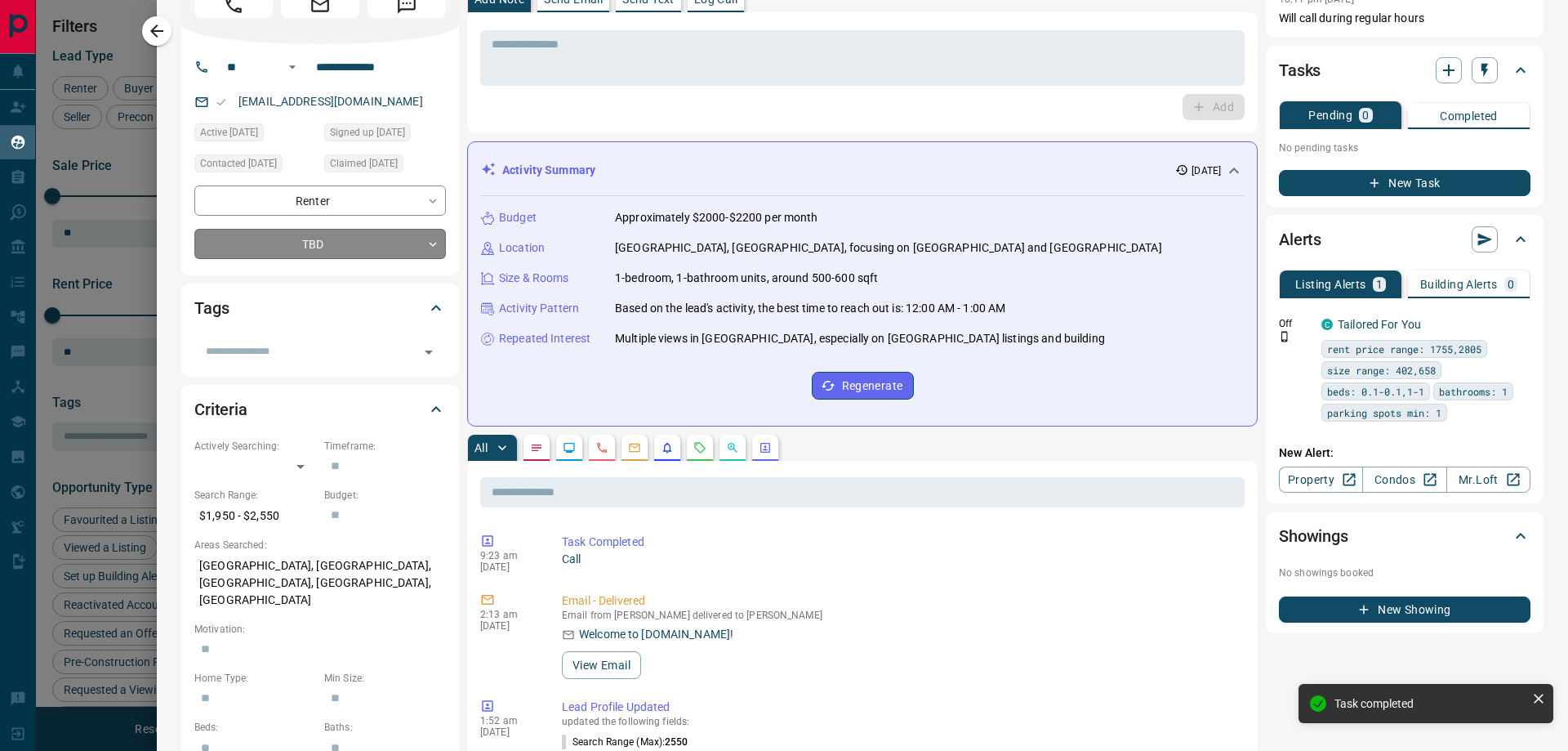
click at [354, 249] on body "Lead Transfers Claim Leads My Leads Tasks Opportunities Deals Campaigns Automat…" at bounding box center [784, 365] width 1568 height 731
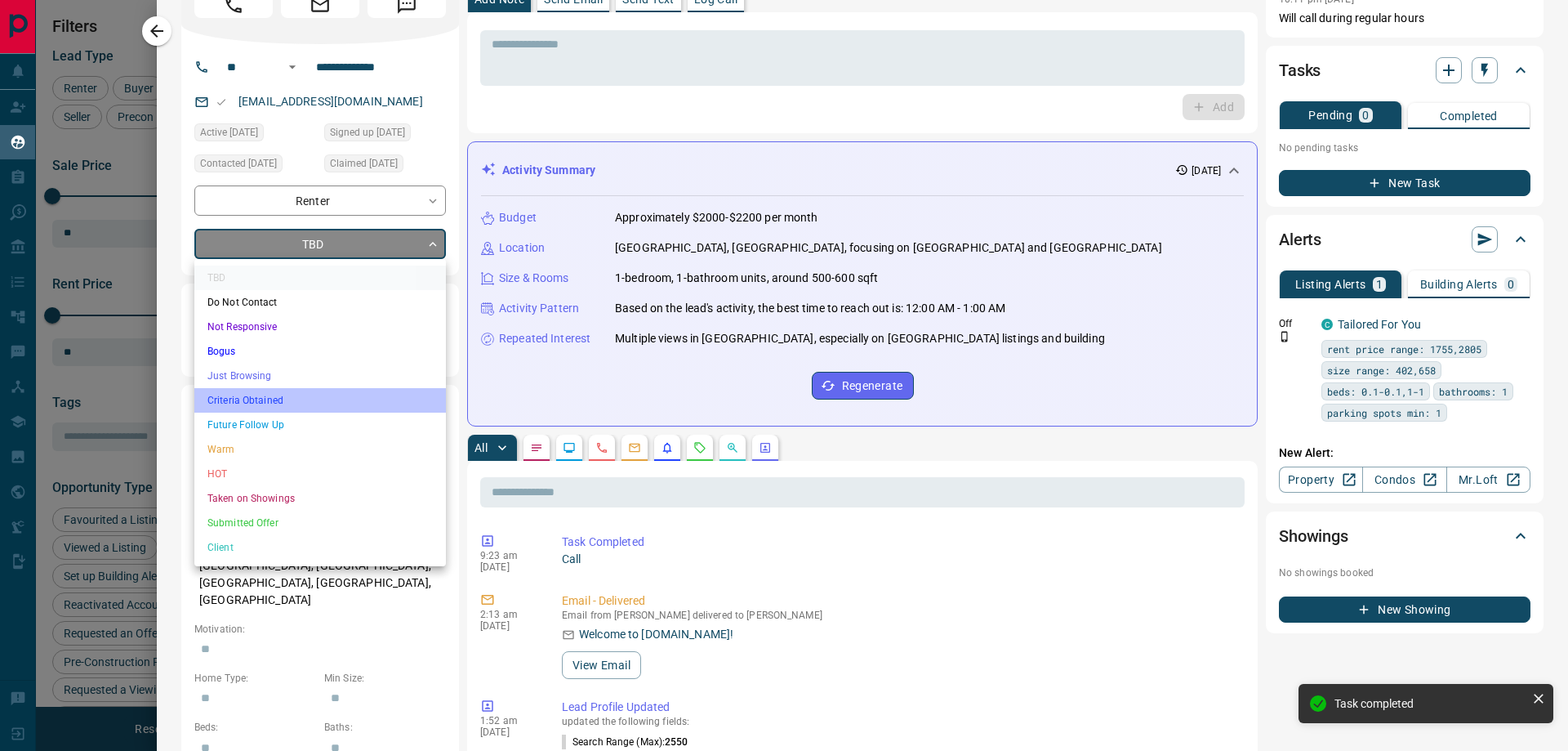
click at [252, 396] on li "Criteria Obtained" at bounding box center [320, 400] width 252 height 25
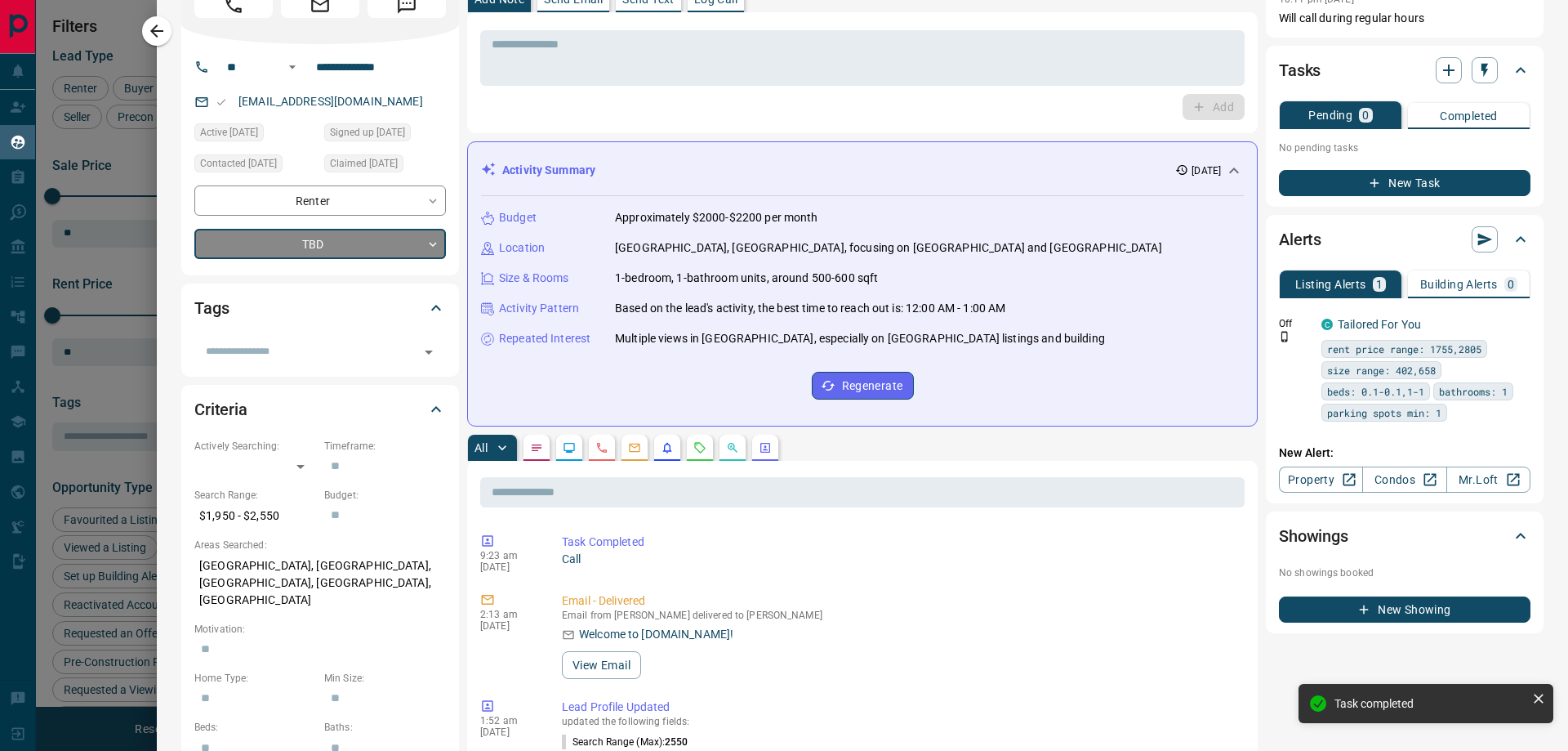
type input "*"
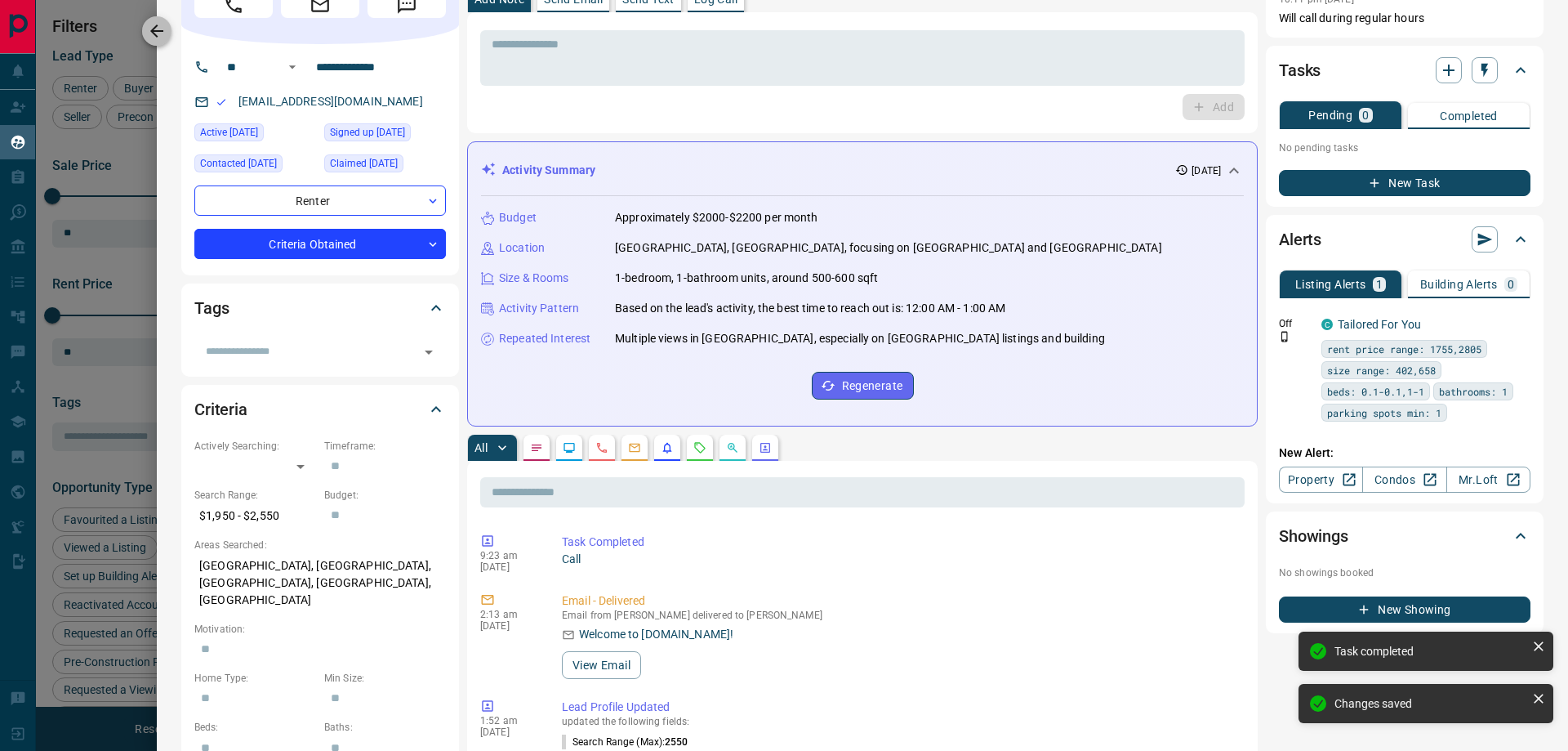
click at [162, 35] on icon "button" at bounding box center [157, 31] width 20 height 20
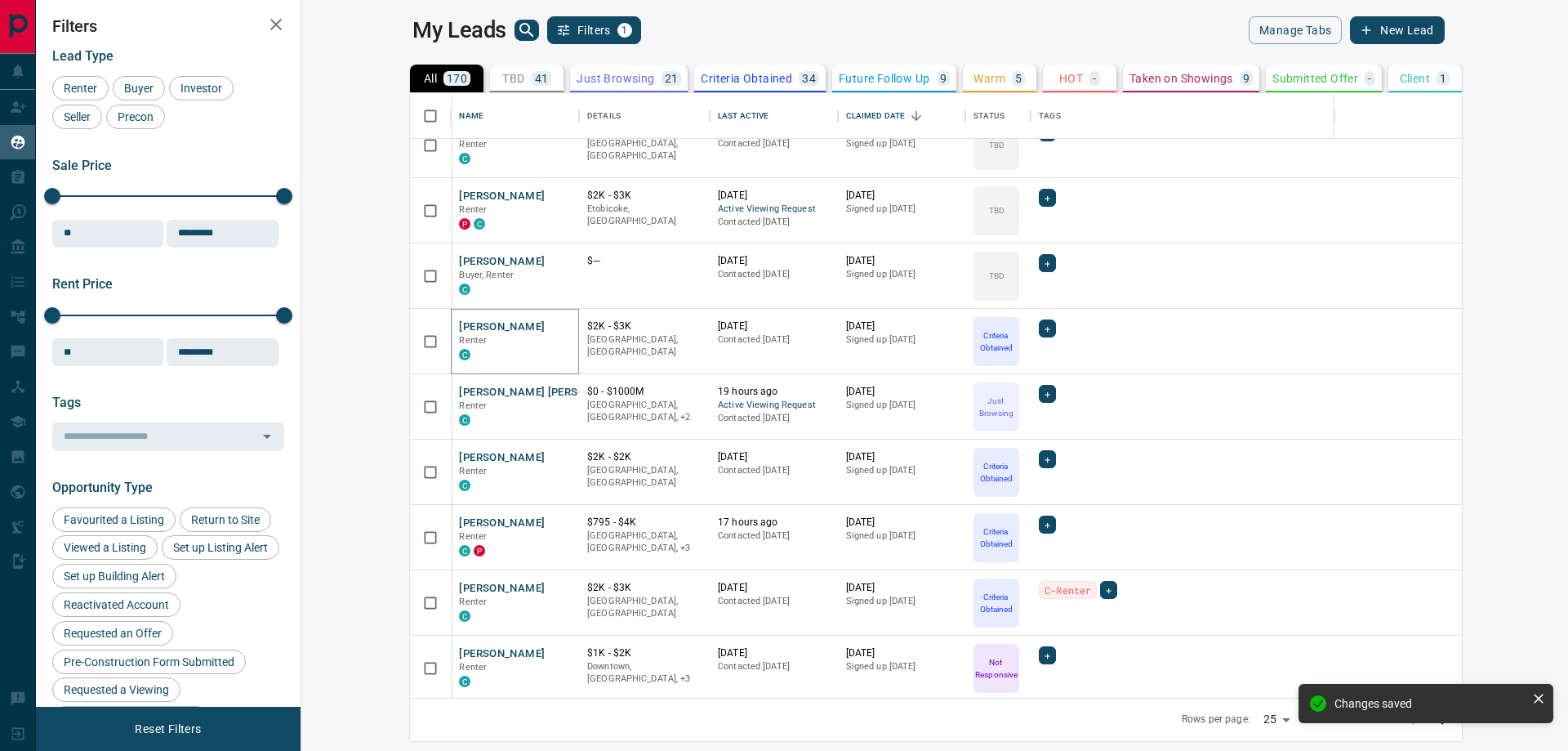
scroll to position [585, 0]
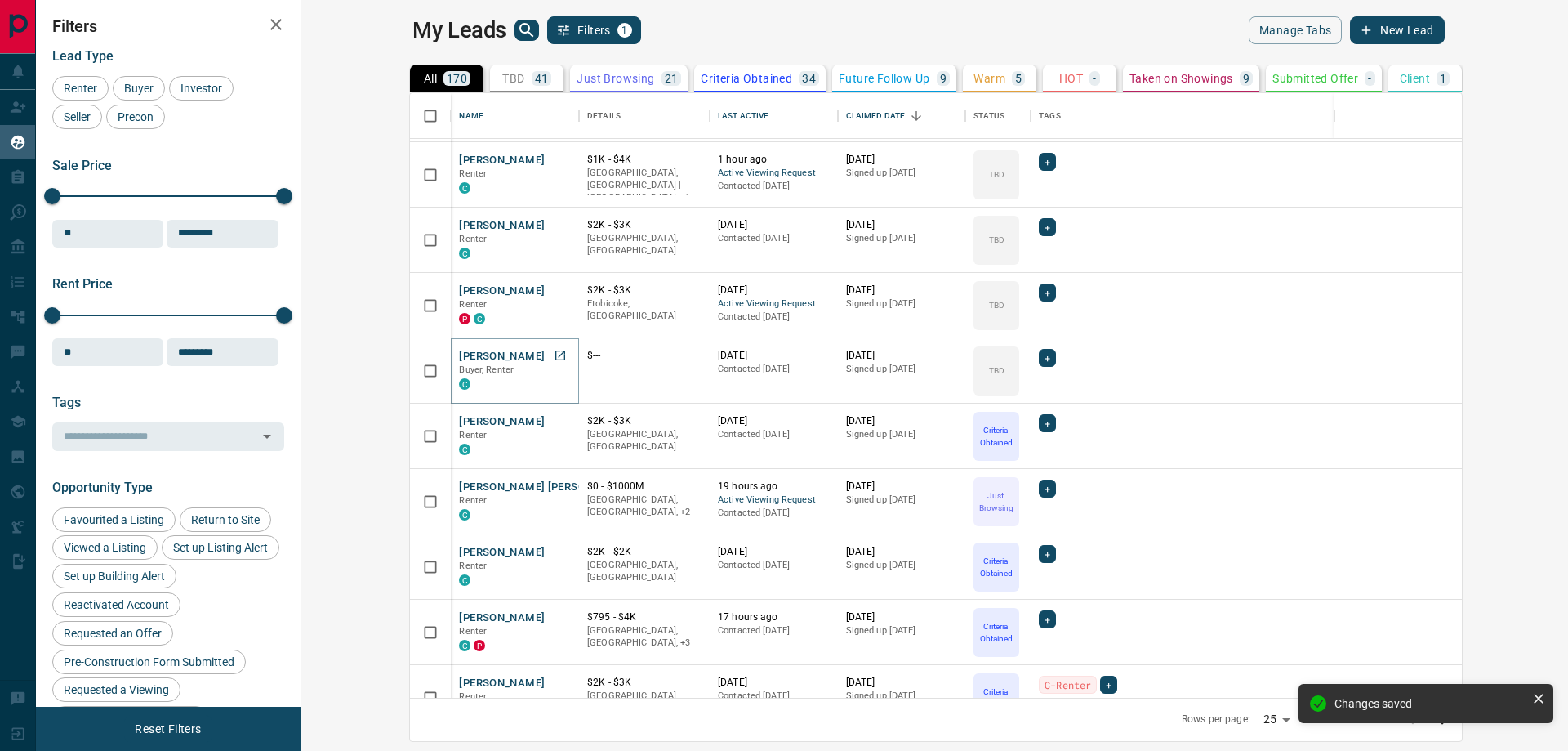
click at [459, 358] on button "[PERSON_NAME]" at bounding box center [501, 356] width 86 height 16
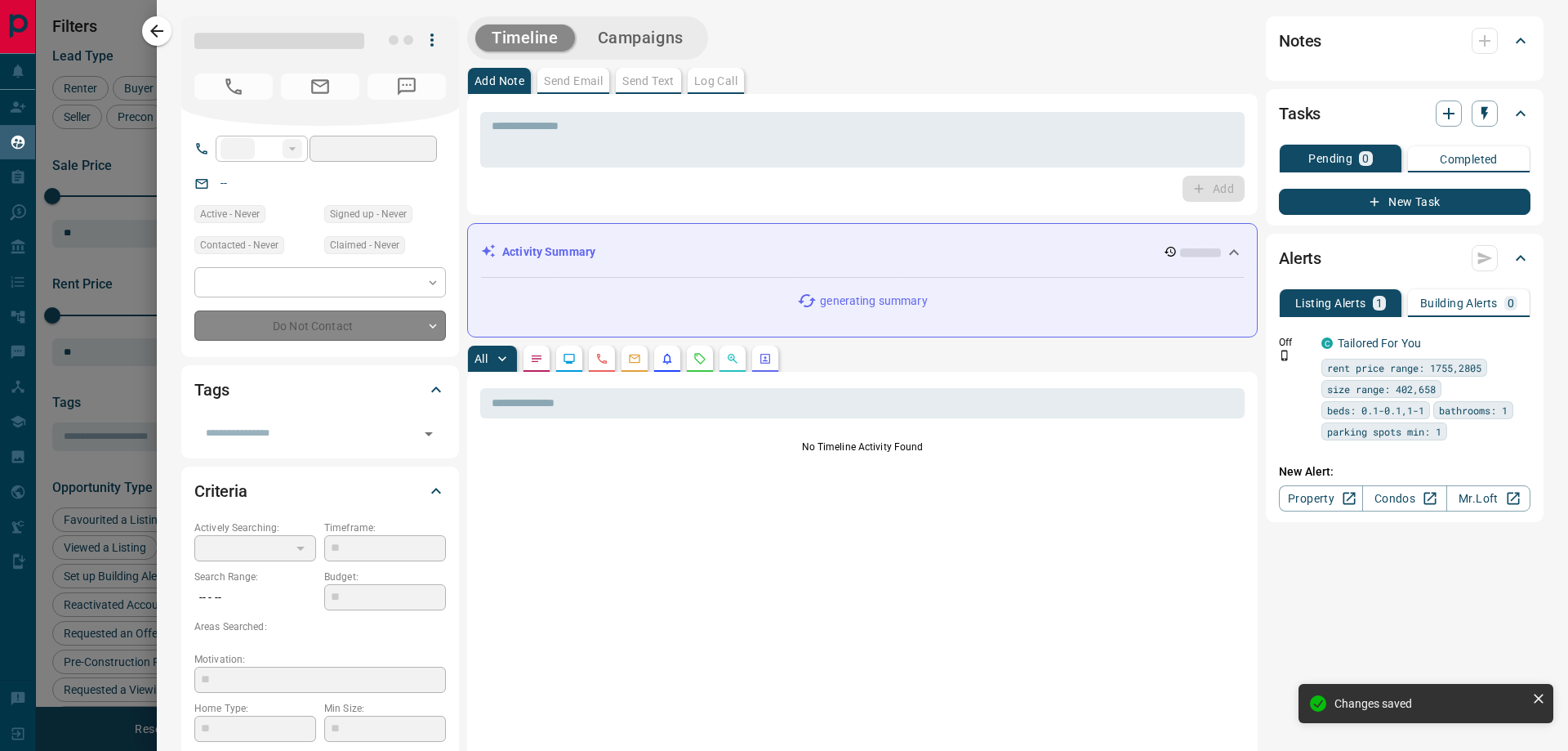
type input "**"
type input "**********"
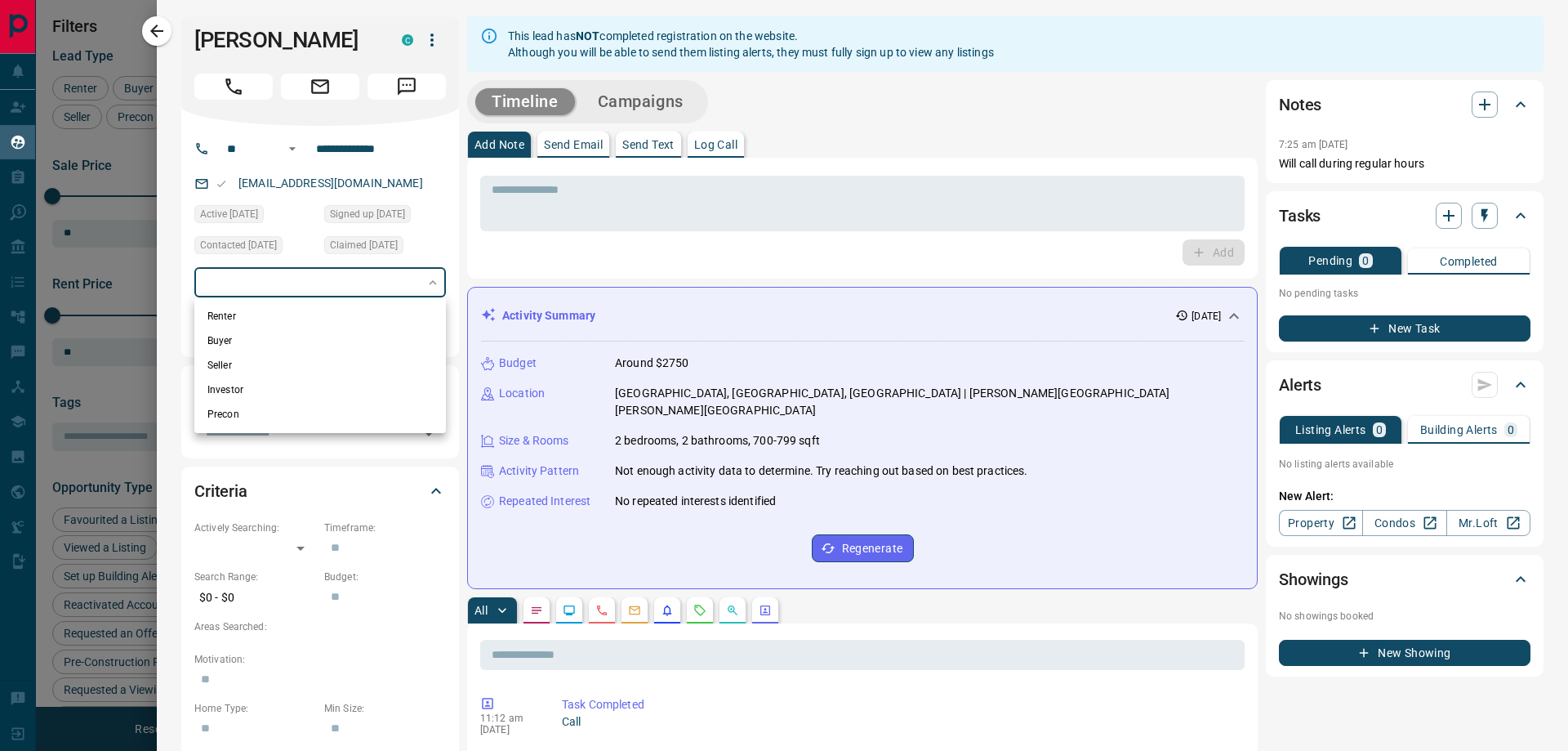
click at [344, 286] on body "Lead Transfers Claim Leads My Leads Tasks Opportunities Deals Campaigns Automat…" at bounding box center [784, 365] width 1568 height 731
click at [175, 342] on div at bounding box center [784, 375] width 1568 height 751
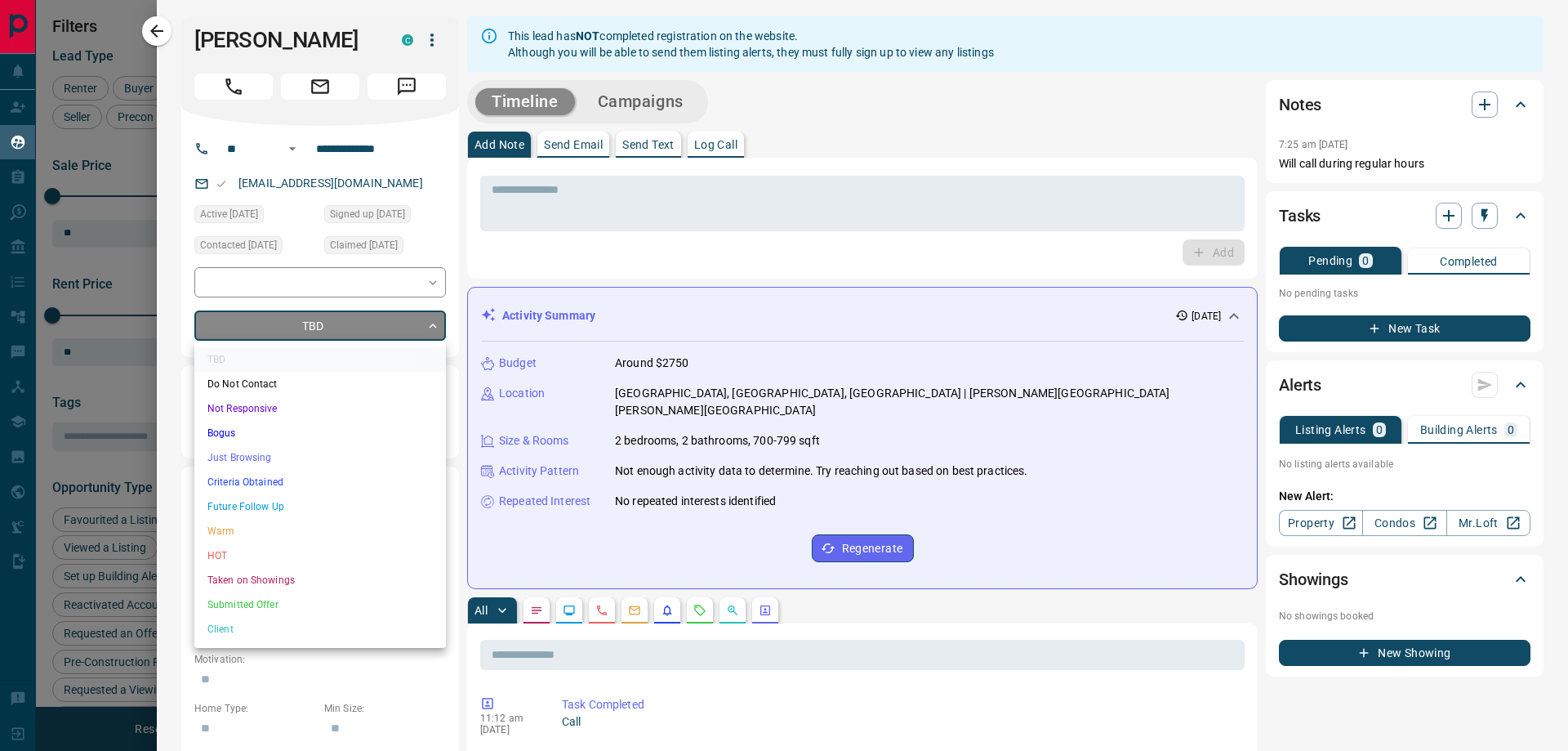
click at [322, 329] on body "Lead Transfers Claim Leads My Leads Tasks Opportunities Deals Campaigns Automat…" at bounding box center [784, 365] width 1568 height 731
click at [261, 577] on li "Taken on Showings" at bounding box center [320, 580] width 252 height 25
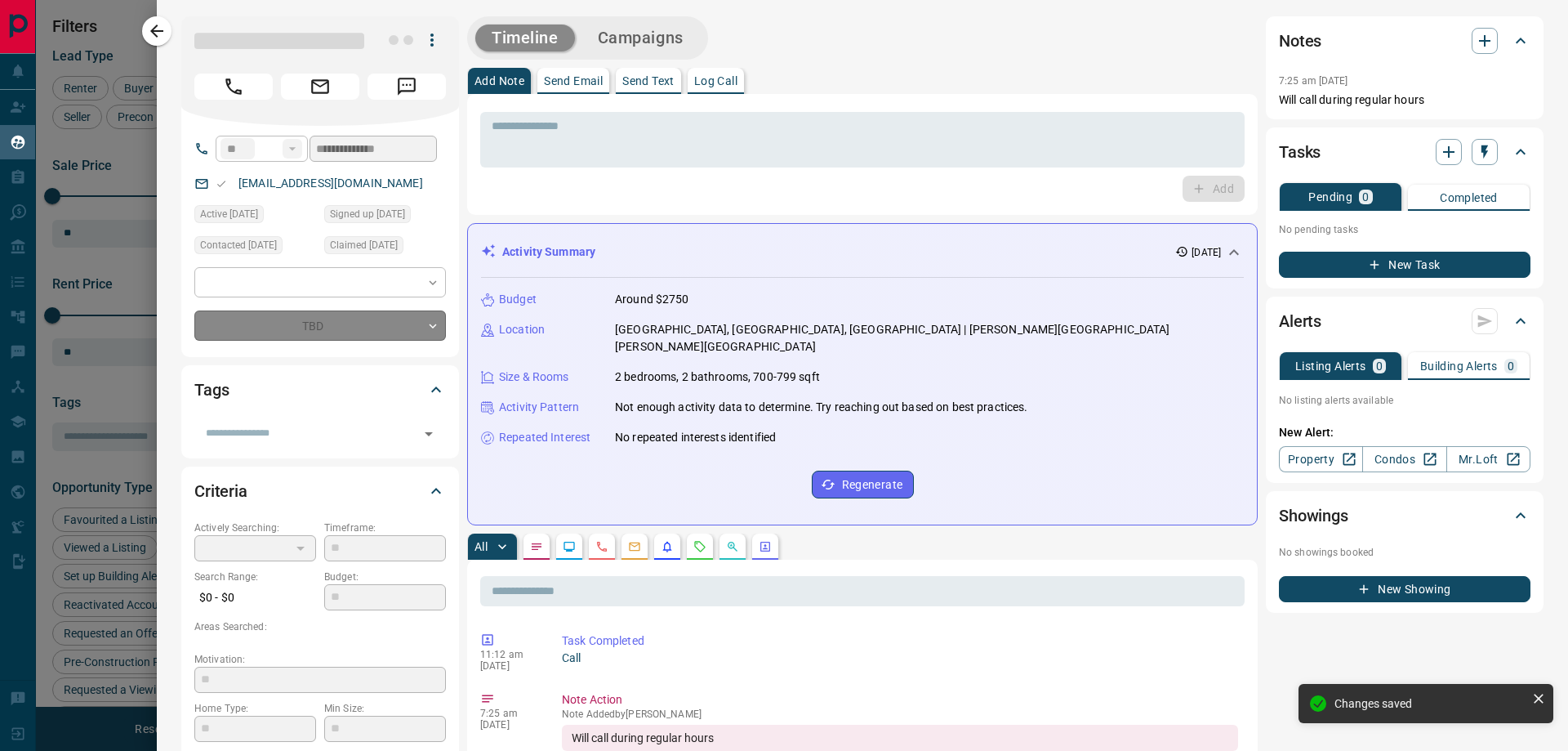
type input "*"
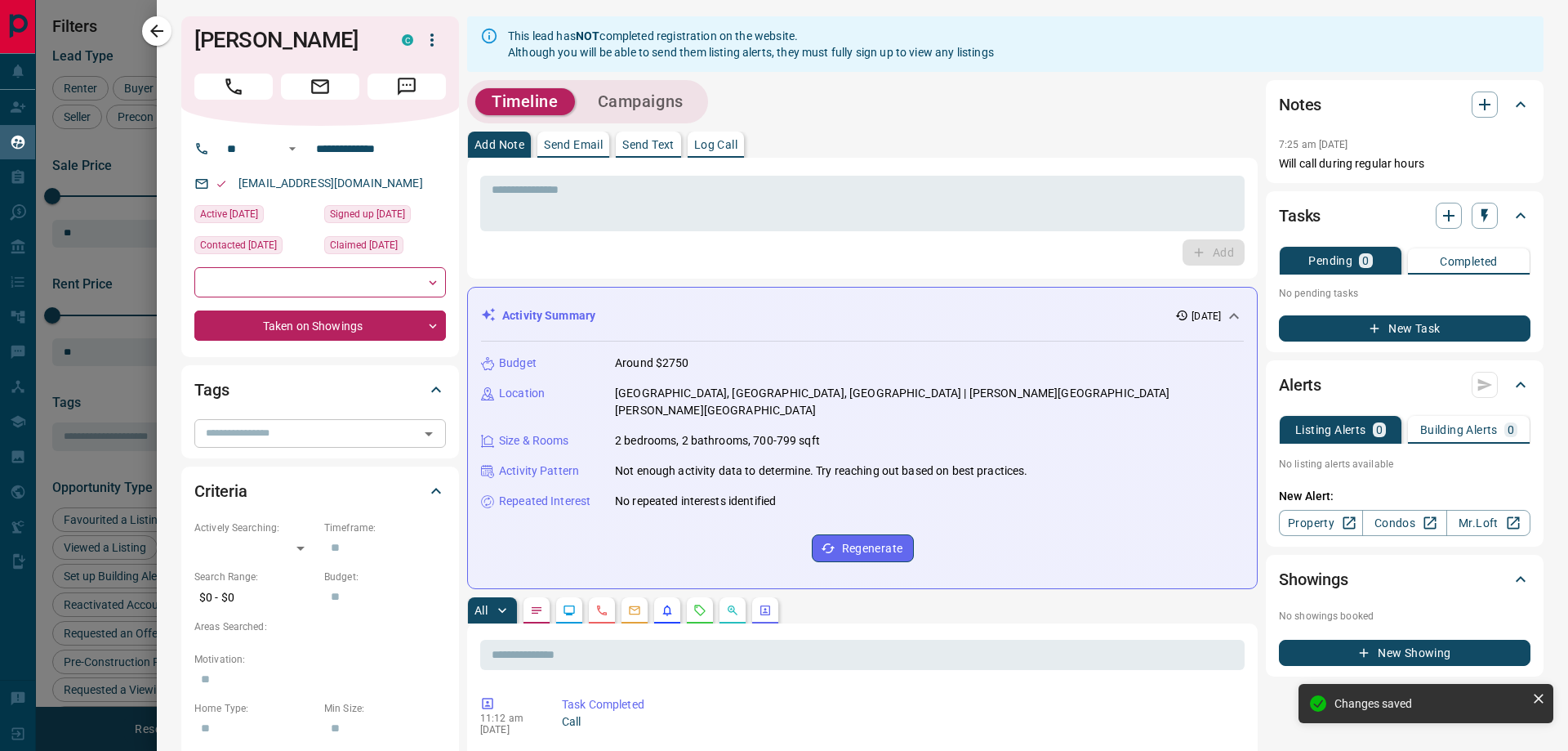
click at [430, 437] on icon "Open" at bounding box center [429, 434] width 20 height 20
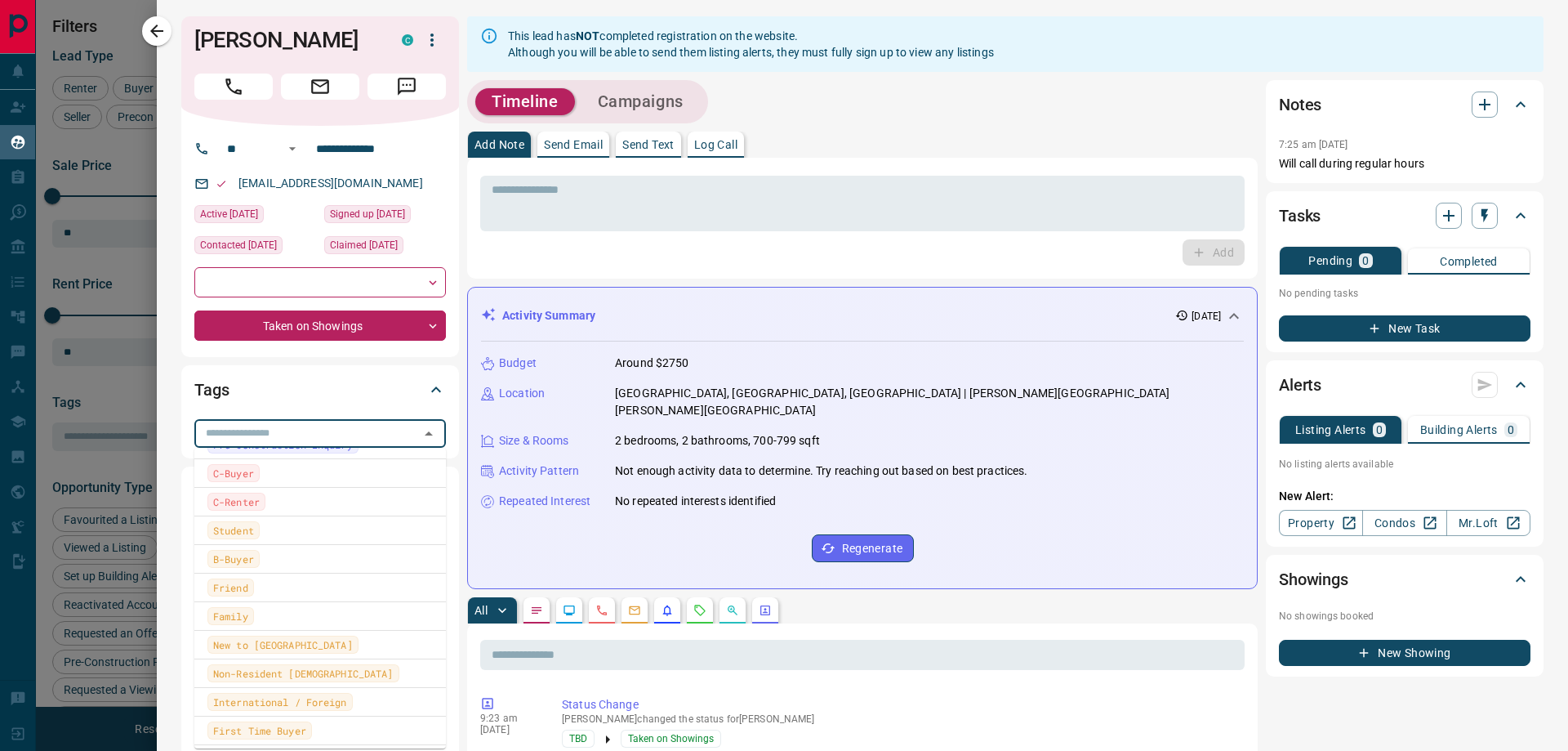
scroll to position [490, 0]
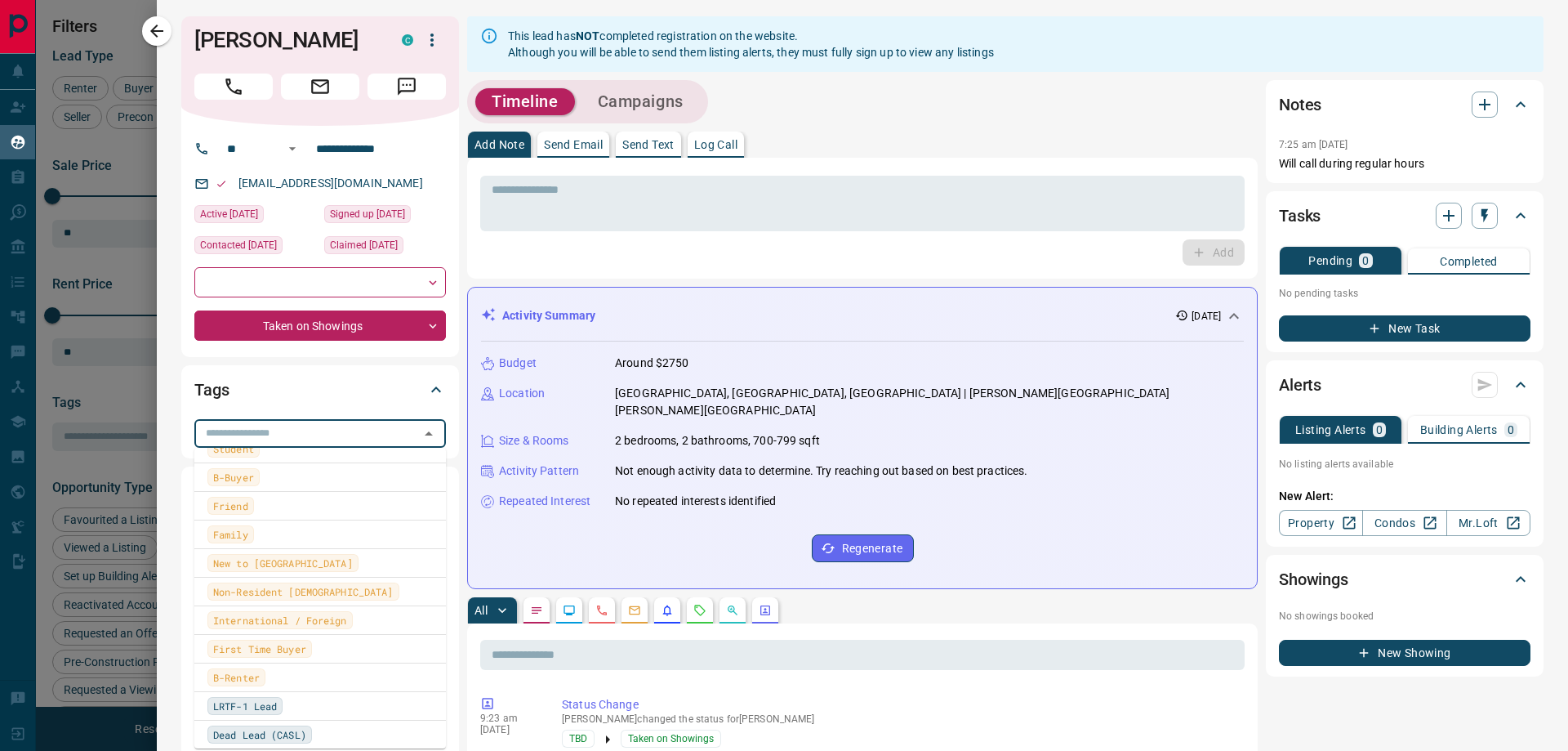
click at [221, 677] on span "B-Renter" at bounding box center [236, 677] width 47 height 16
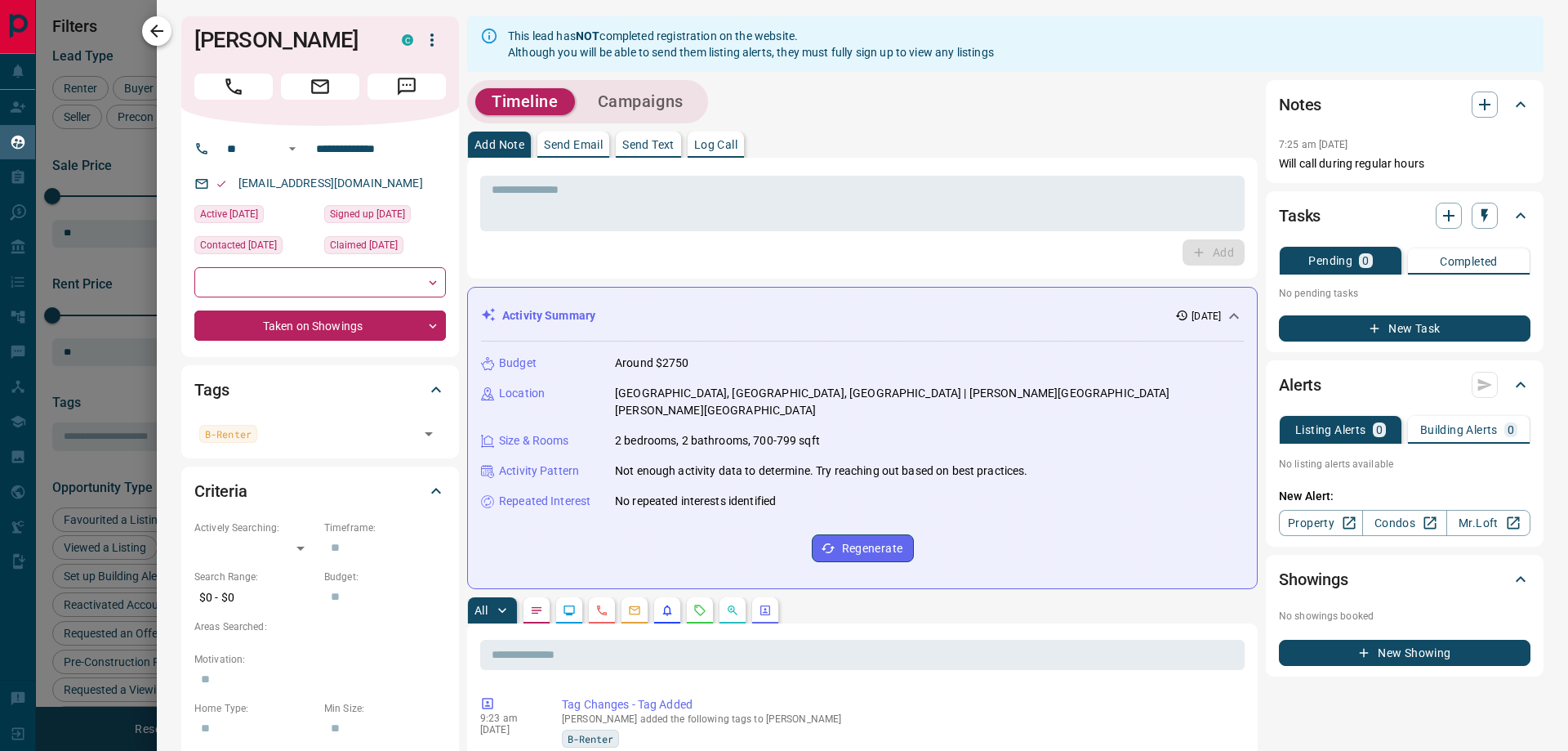
click at [149, 37] on icon "button" at bounding box center [157, 31] width 20 height 20
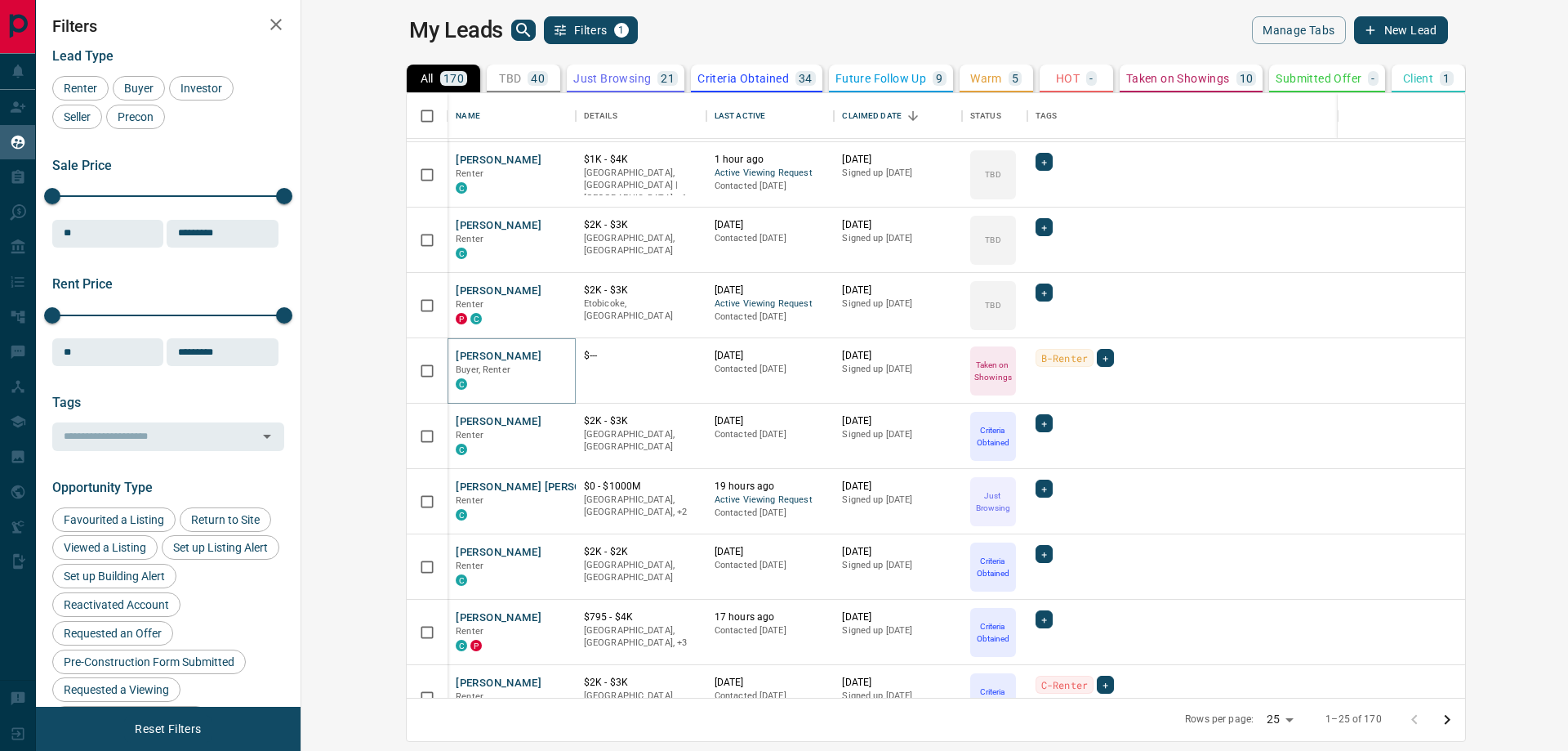
scroll to position [503, 0]
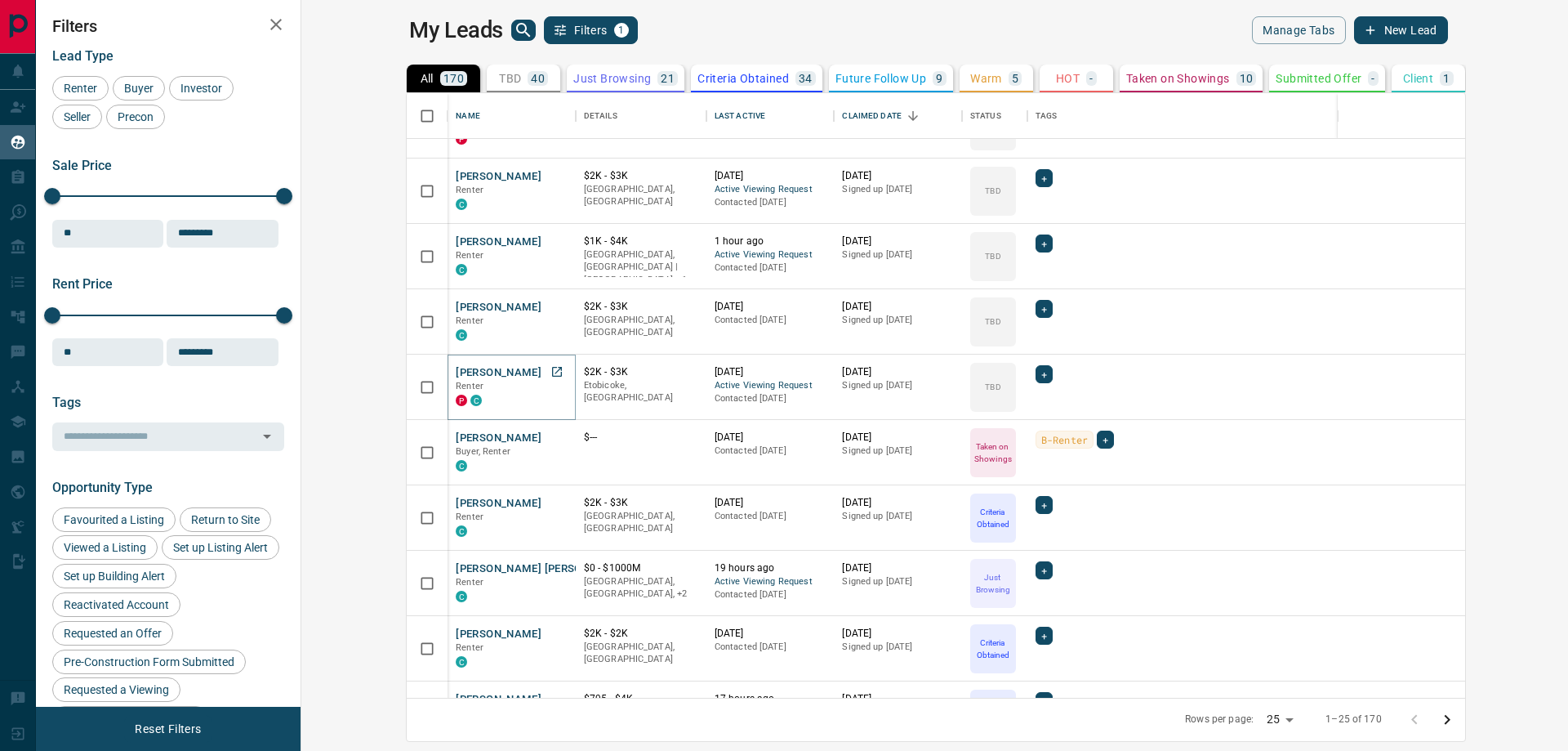
click at [456, 372] on button "[PERSON_NAME]" at bounding box center [498, 373] width 86 height 16
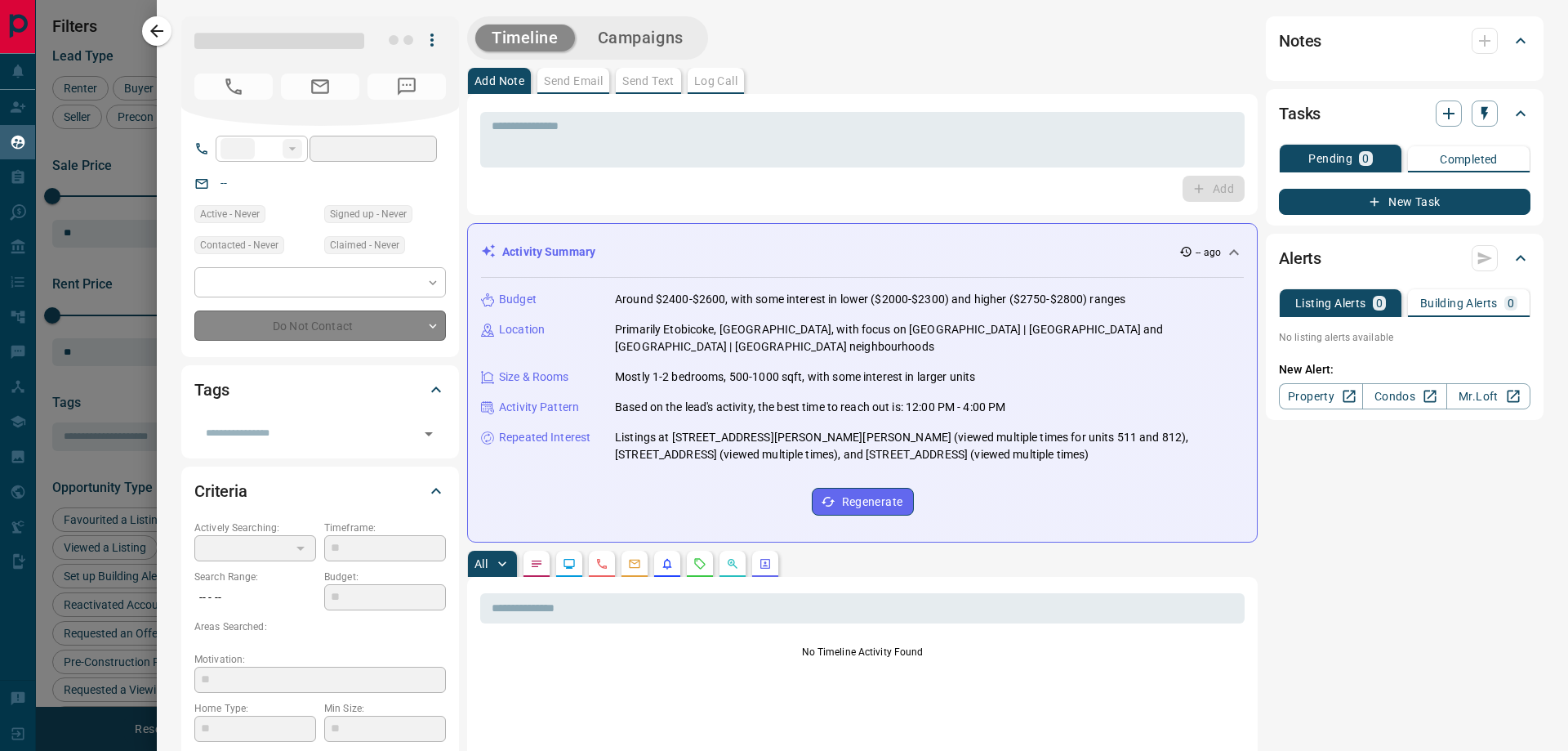
type input "**"
type input "**********"
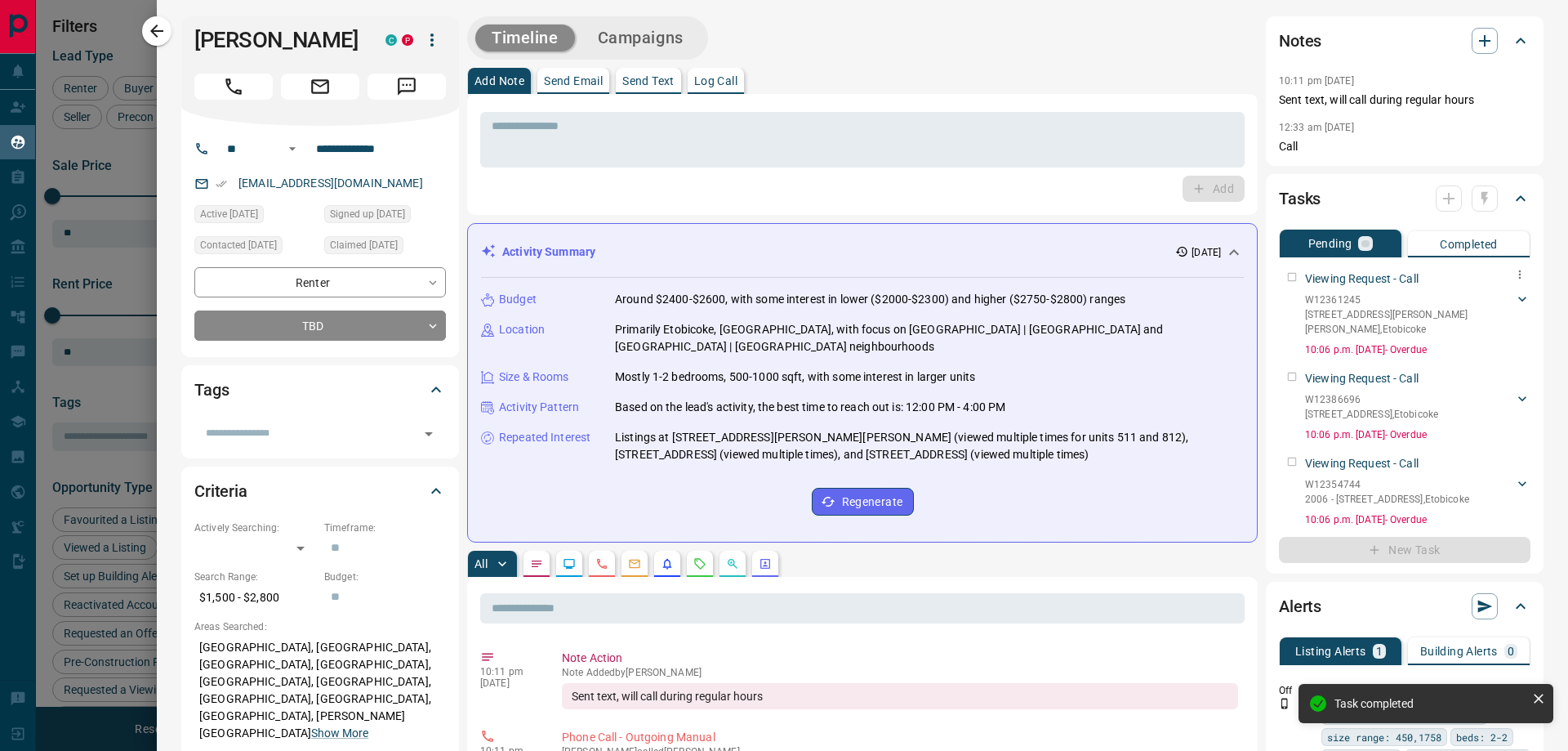
click at [1279, 277] on div "Viewing Request - Call W12361245 [STREET_ADDRESS][PERSON_NAME][PERSON_NAME][PER…" at bounding box center [1405, 311] width 252 height 93
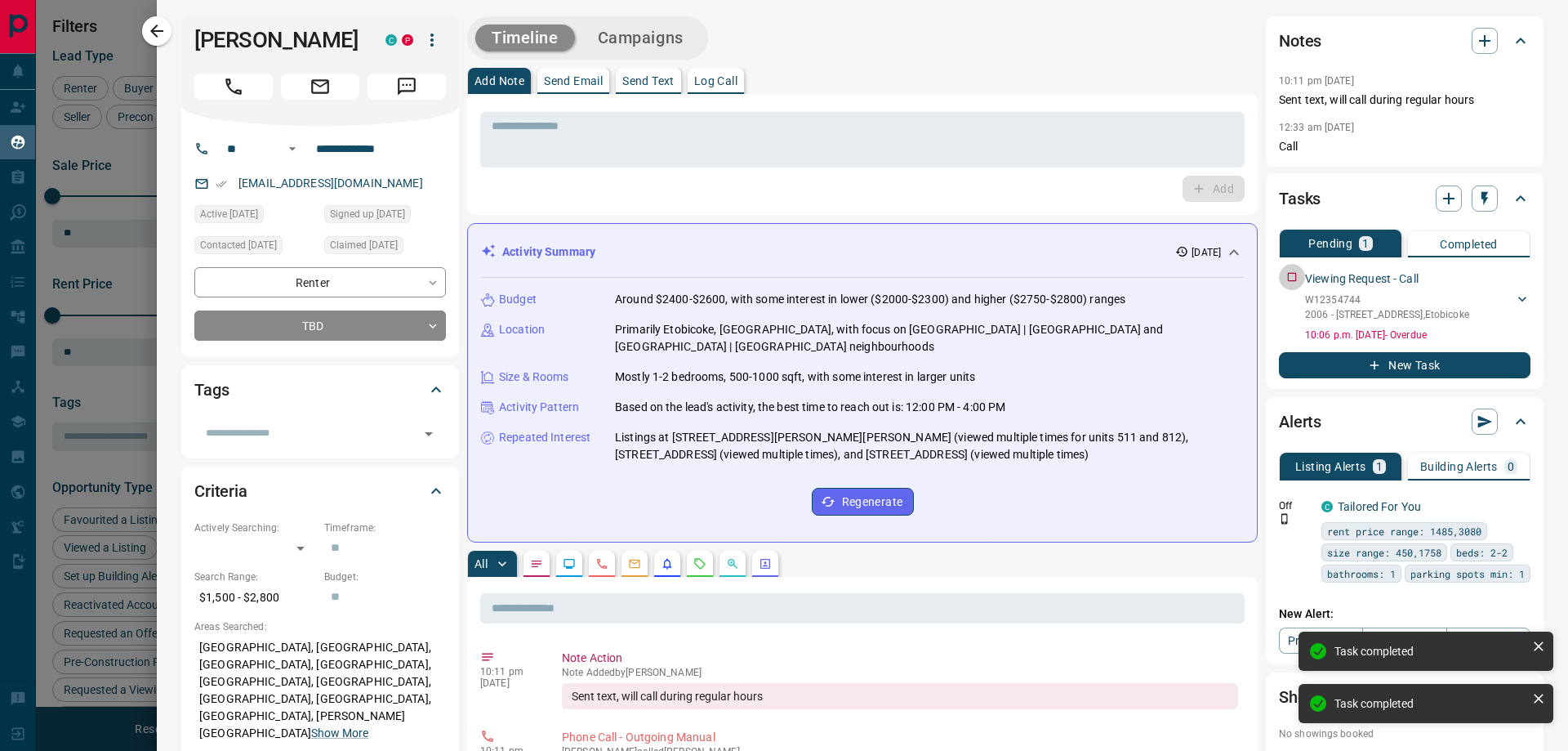
click at [1279, 278] on div "Viewing Request - Call W12354744 2006 - [STREET_ADDRESS][GEOGRAPHIC_DATA][PERSO…" at bounding box center [1405, 303] width 252 height 78
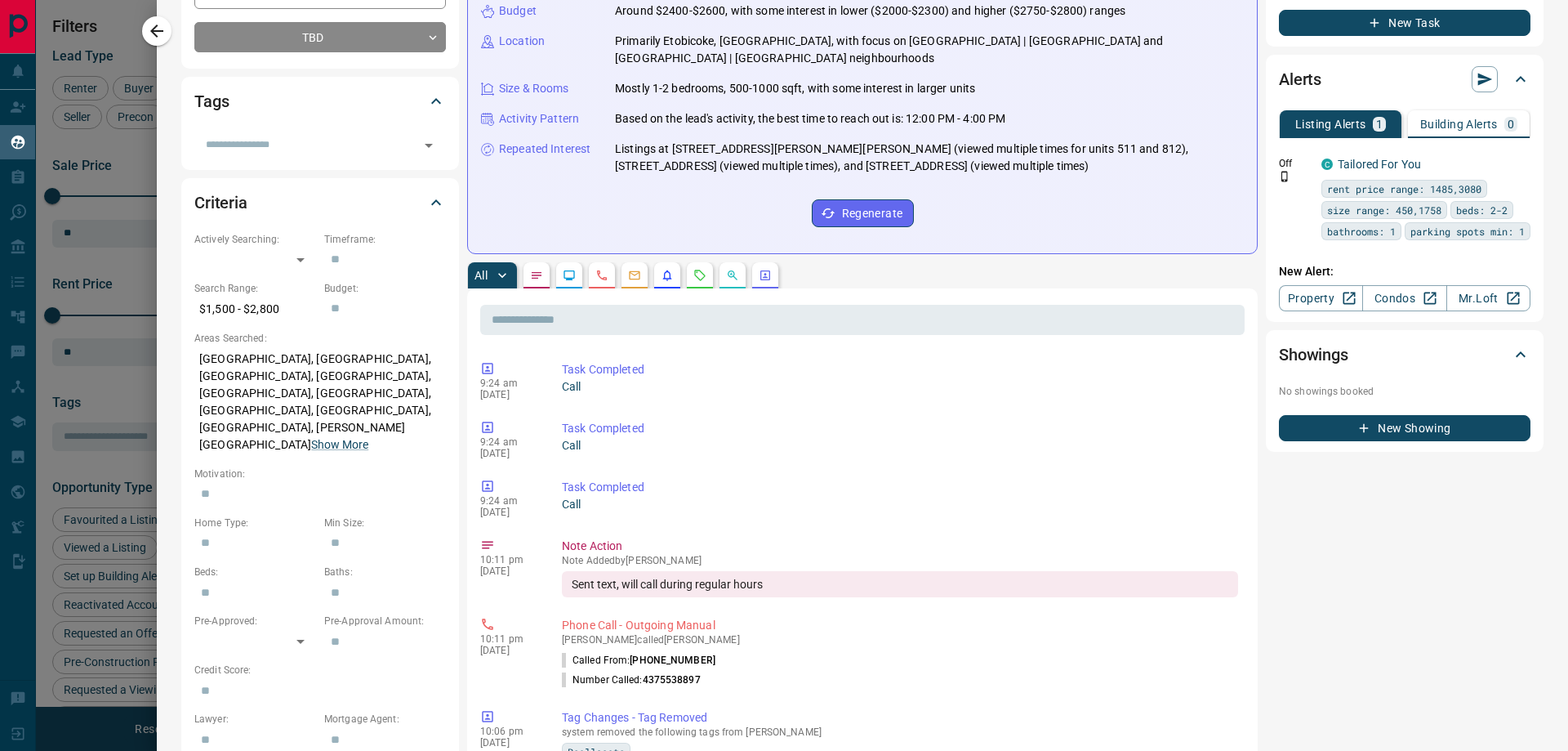
scroll to position [82, 0]
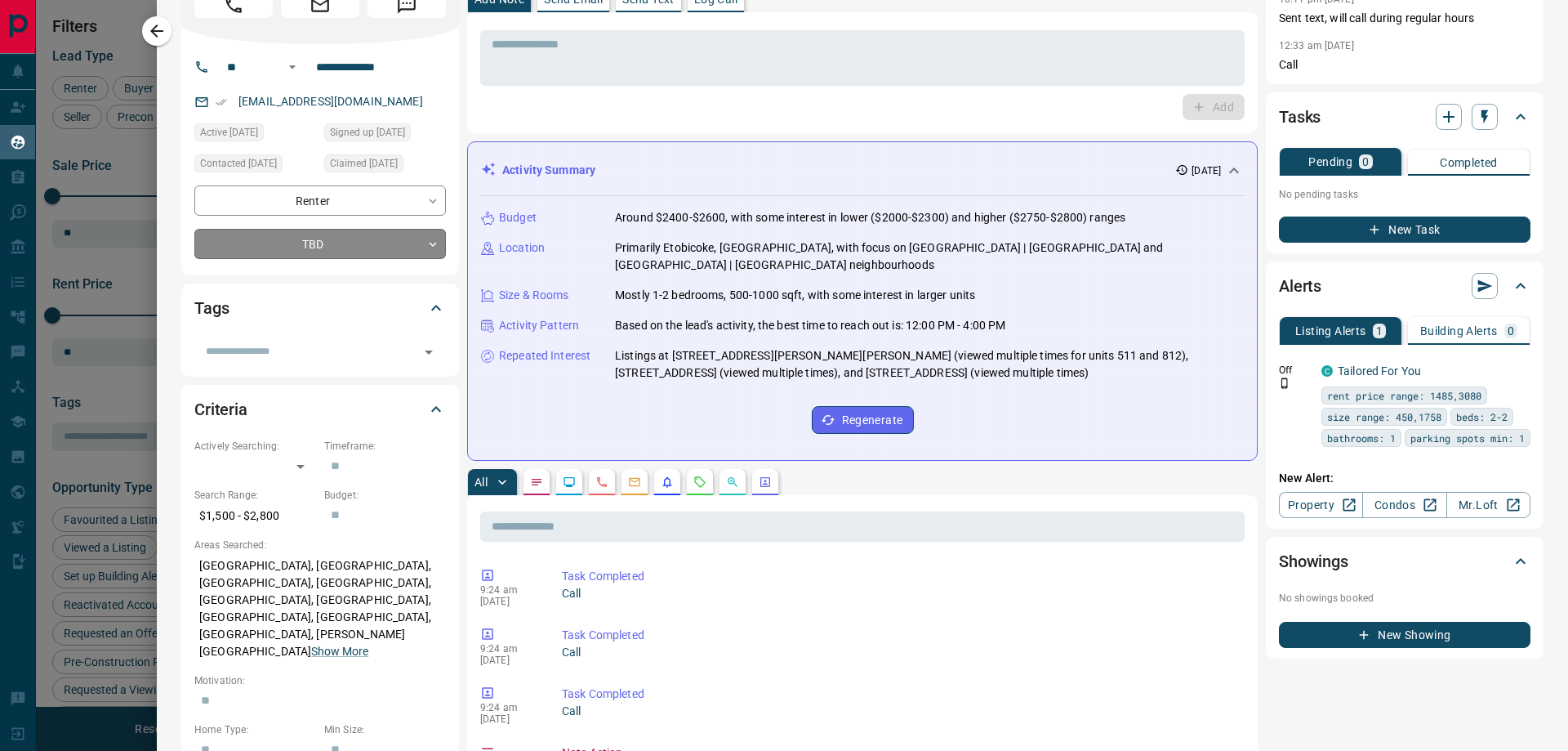
click at [325, 243] on body "Lead Transfers Claim Leads My Leads Tasks Opportunities Deals Campaigns Automat…" at bounding box center [784, 365] width 1568 height 731
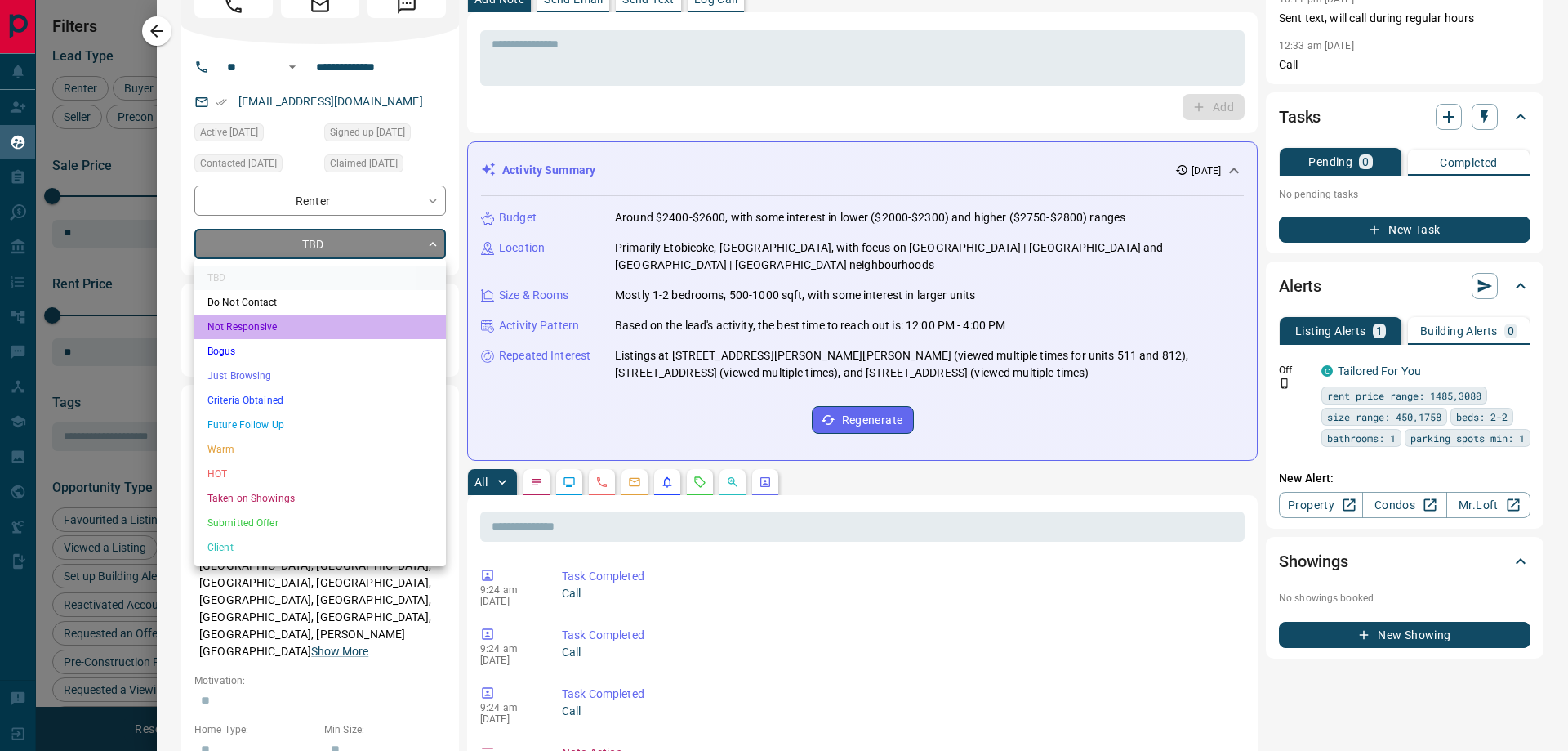
click at [274, 338] on li "Not Responsive" at bounding box center [320, 327] width 252 height 25
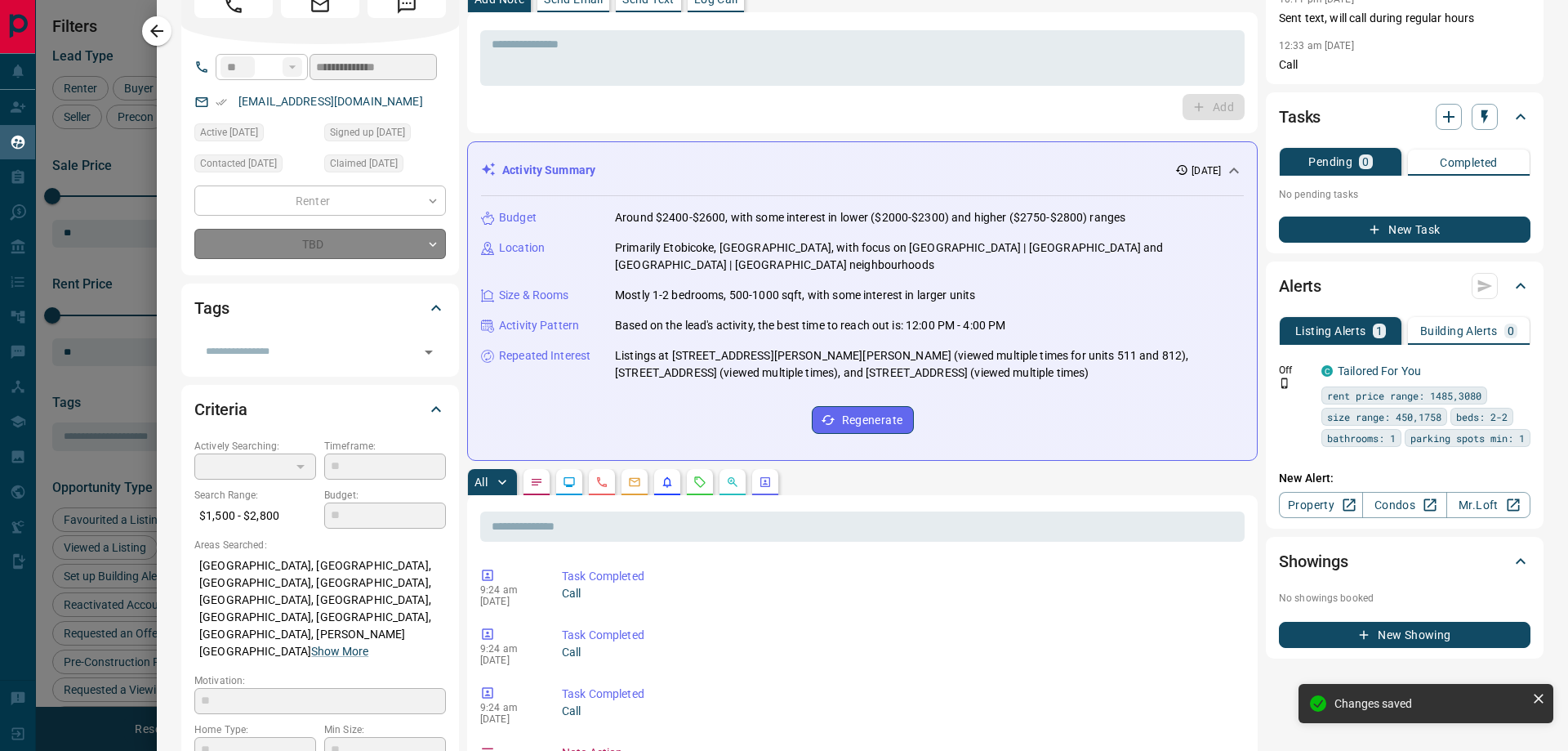
type input "*"
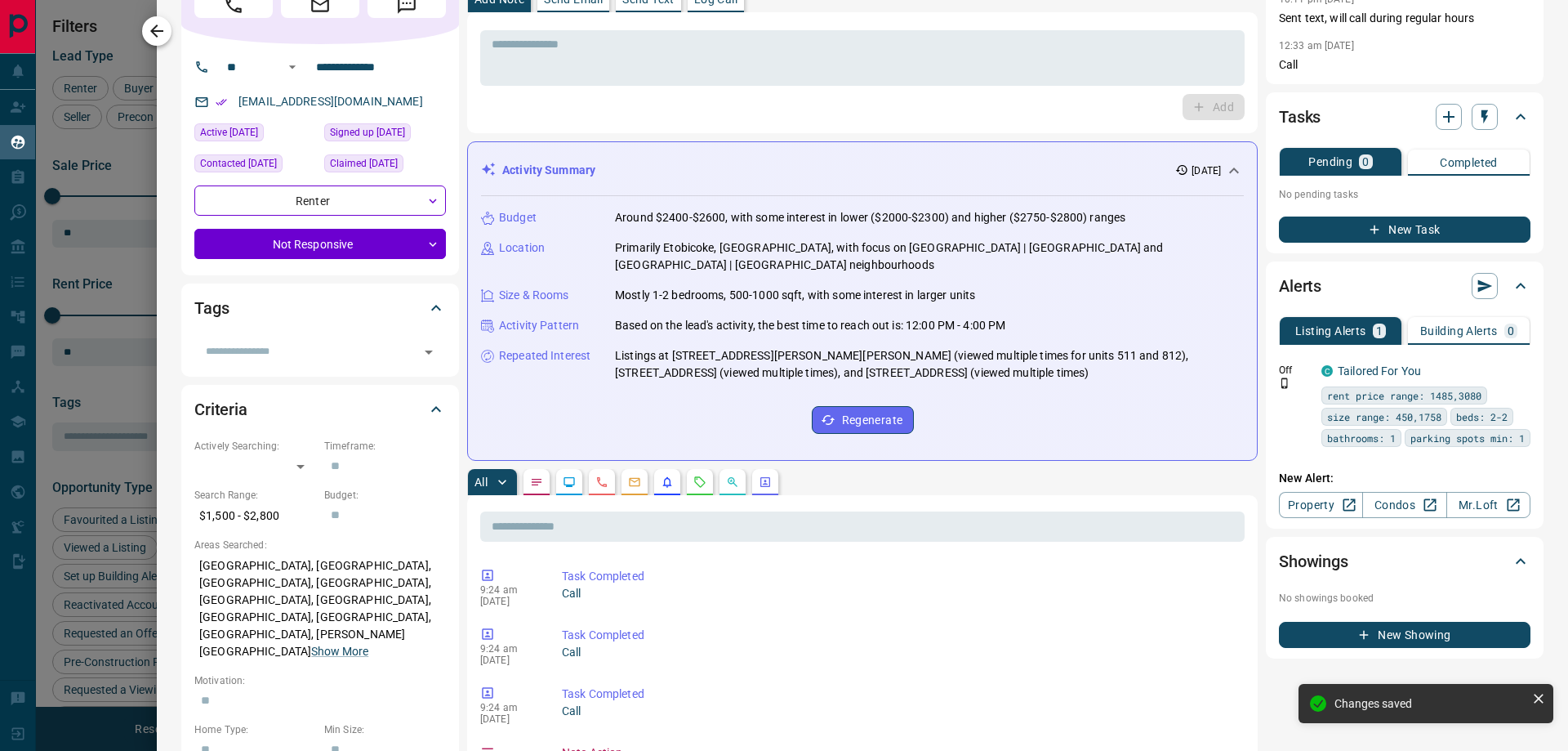
click at [149, 30] on icon "button" at bounding box center [157, 31] width 20 height 20
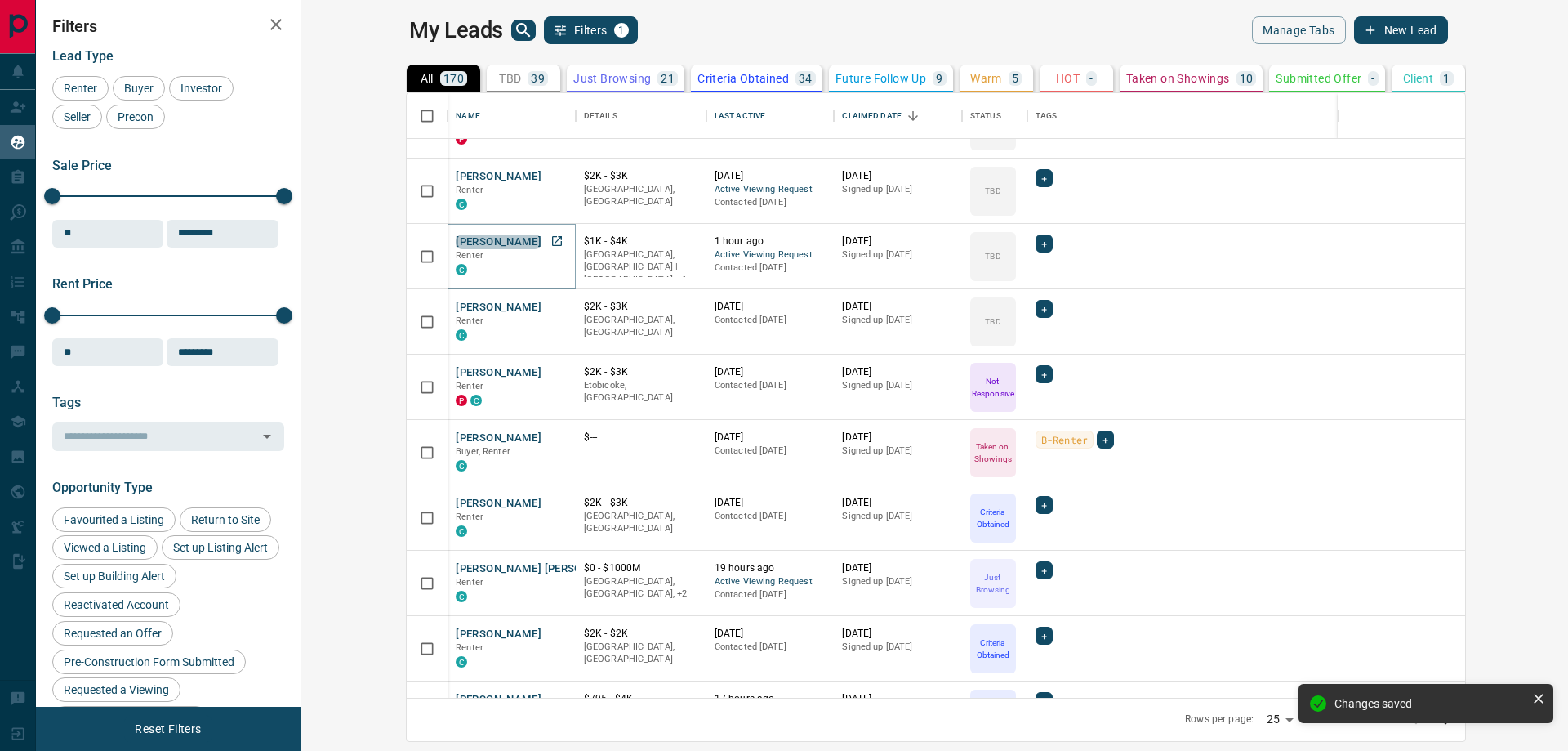
click at [456, 245] on button "[PERSON_NAME]" at bounding box center [498, 242] width 86 height 16
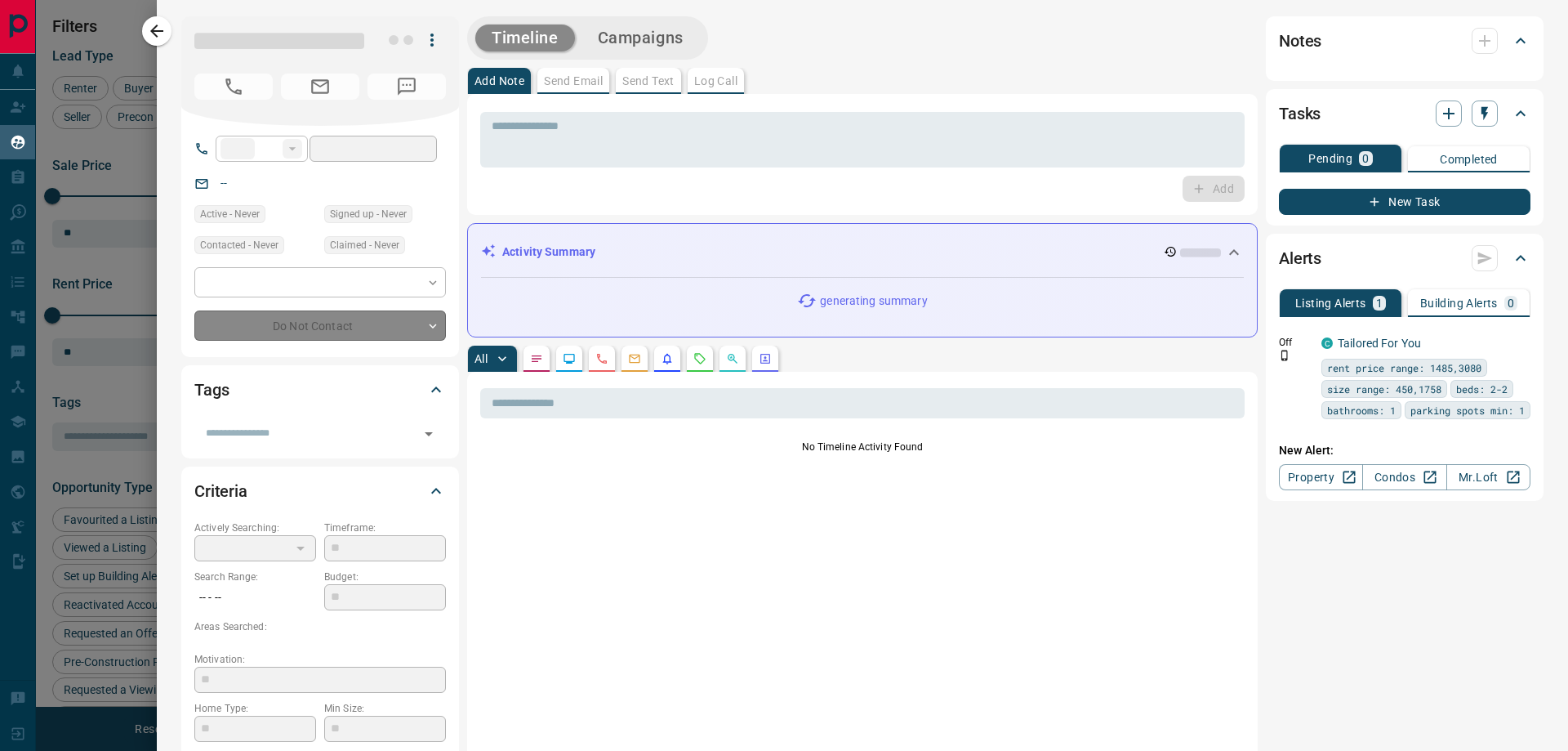
type input "**"
type input "**********"
type input "**"
type input "*"
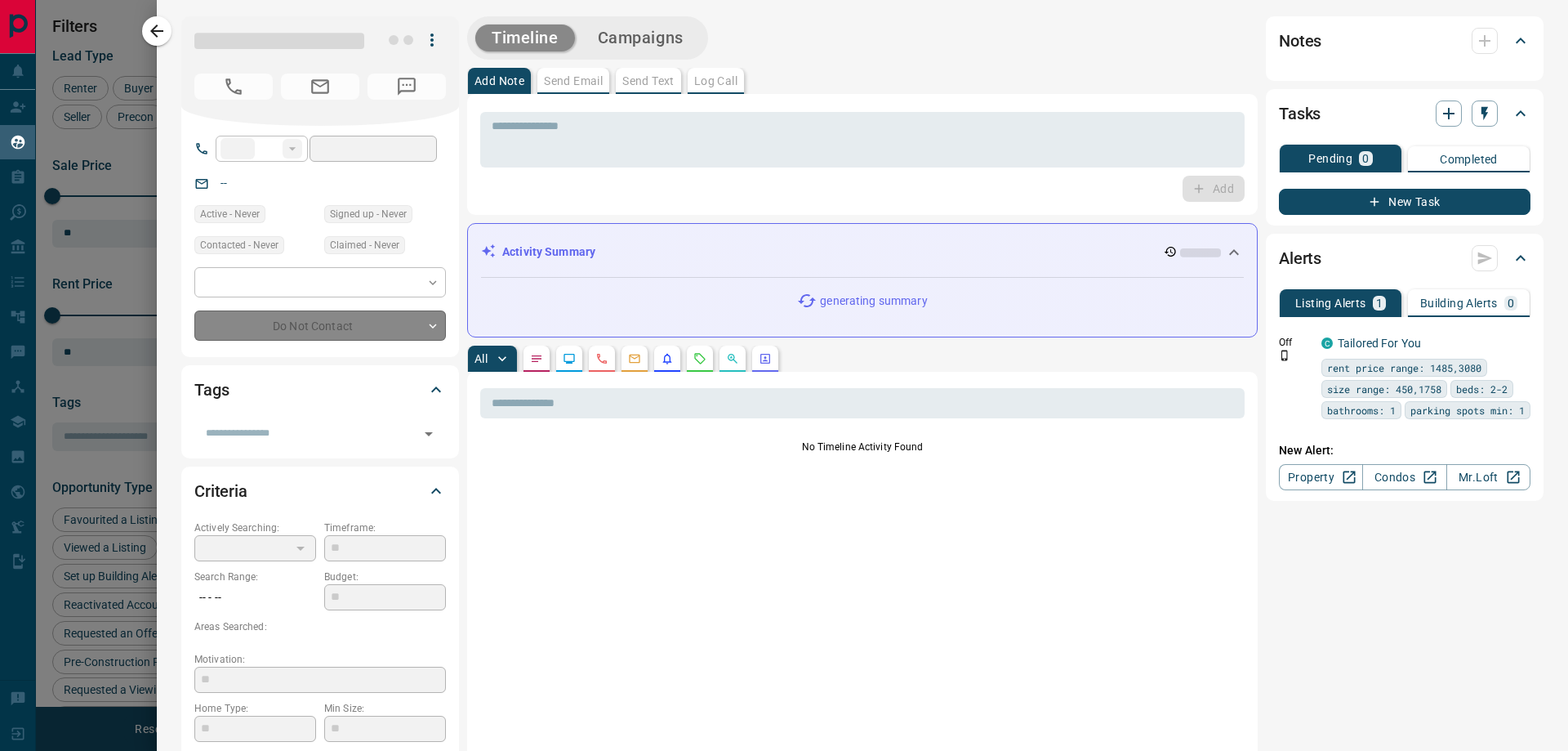
type input "**********"
type input "*******"
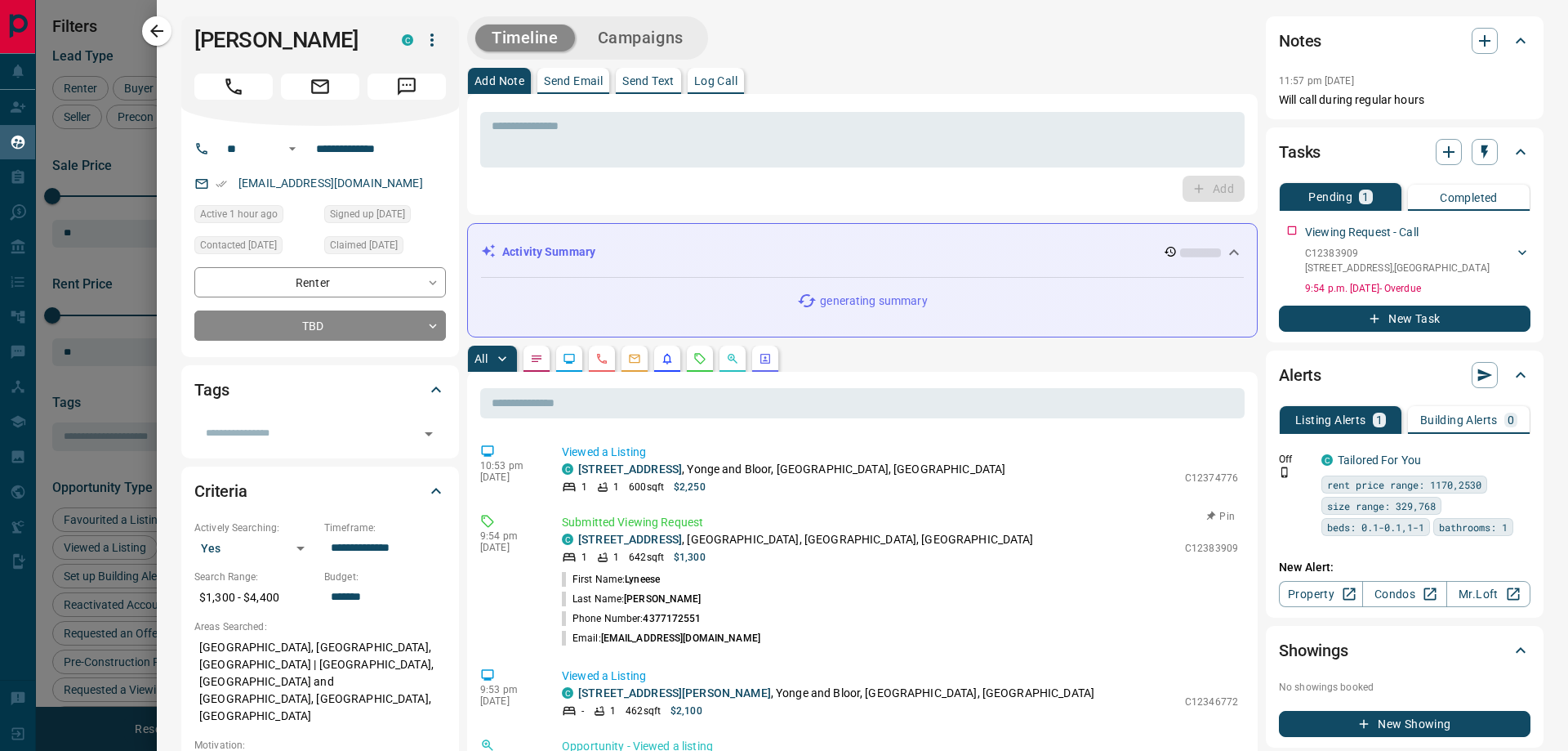
scroll to position [0, 0]
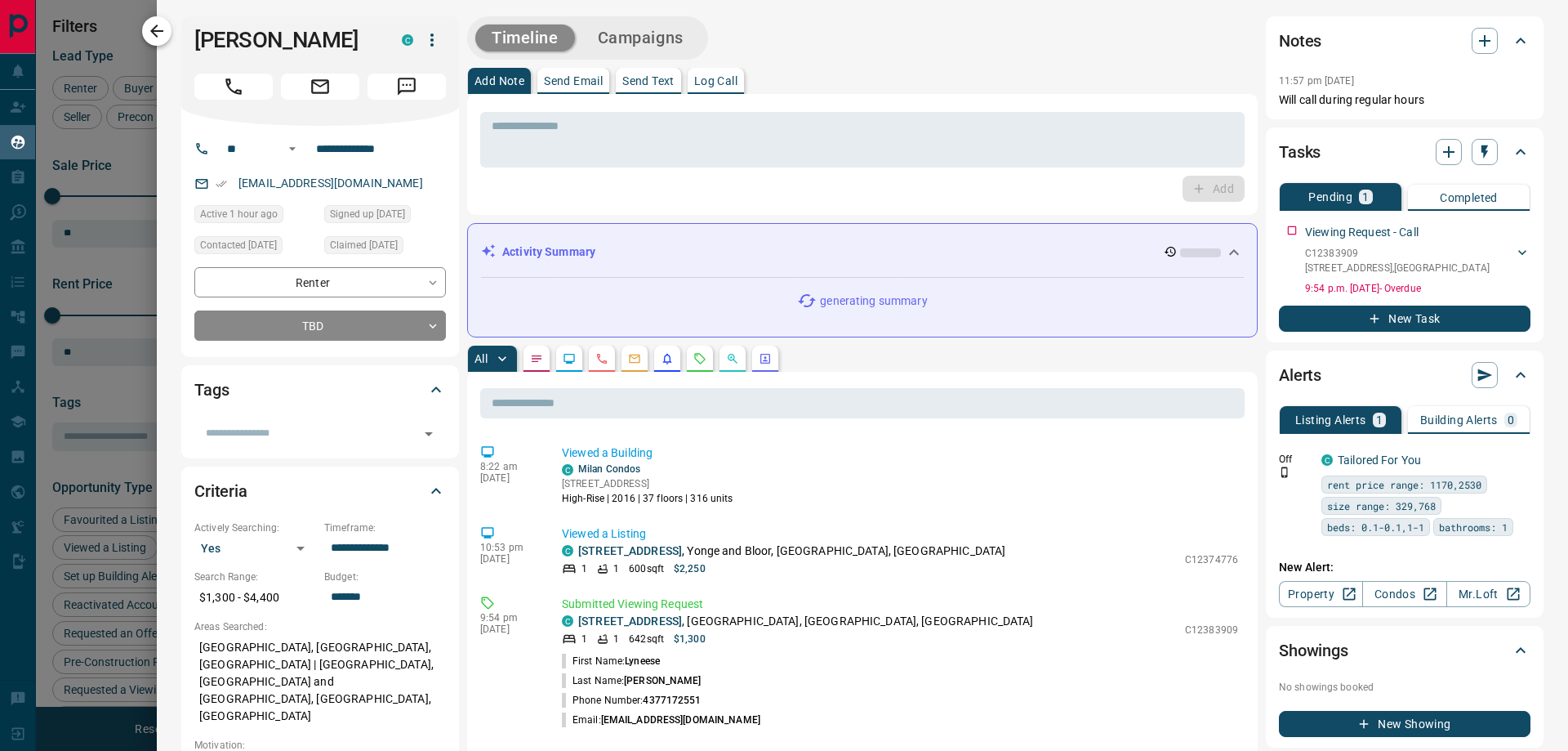
click at [153, 40] on icon "button" at bounding box center [157, 31] width 20 height 20
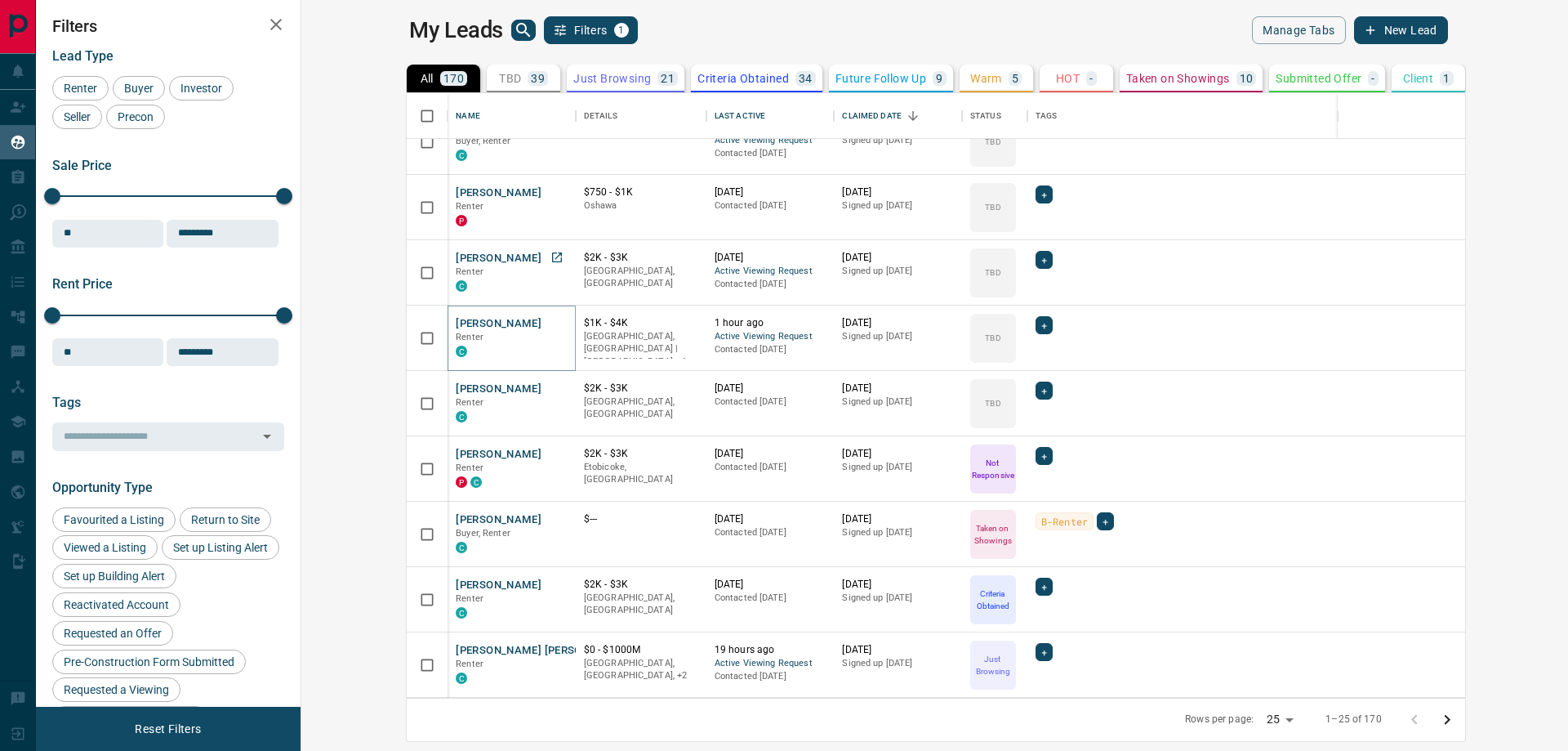
scroll to position [340, 0]
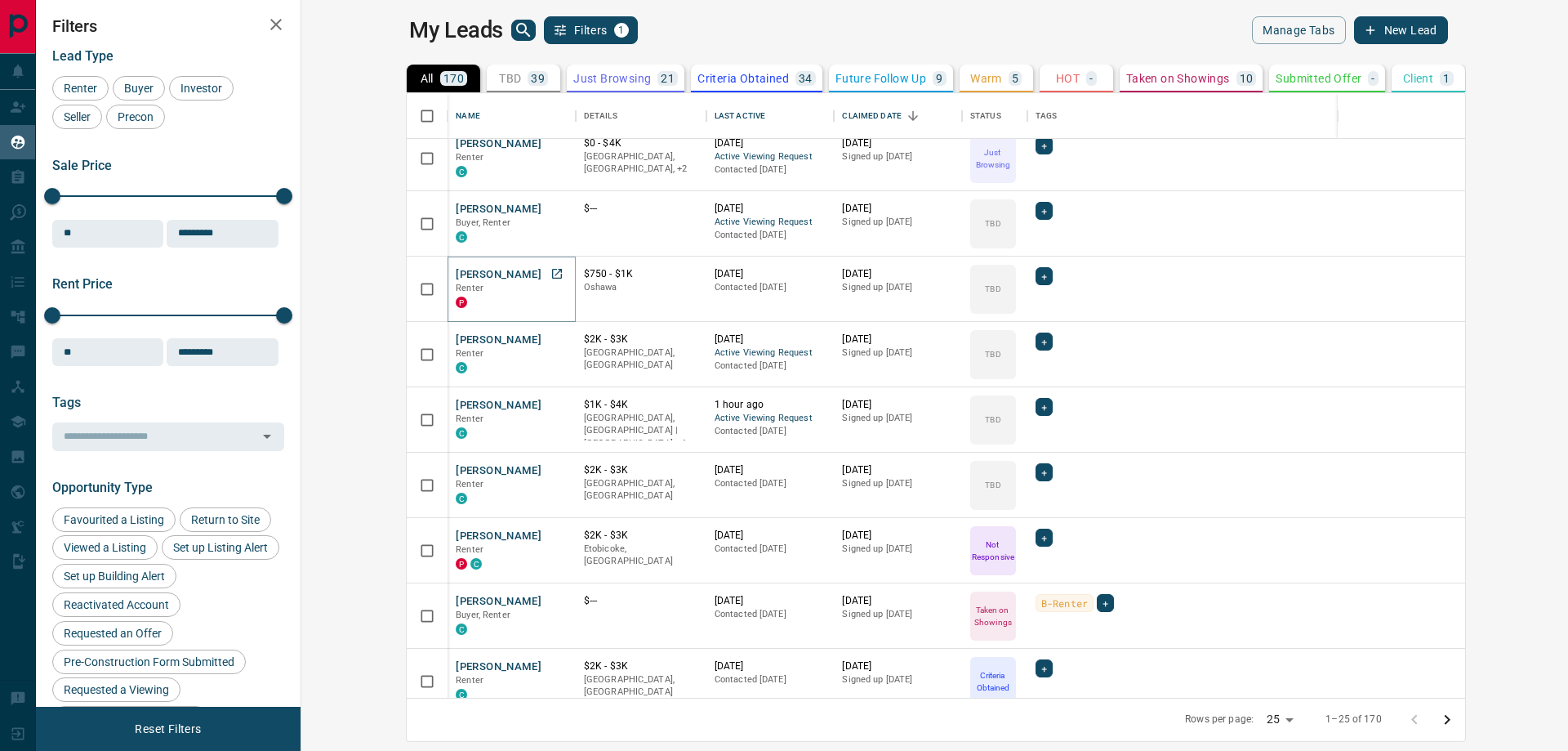
click at [456, 276] on button "[PERSON_NAME]" at bounding box center [498, 275] width 86 height 16
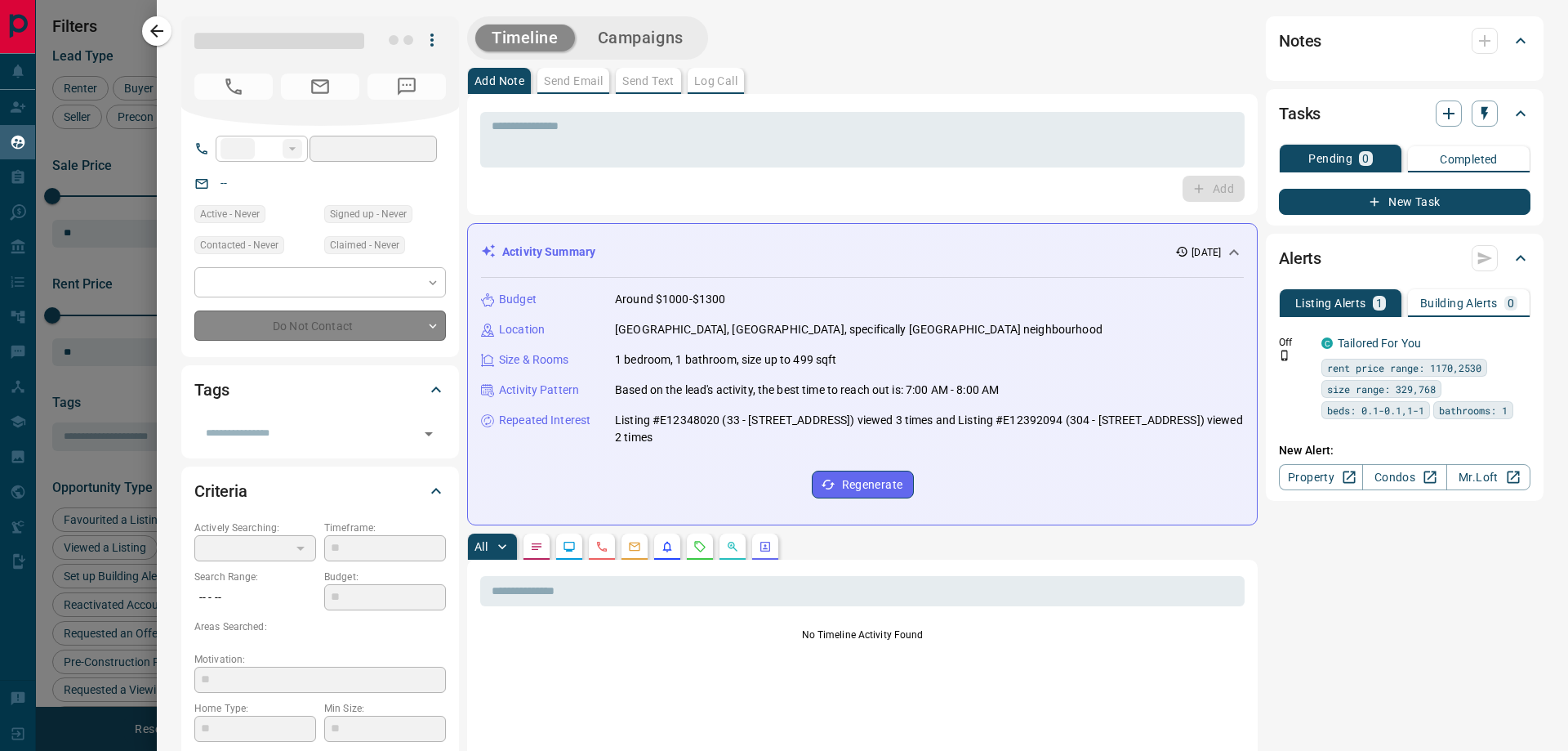
type input "**"
type input "**********"
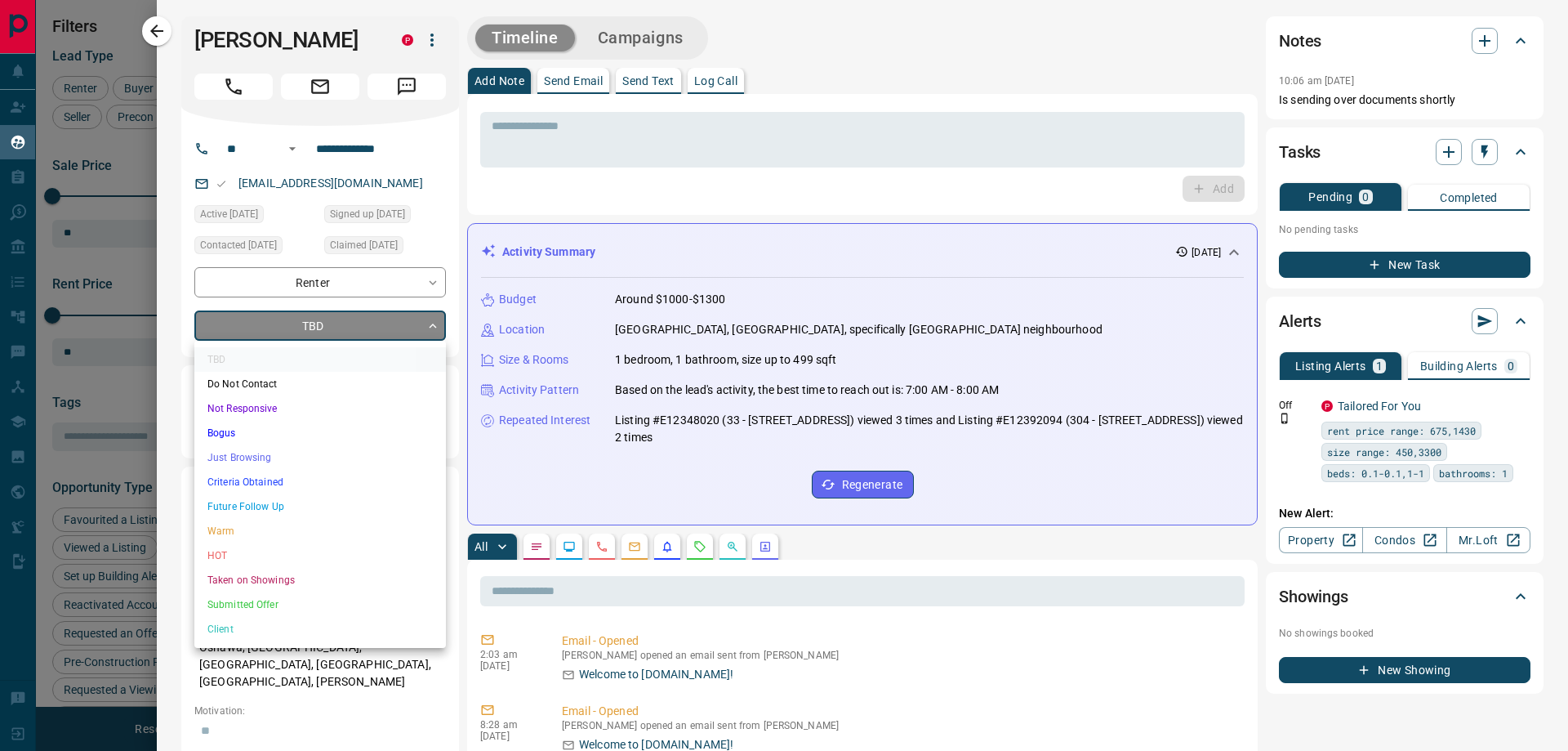
click at [337, 336] on body "Lead Transfers Claim Leads My Leads Tasks Opportunities Deals Campaigns Automat…" at bounding box center [784, 365] width 1568 height 731
click at [268, 483] on li "Criteria Obtained" at bounding box center [320, 482] width 252 height 25
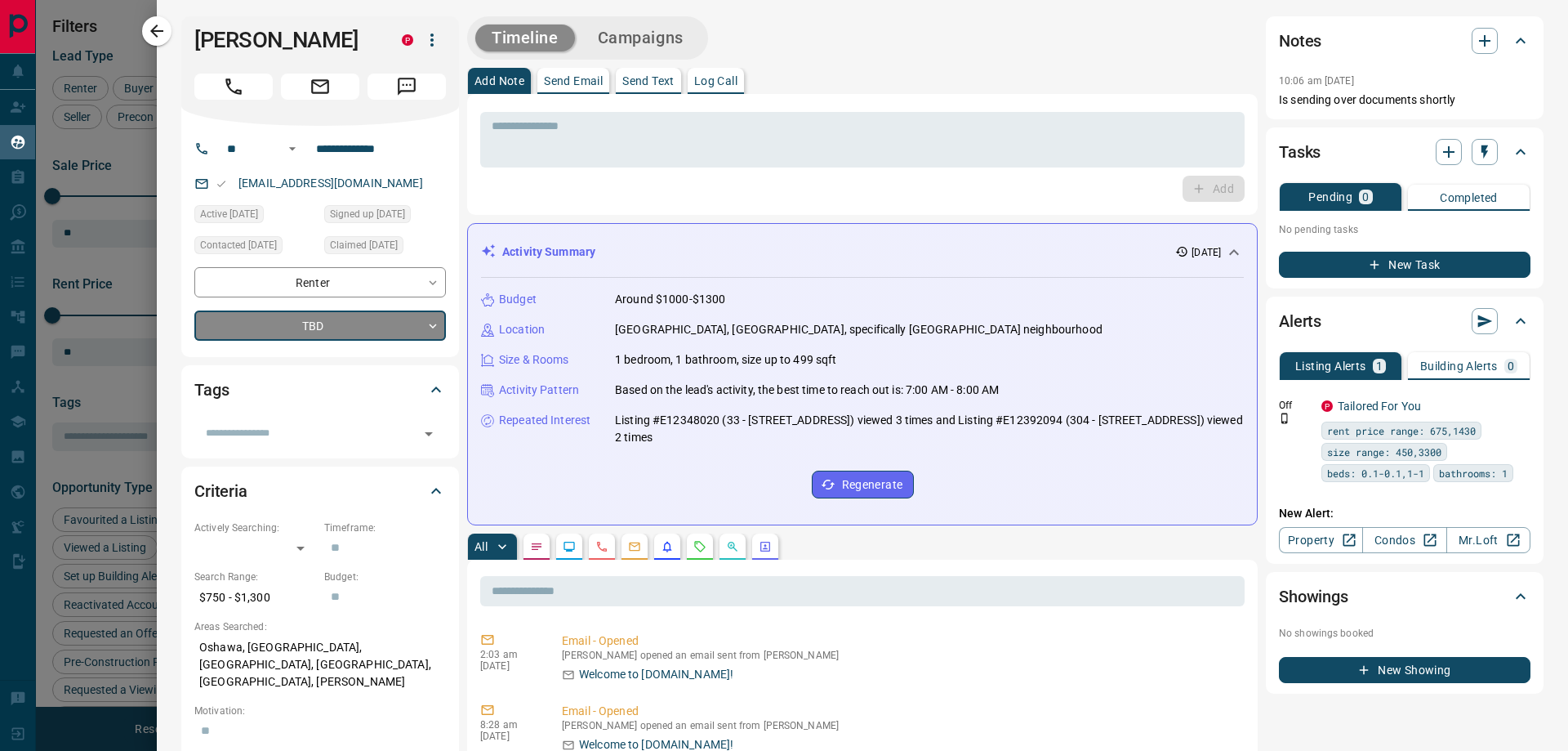
type input "*"
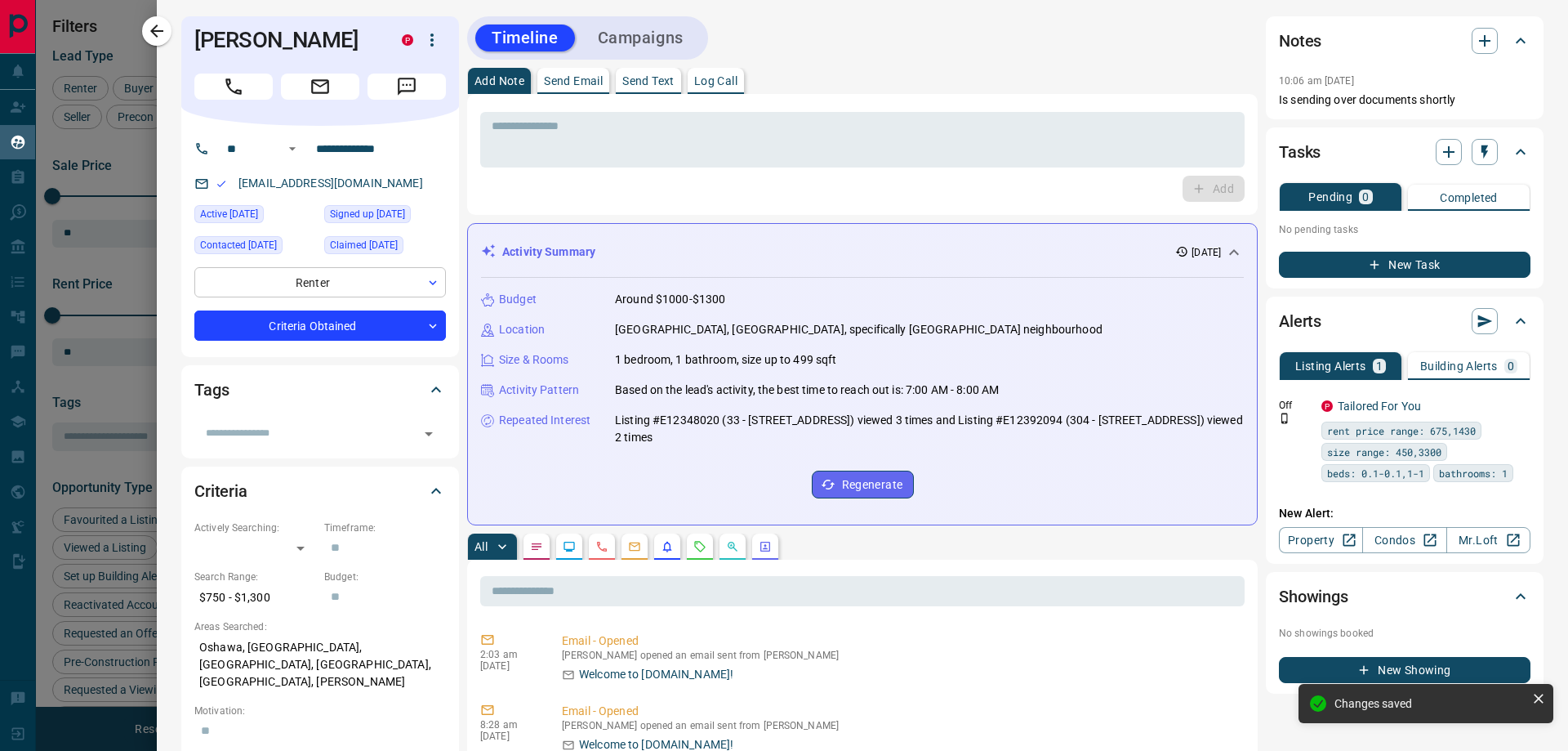
click at [416, 284] on body "Lead Transfers Claim Leads My Leads Tasks Opportunities Deals Campaigns Automat…" at bounding box center [784, 365] width 1568 height 731
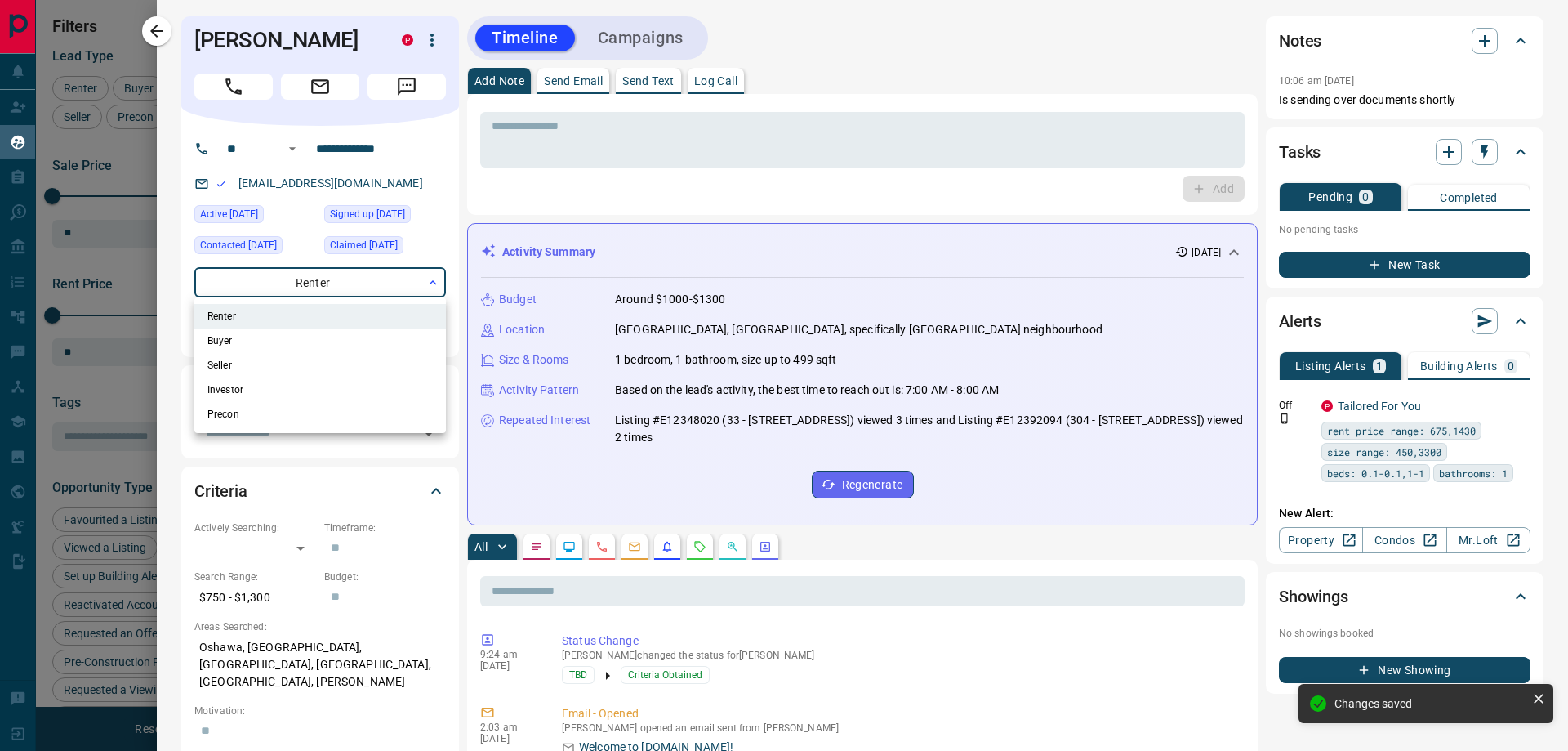
click at [168, 385] on div at bounding box center [784, 375] width 1568 height 751
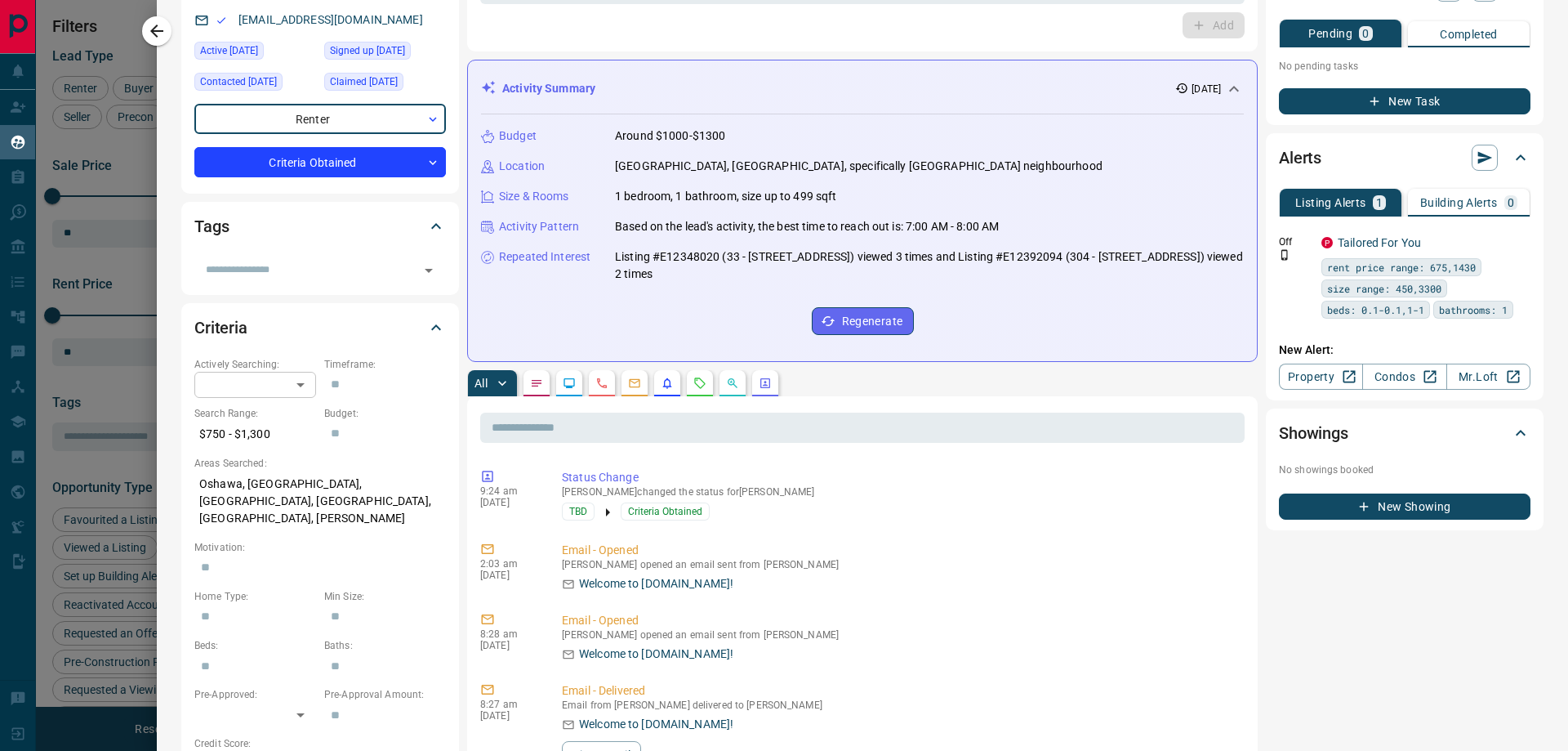
scroll to position [0, 0]
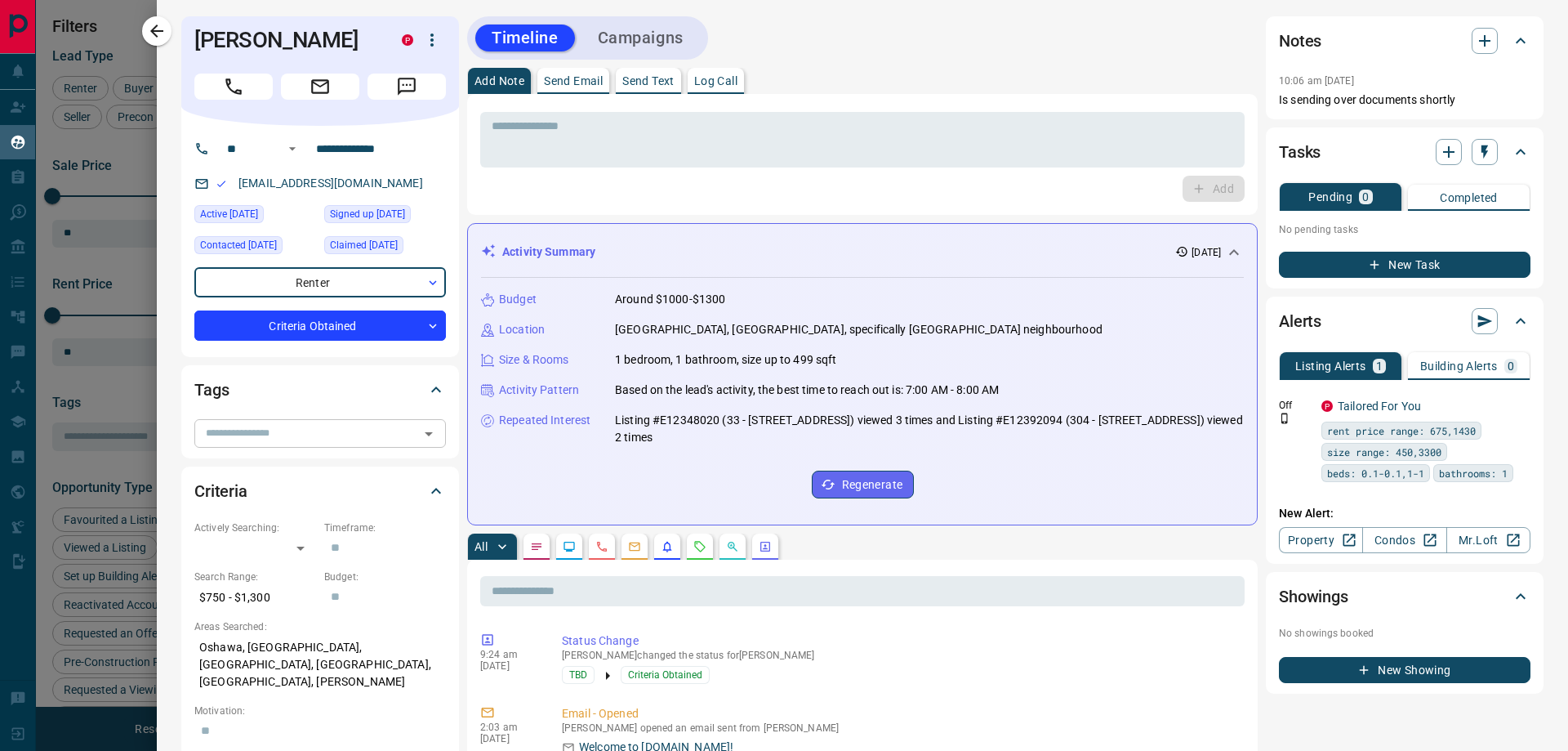
click at [425, 438] on icon "Open" at bounding box center [429, 434] width 20 height 20
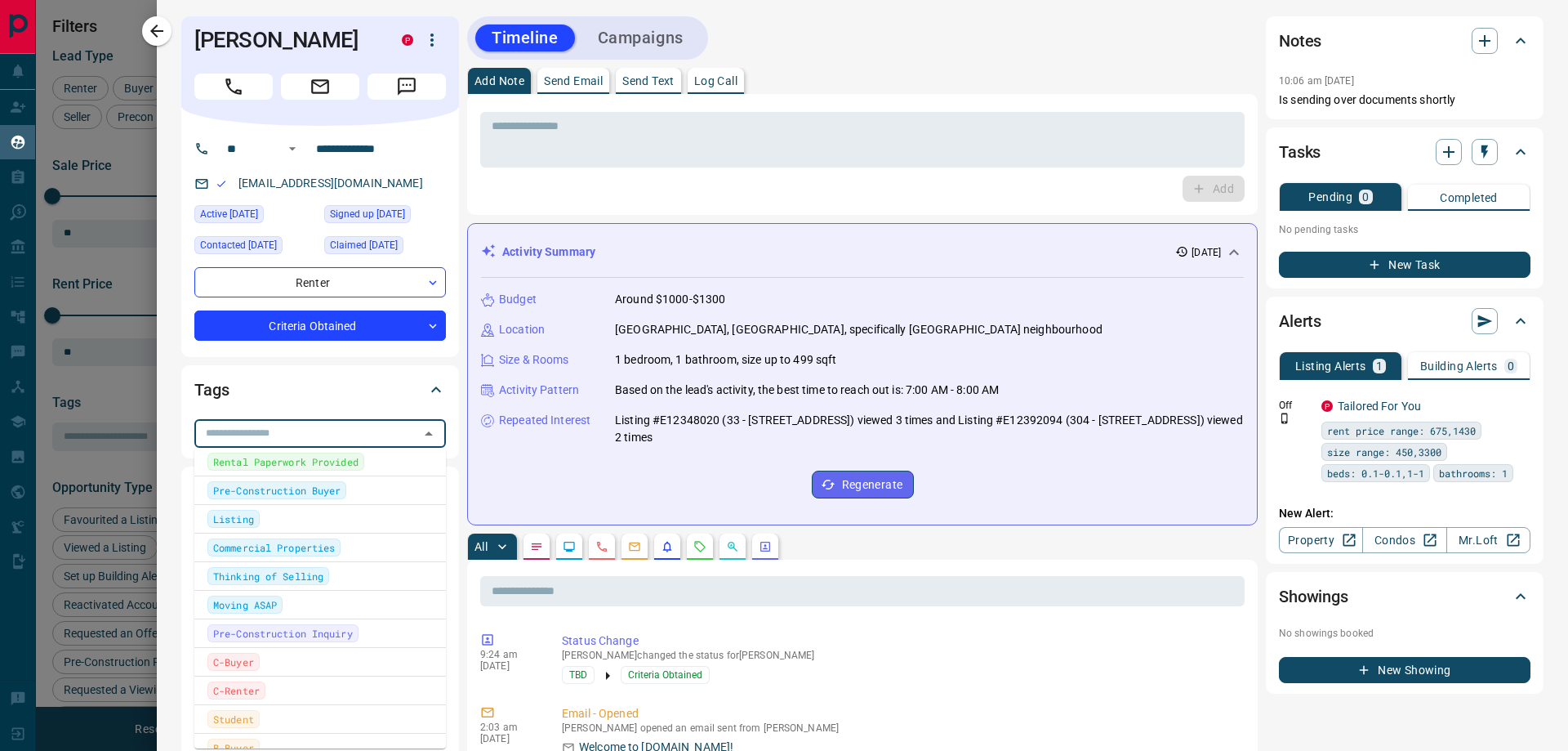
scroll to position [245, 0]
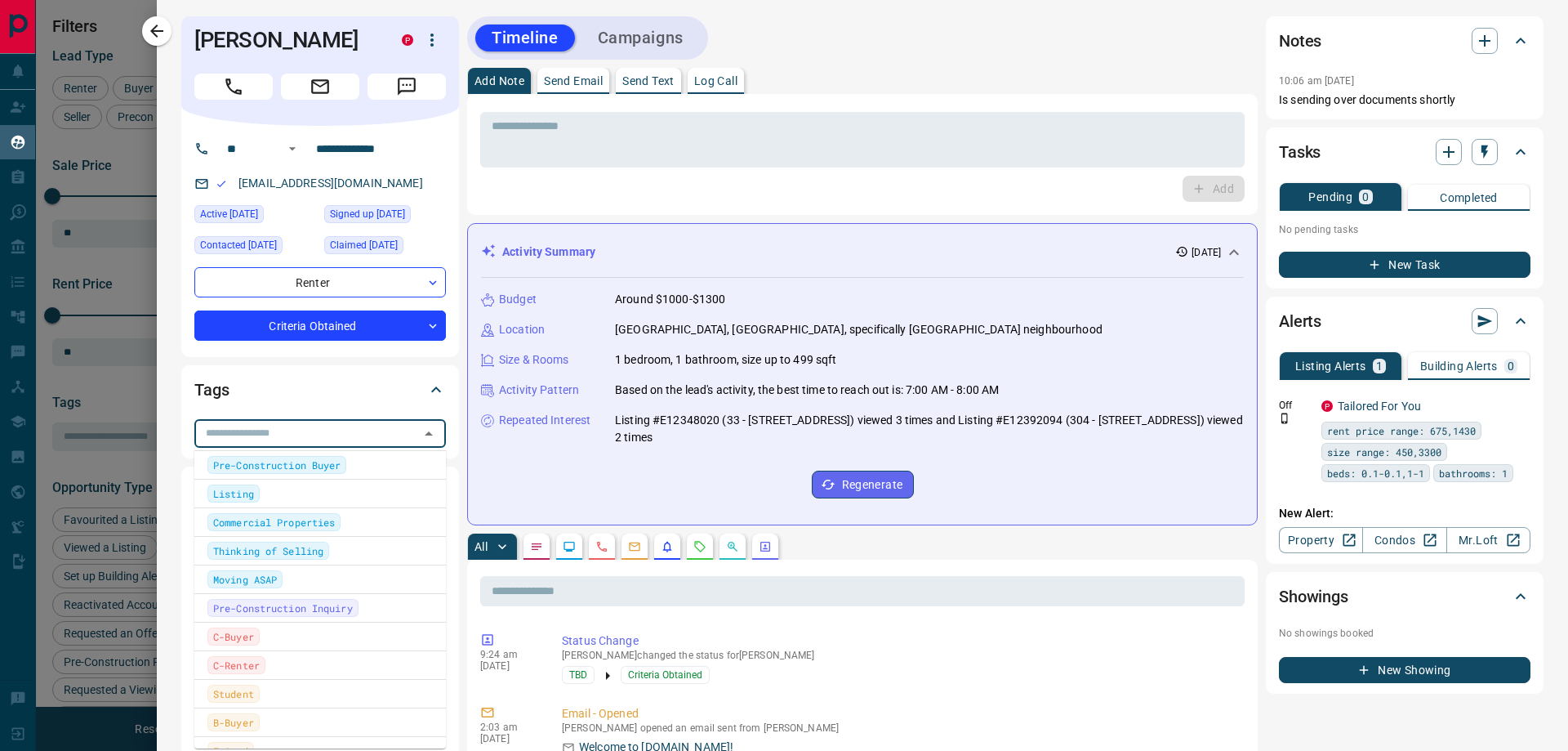
click at [249, 664] on span "C-Renter" at bounding box center [236, 665] width 47 height 16
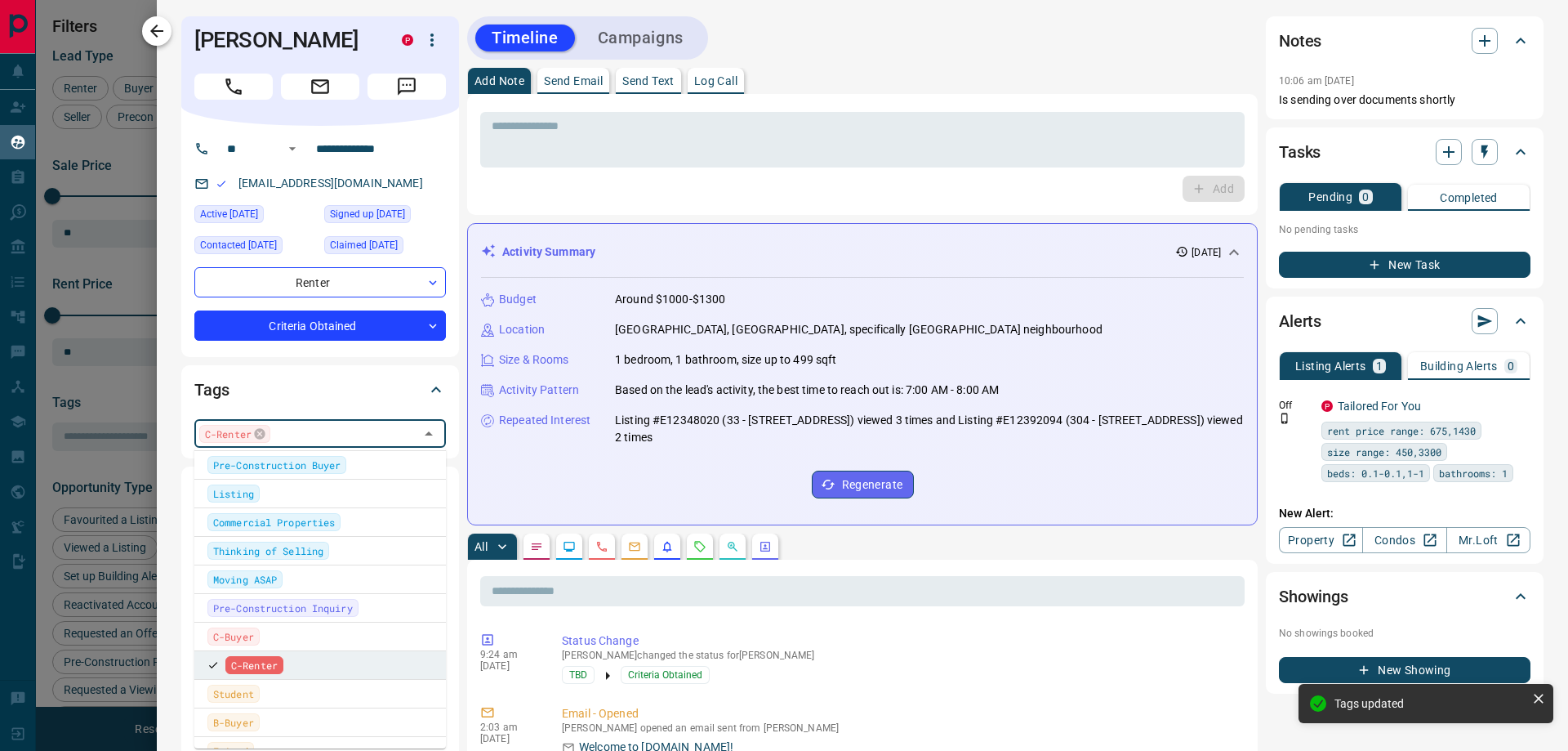
click at [152, 30] on icon "button" at bounding box center [157, 31] width 13 height 13
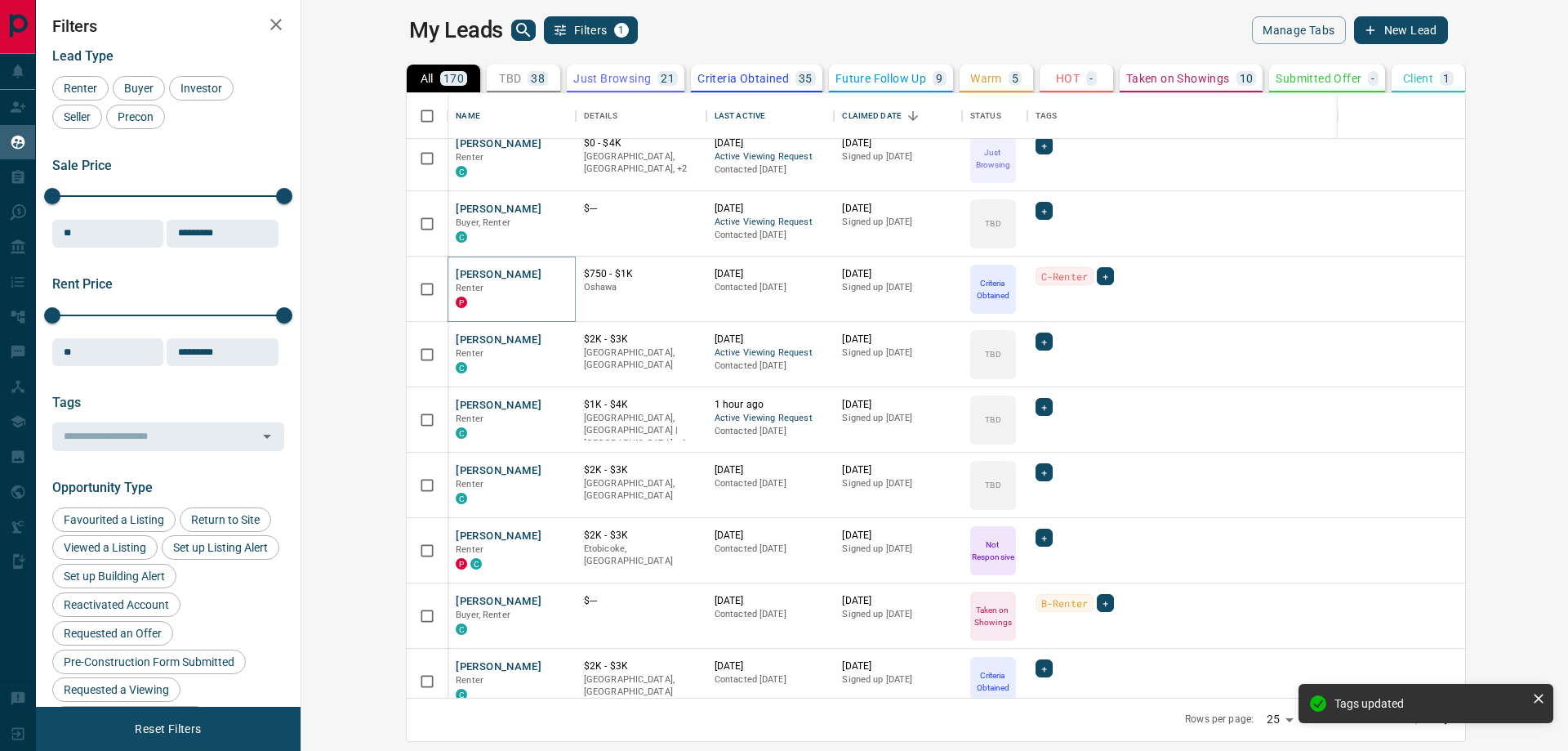
scroll to position [258, 0]
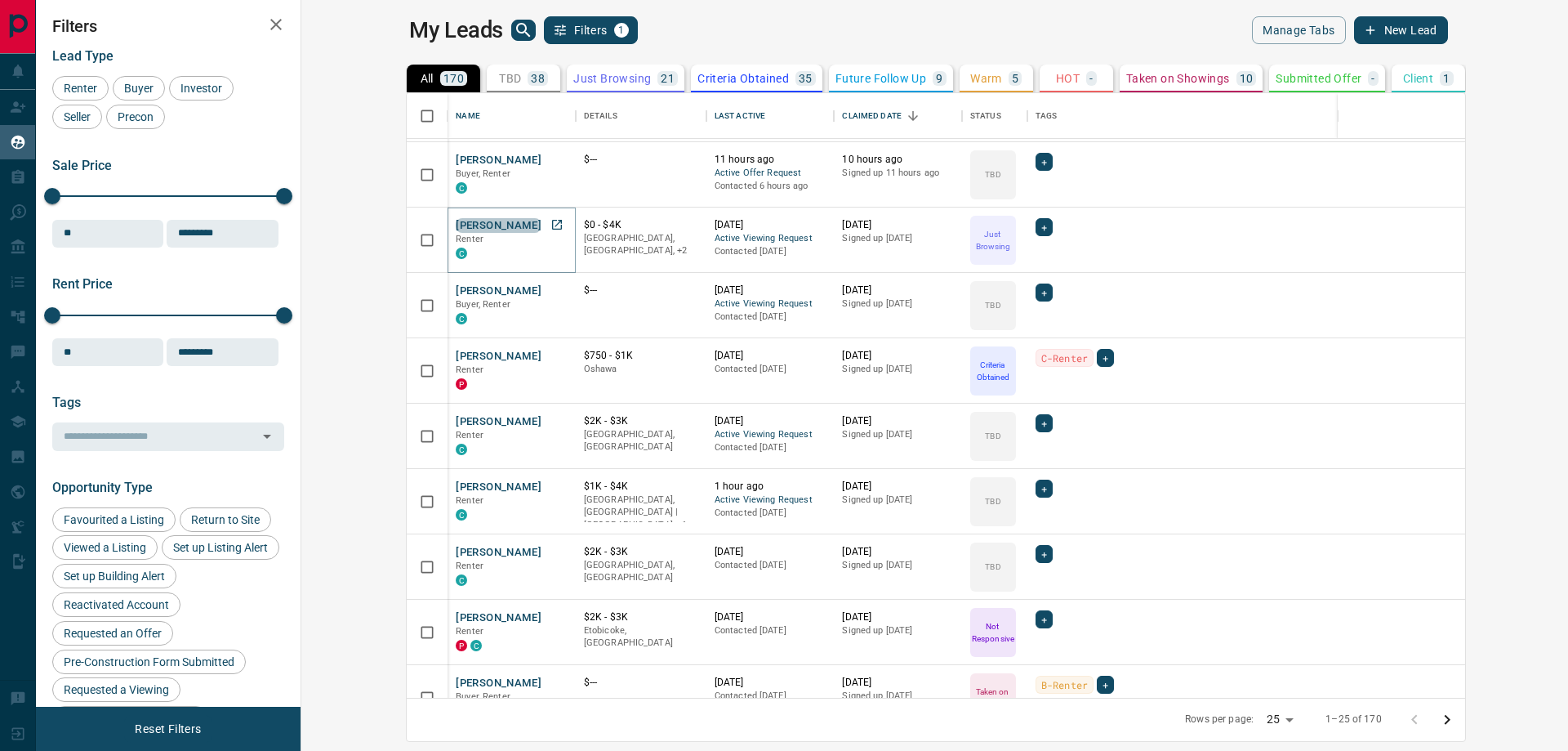
click at [456, 226] on button "[PERSON_NAME]" at bounding box center [498, 226] width 86 height 16
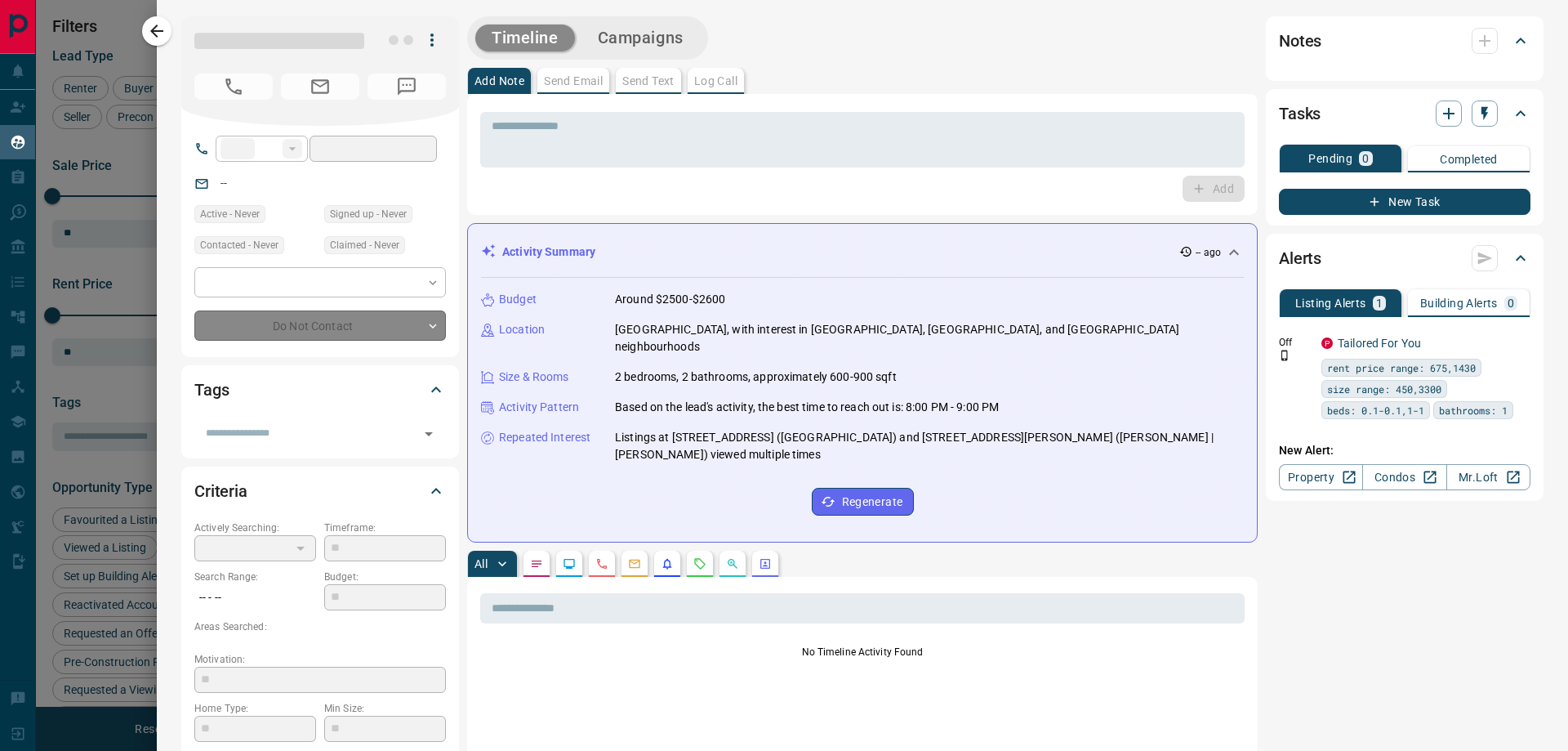
type input "**"
type input "**********"
type input "*"
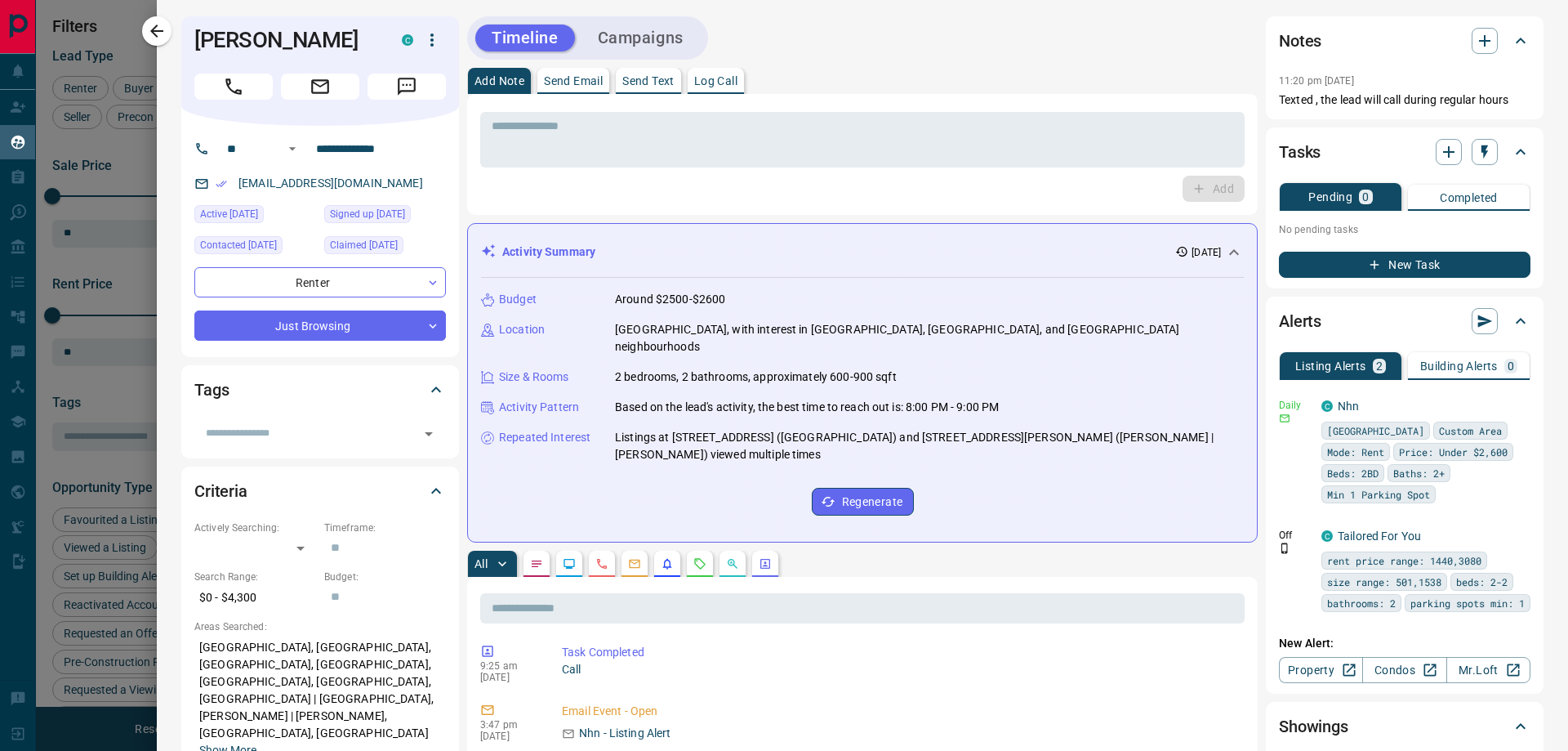
scroll to position [0, 0]
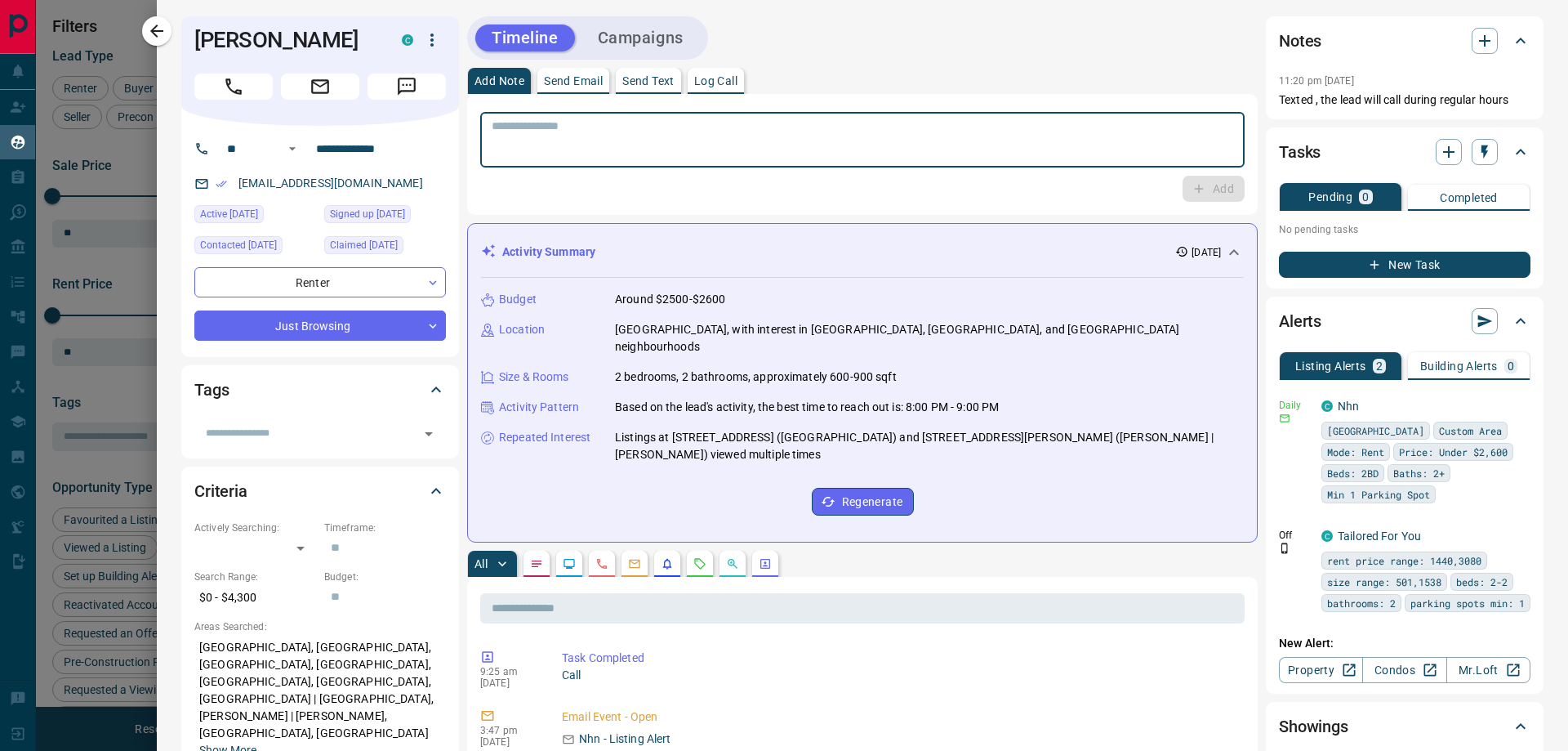
click at [545, 122] on textarea at bounding box center [862, 140] width 742 height 42
type textarea "**********"
click at [1192, 194] on icon "button" at bounding box center [1199, 189] width 15 height 15
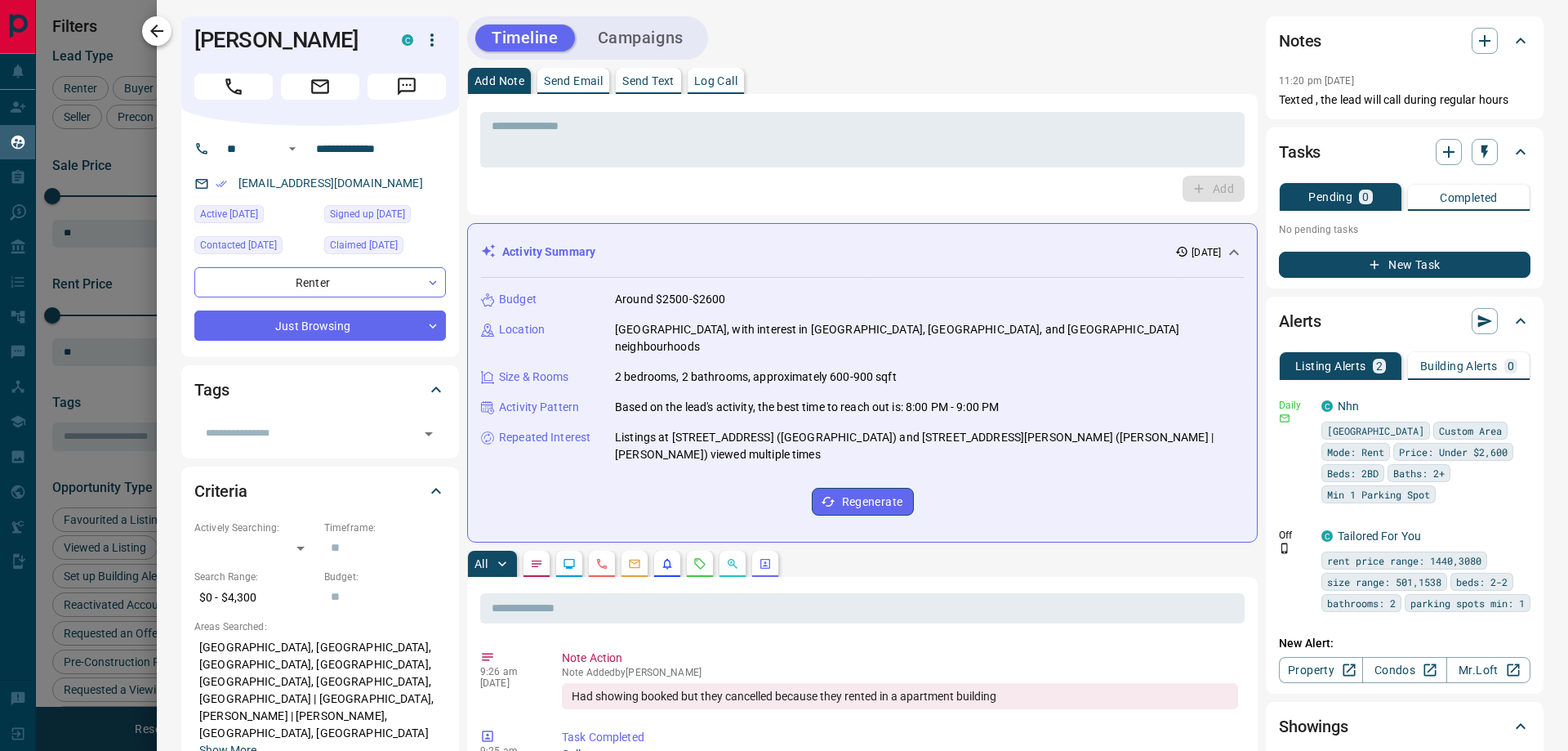
click at [158, 28] on icon "button" at bounding box center [157, 31] width 20 height 20
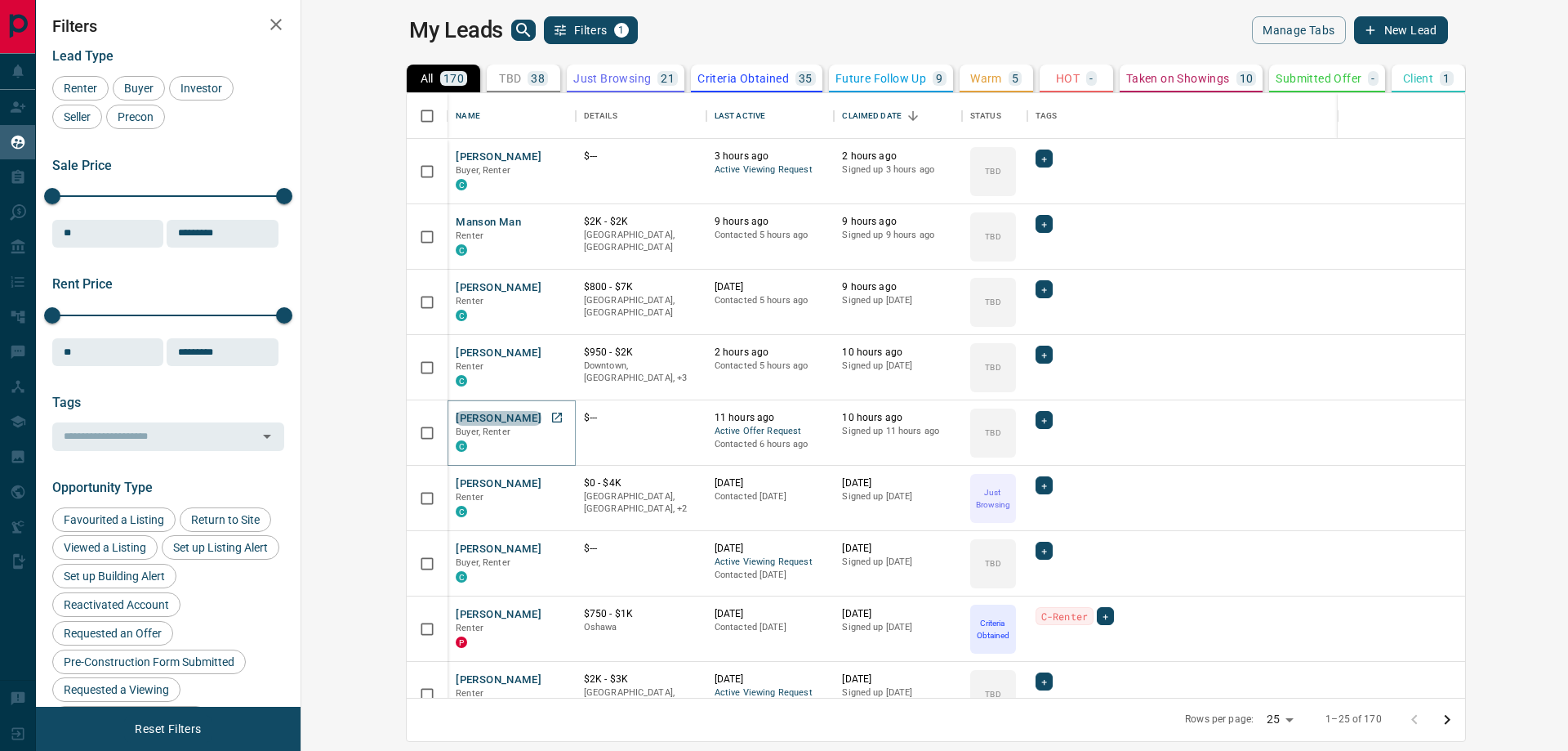
click at [456, 419] on button "[PERSON_NAME]" at bounding box center [498, 418] width 86 height 16
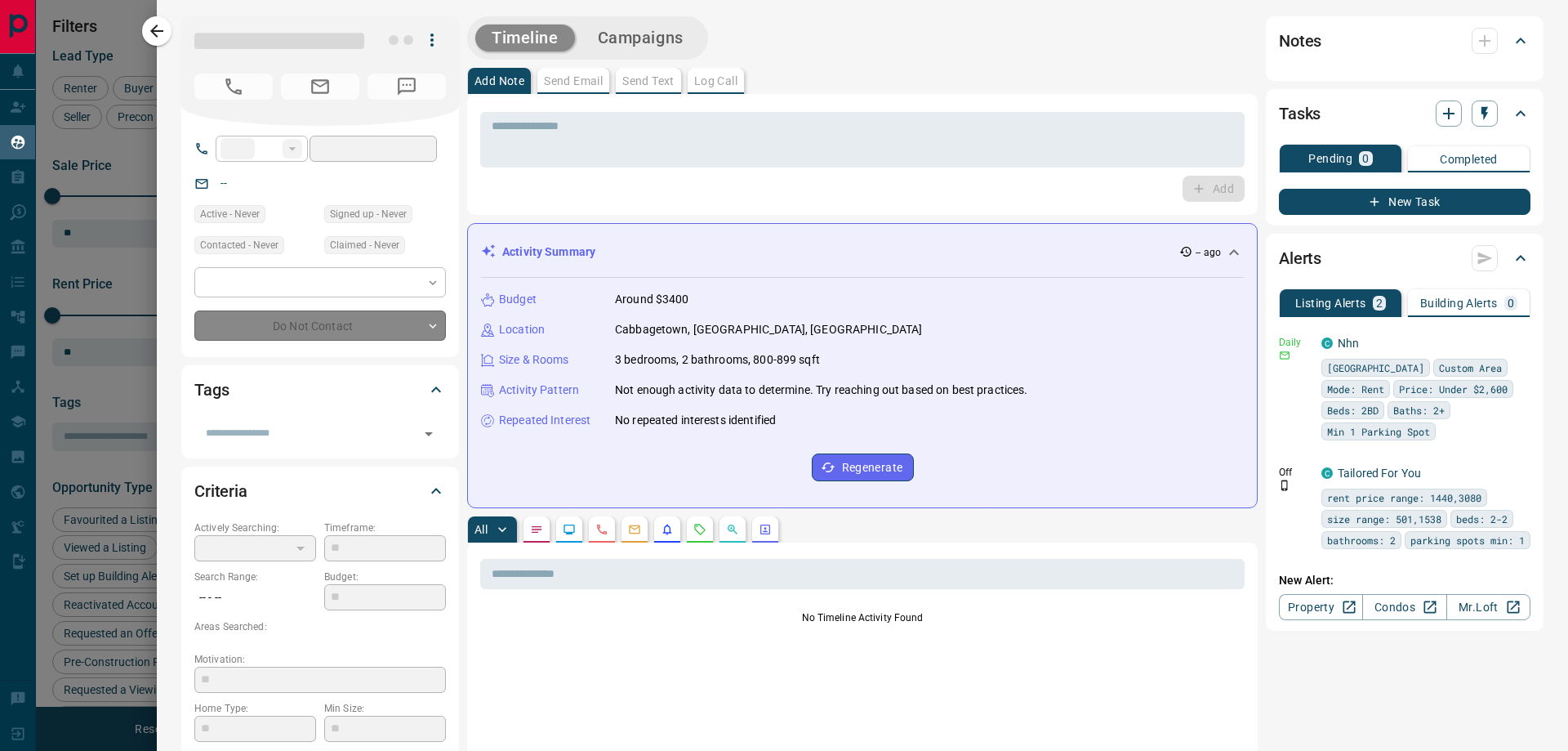
type input "**"
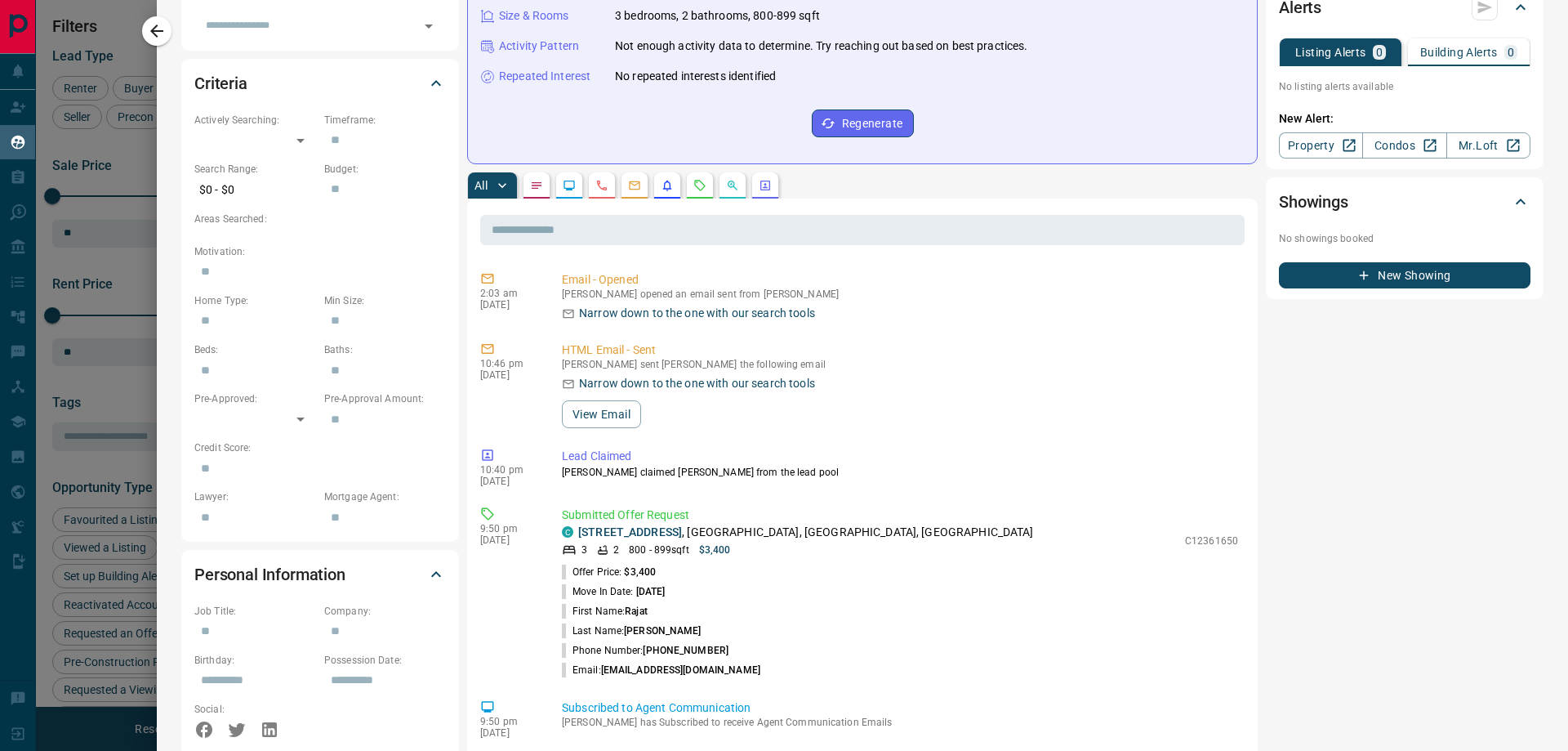
scroll to position [409, 0]
drag, startPoint x: 1177, startPoint y: 537, endPoint x: 1242, endPoint y: 548, distance: 65.9
click at [1242, 548] on div "​ 2:03 am [DATE] Email - Opened [PERSON_NAME] opened an email sent from [PERSON…" at bounding box center [862, 730] width 791 height 1065
copy p "C12361650"
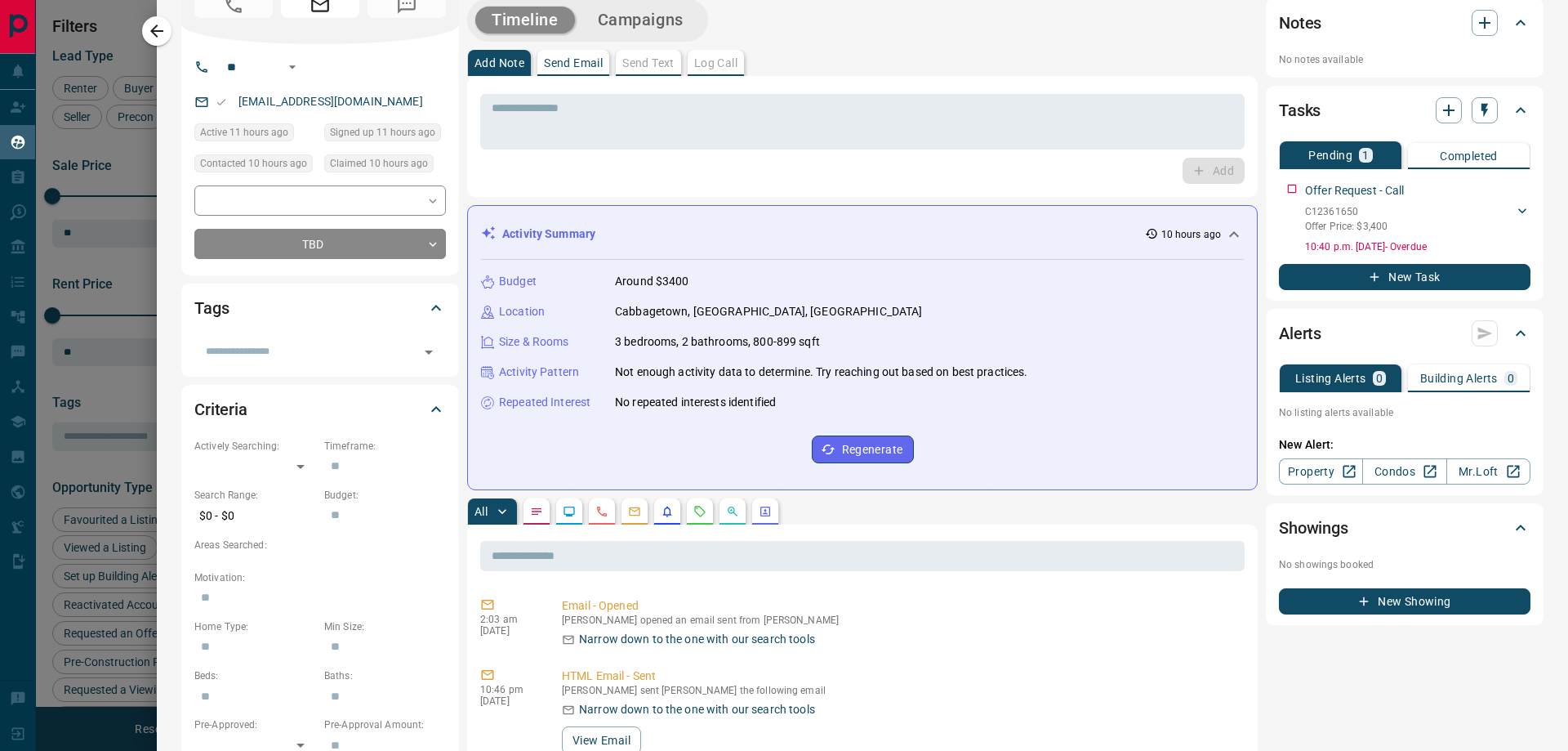
scroll to position [0, 0]
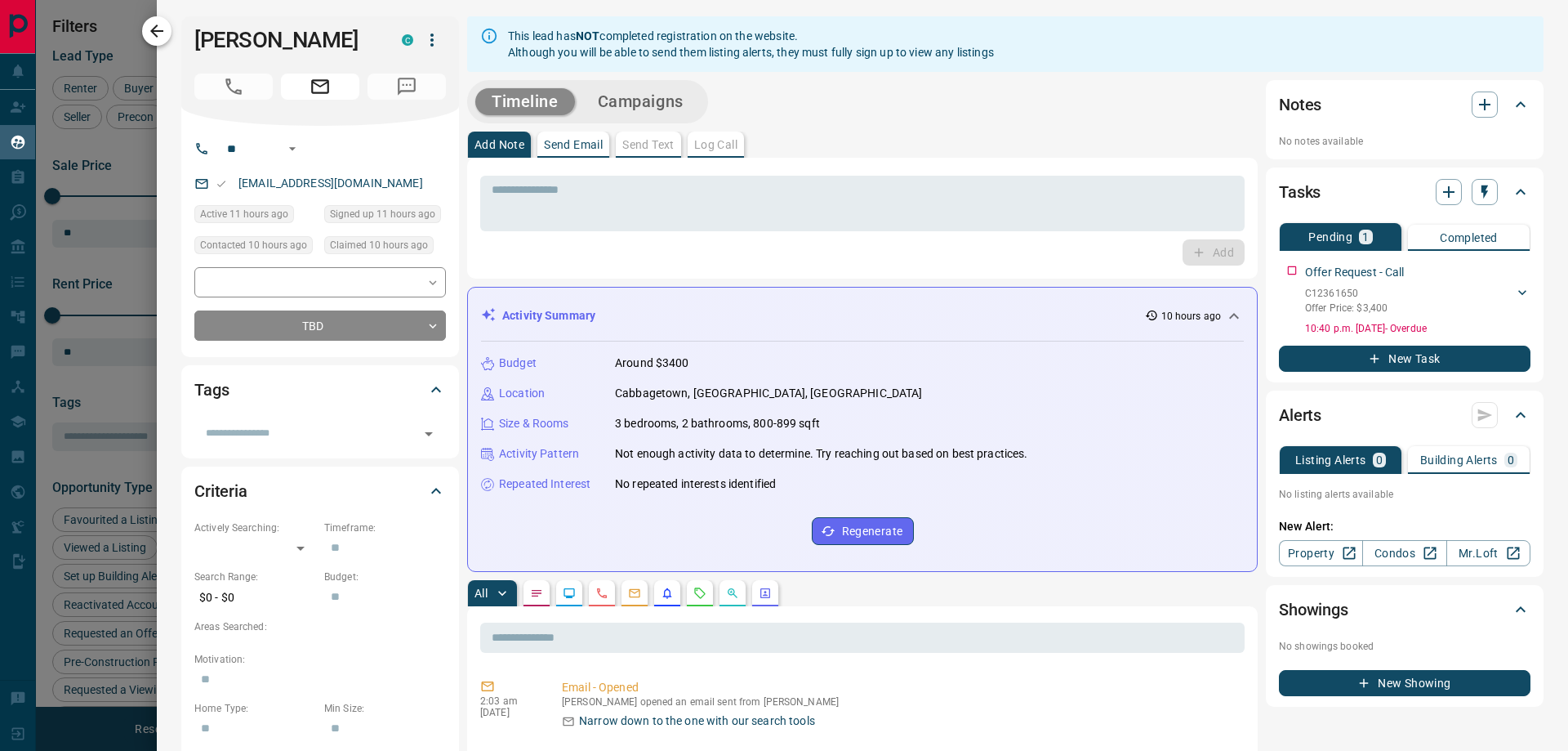
click at [155, 25] on icon "button" at bounding box center [157, 31] width 20 height 20
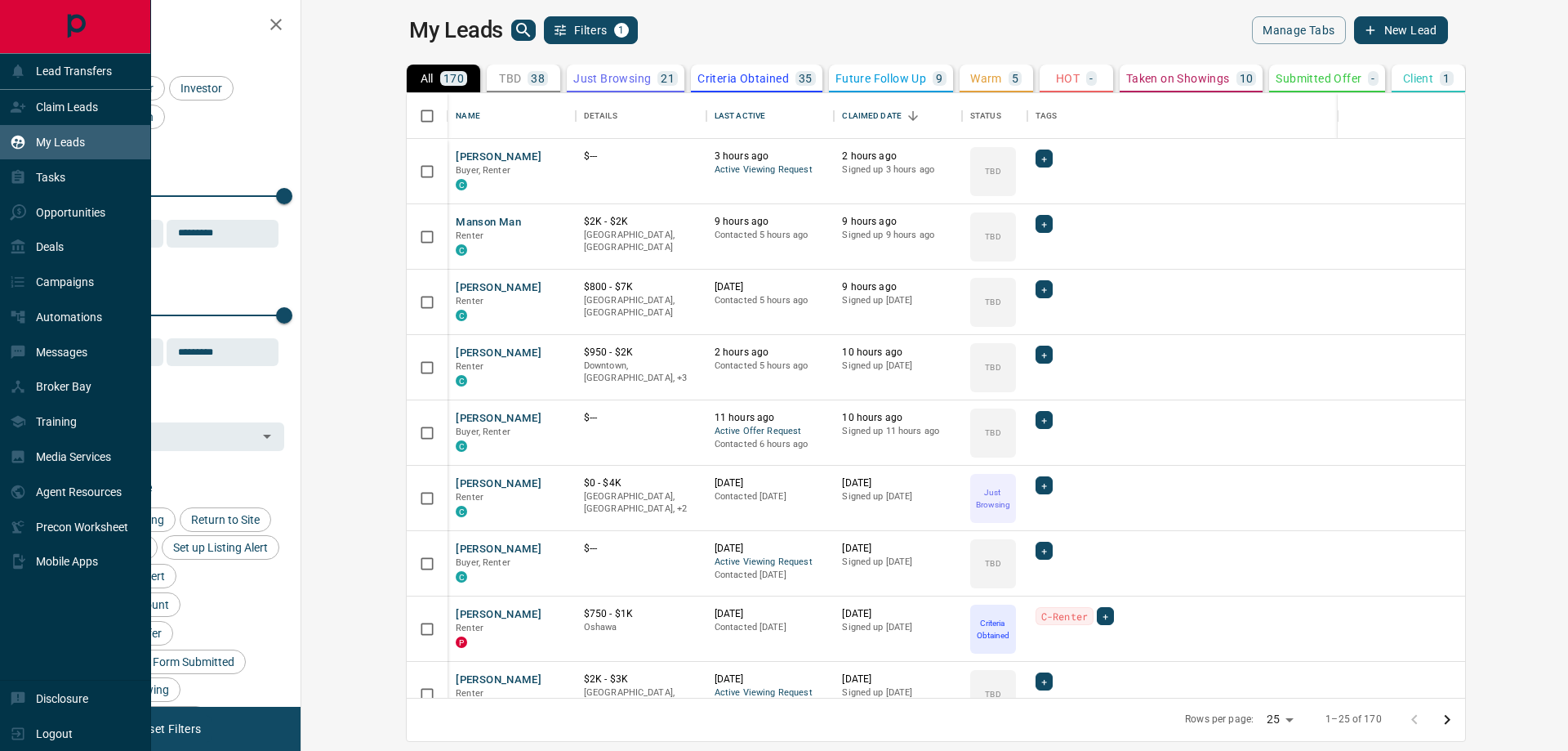
click at [60, 141] on p "My Leads" at bounding box center [60, 142] width 49 height 13
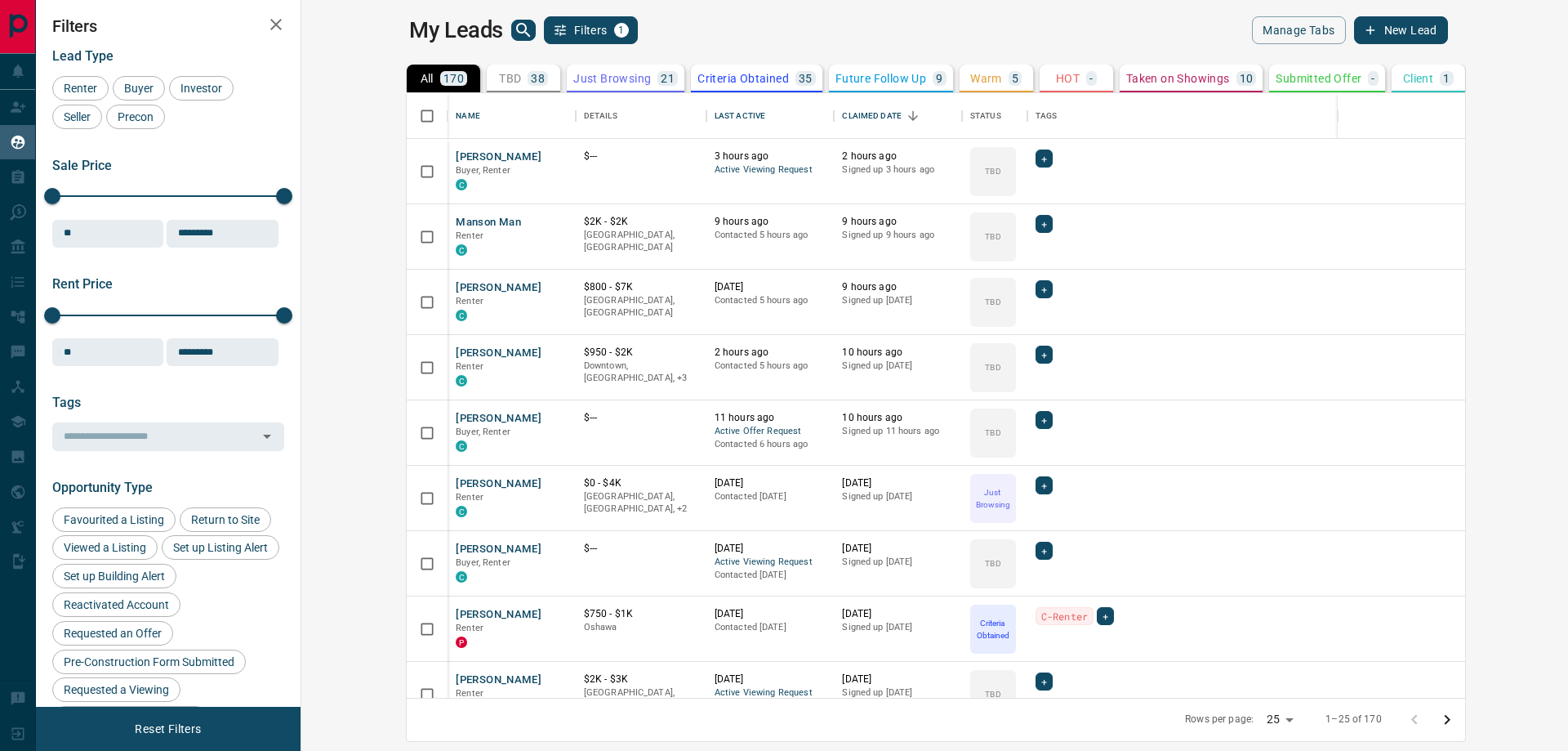
click at [514, 34] on icon "search button" at bounding box center [523, 30] width 20 height 20
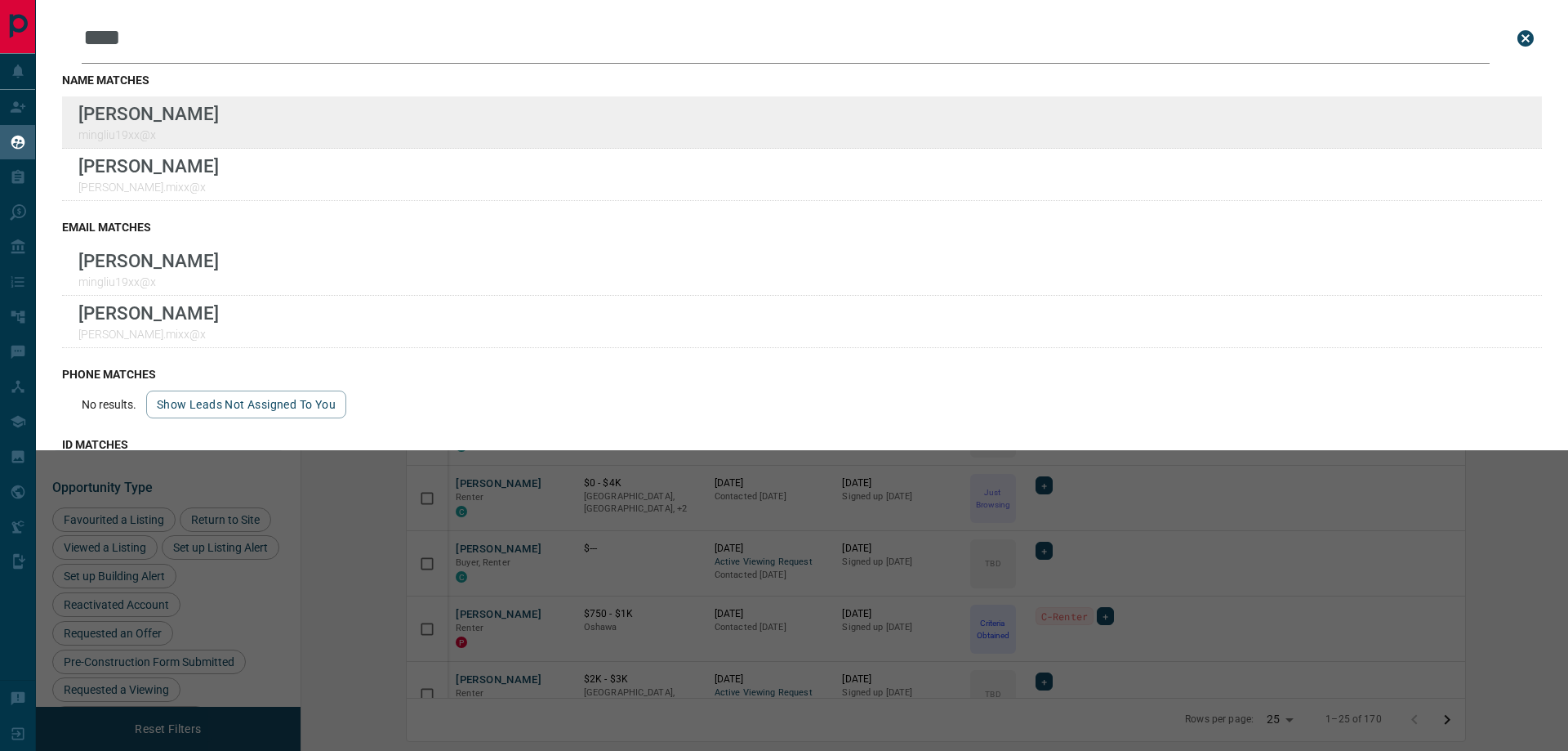
type input "****"
